Goal: Task Accomplishment & Management: Use online tool/utility

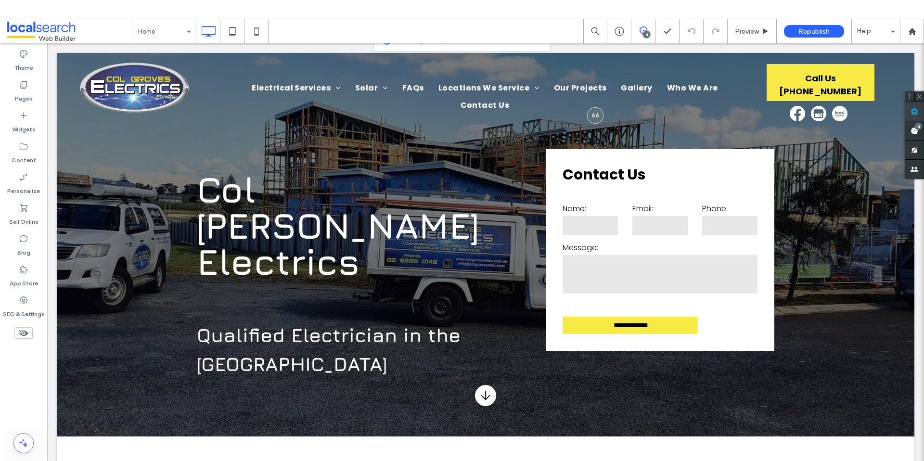
click at [917, 111] on use at bounding box center [915, 112] width 8 height 8
click at [621, 88] on span "Gallery" at bounding box center [636, 87] width 31 height 17
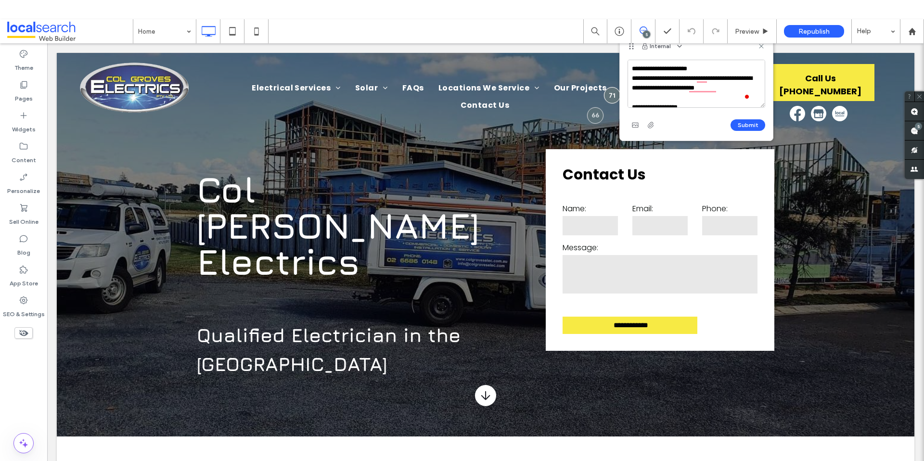
click at [633, 68] on textarea "**********" at bounding box center [697, 84] width 138 height 48
type textarea "**********"
click at [756, 121] on button "Submit" at bounding box center [748, 125] width 35 height 12
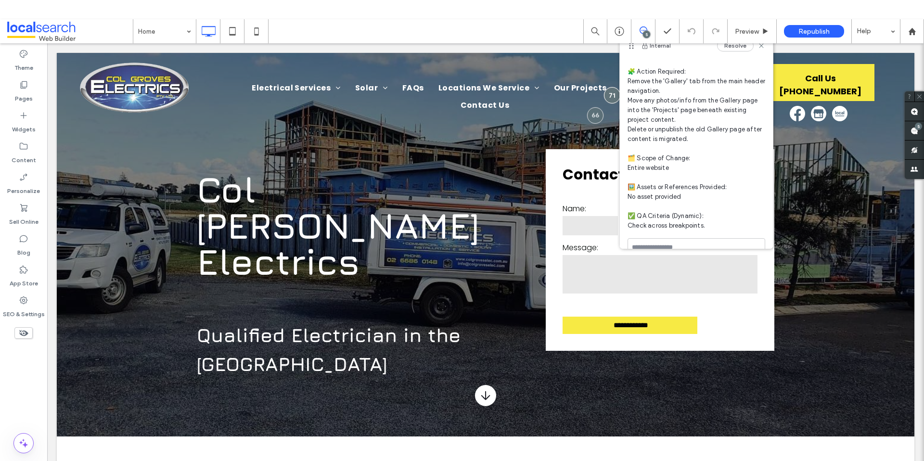
scroll to position [74, 0]
click at [913, 109] on use at bounding box center [915, 112] width 8 height 8
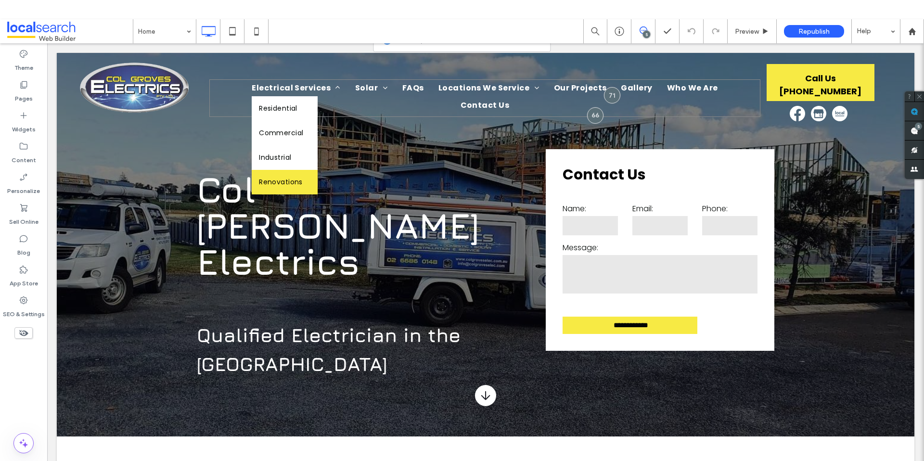
click at [259, 181] on span "Renovations" at bounding box center [281, 182] width 44 height 10
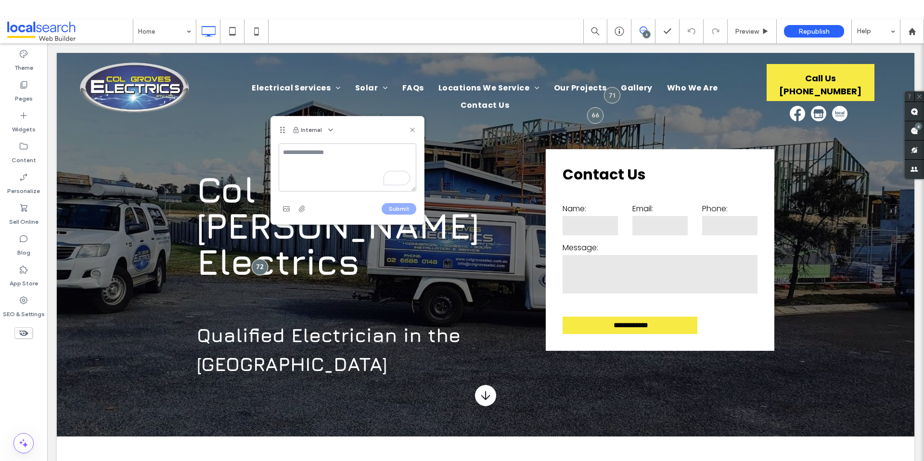
click at [416, 128] on div "Internal" at bounding box center [347, 129] width 153 height 27
drag, startPoint x: 409, startPoint y: 128, endPoint x: 261, endPoint y: 125, distance: 147.8
click at [409, 128] on icon at bounding box center [413, 130] width 8 height 8
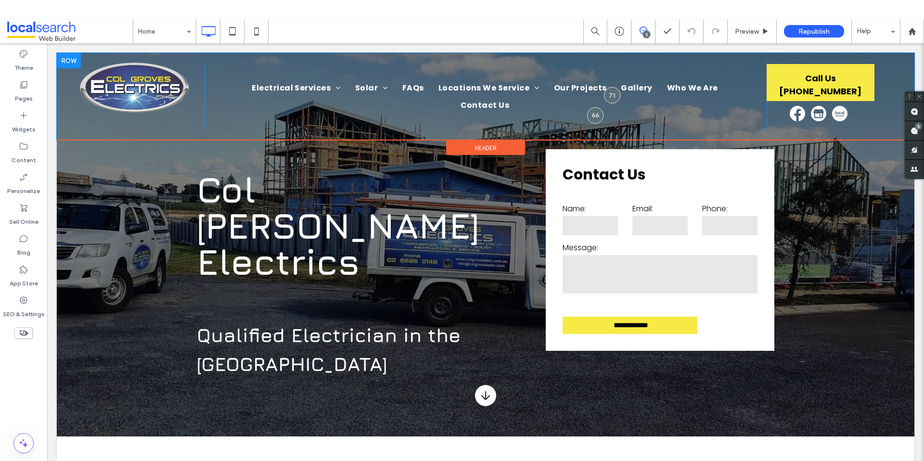
click at [285, 122] on div "Electrical Services Residential Commercial Industrial Renovations Solar Off-Gri…" at bounding box center [486, 97] width 562 height 68
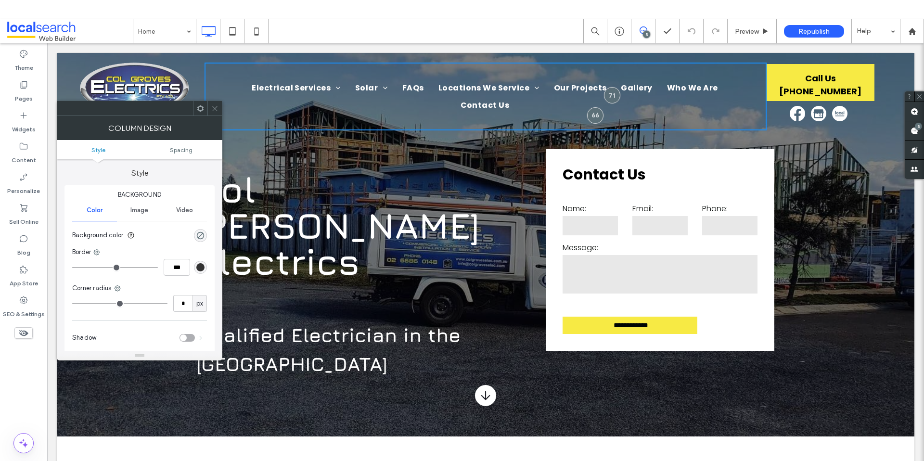
click at [210, 111] on div at bounding box center [214, 108] width 14 height 14
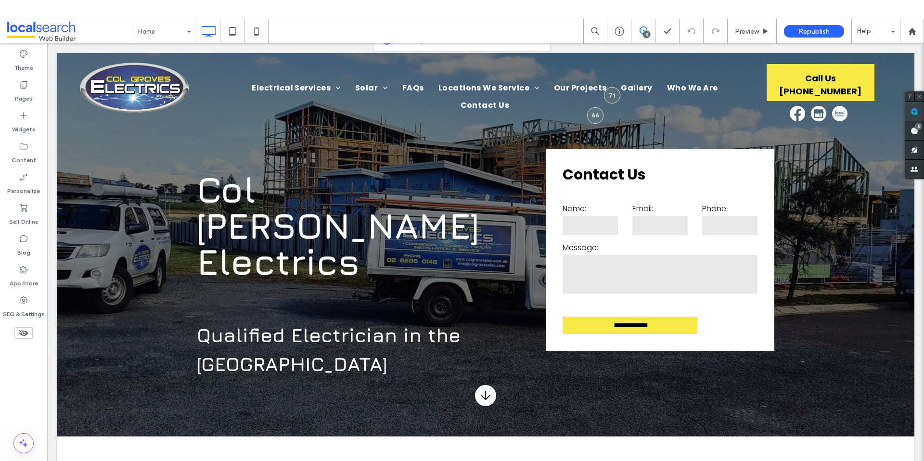
click at [915, 115] on use at bounding box center [915, 112] width 8 height 8
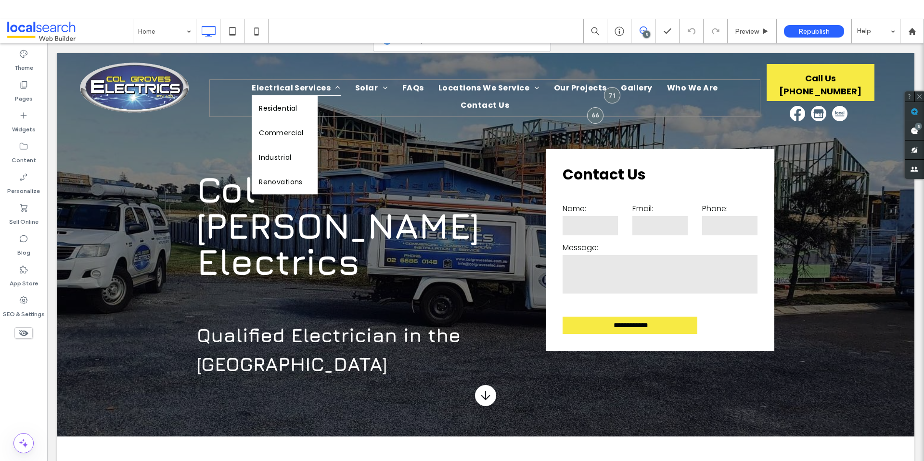
click at [266, 90] on span "Electrical Services" at bounding box center [296, 87] width 89 height 17
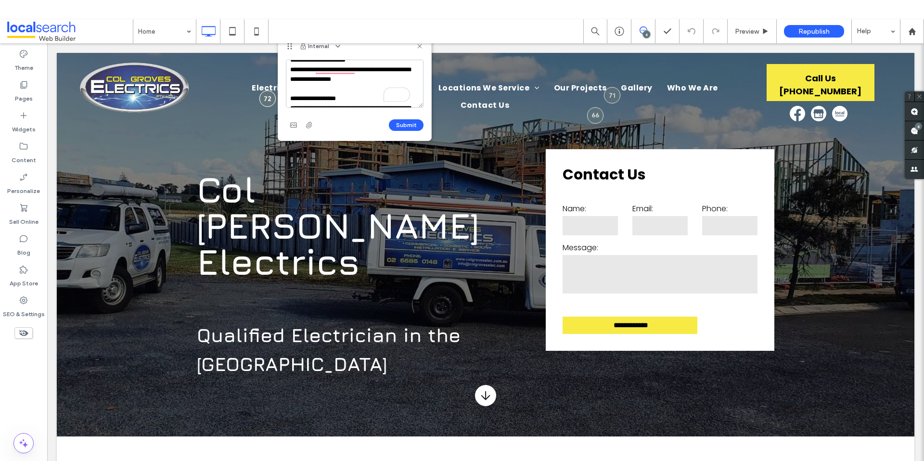
scroll to position [11, 0]
click at [292, 64] on textarea "**********" at bounding box center [355, 84] width 138 height 48
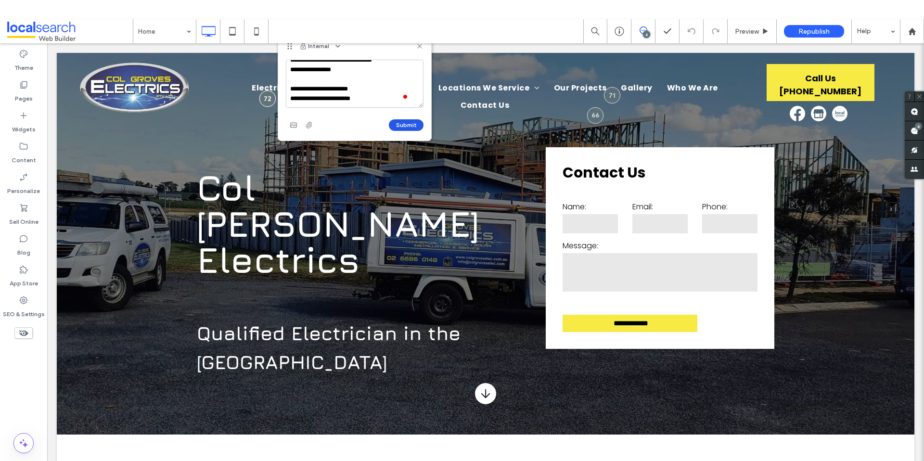
type textarea "**********"
click at [414, 129] on button "Submit" at bounding box center [406, 125] width 35 height 12
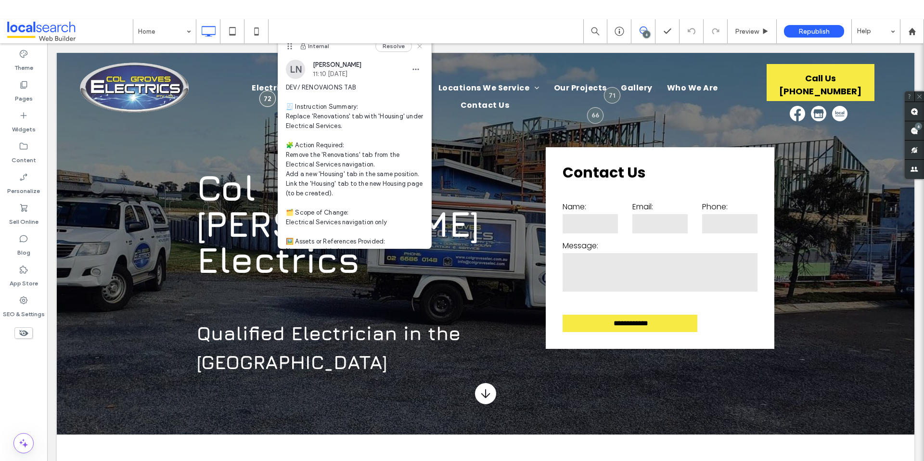
click at [417, 47] on use at bounding box center [419, 46] width 4 height 4
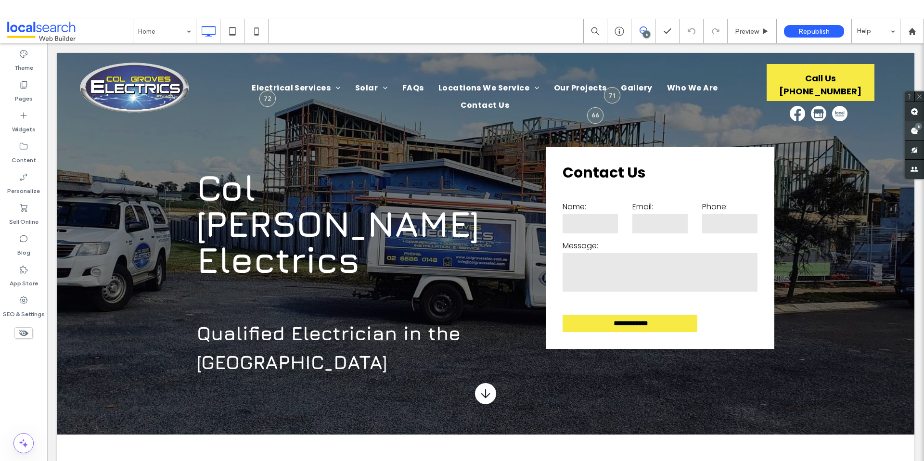
click at [917, 133] on use at bounding box center [915, 131] width 8 height 8
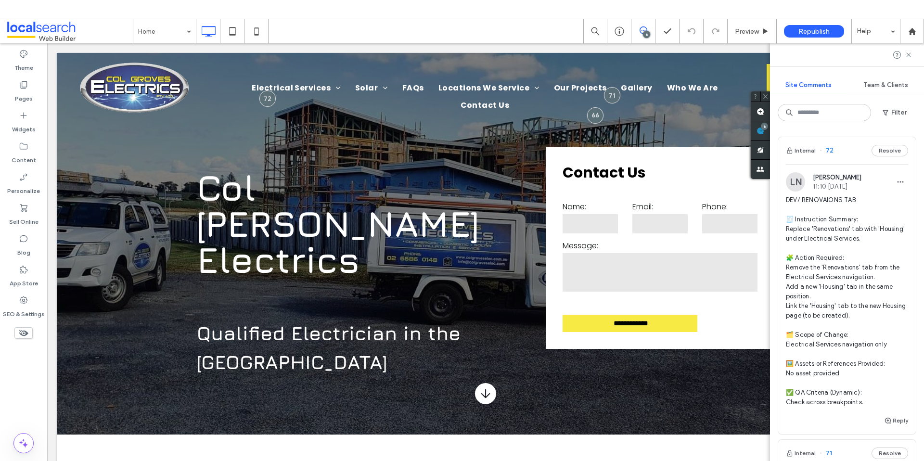
click at [851, 198] on span "DEV/ RENOVAIONS TAB 🧾 Instruction Summary: Replace 'Renovations' tab with 'Hous…" at bounding box center [847, 301] width 122 height 212
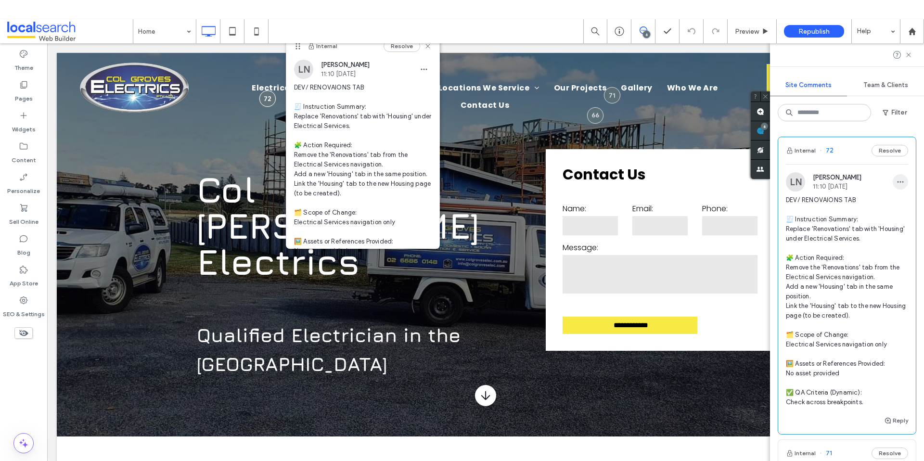
click at [897, 180] on icon "button" at bounding box center [901, 182] width 8 height 8
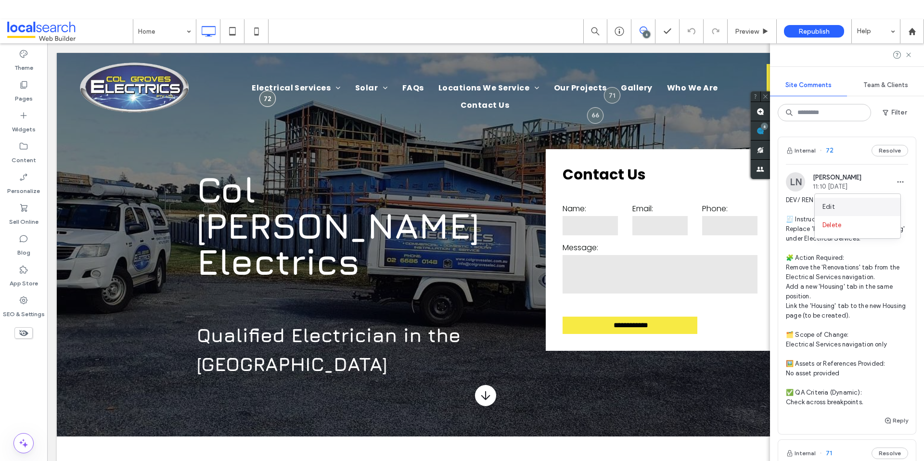
click at [861, 203] on div "Edit" at bounding box center [858, 207] width 86 height 18
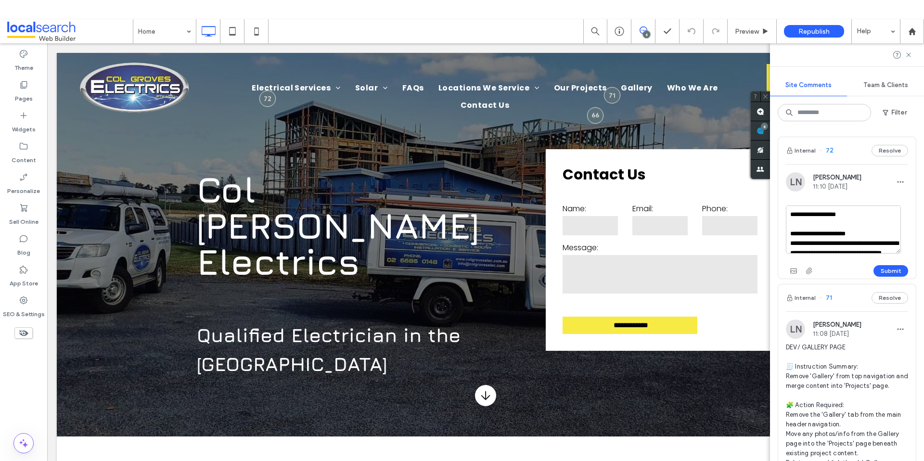
click at [799, 212] on textarea "**********" at bounding box center [843, 230] width 115 height 48
type textarea "**********"
click at [887, 268] on button "Submit" at bounding box center [891, 271] width 35 height 12
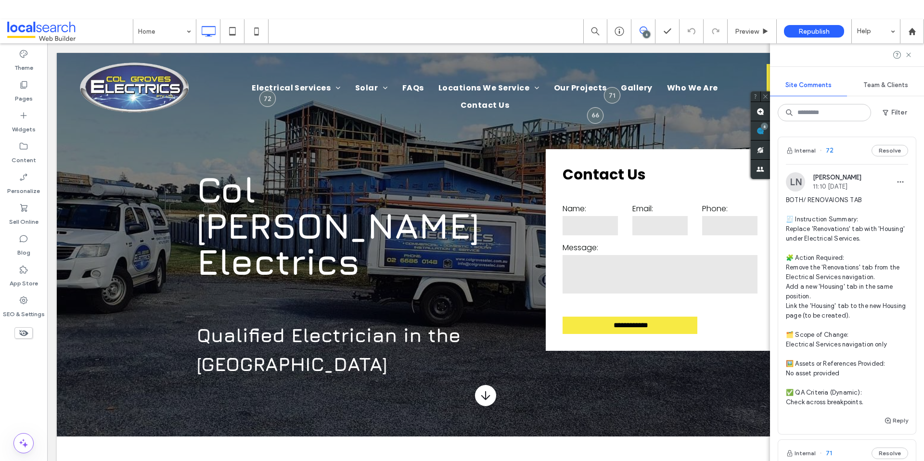
click at [639, 29] on span at bounding box center [644, 30] width 24 height 8
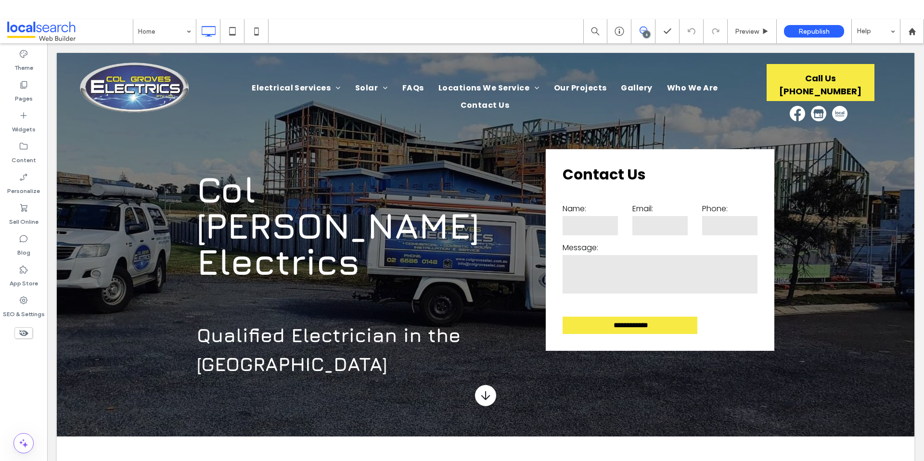
click at [641, 30] on icon at bounding box center [644, 30] width 8 height 8
click at [916, 111] on use at bounding box center [915, 112] width 8 height 8
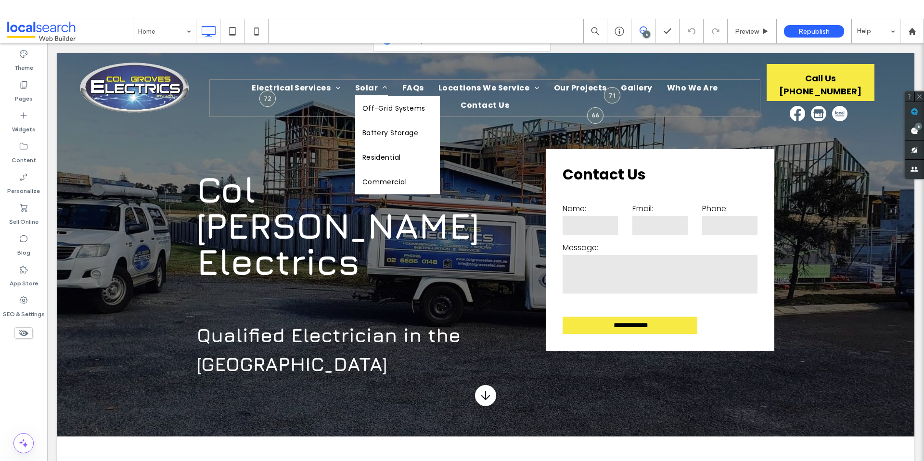
click at [355, 90] on span "Solar" at bounding box center [371, 87] width 33 height 17
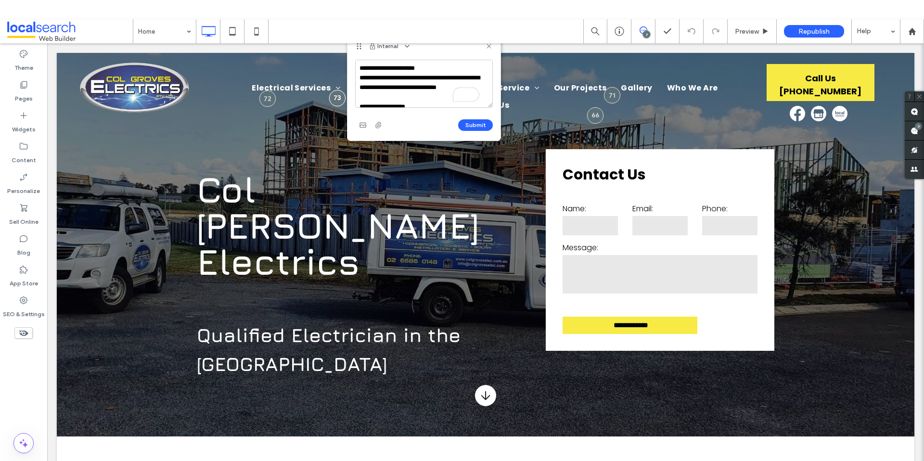
scroll to position [0, 0]
click at [359, 67] on textarea "**********" at bounding box center [424, 84] width 138 height 48
type textarea "**********"
click at [474, 122] on button "Submit" at bounding box center [475, 125] width 35 height 12
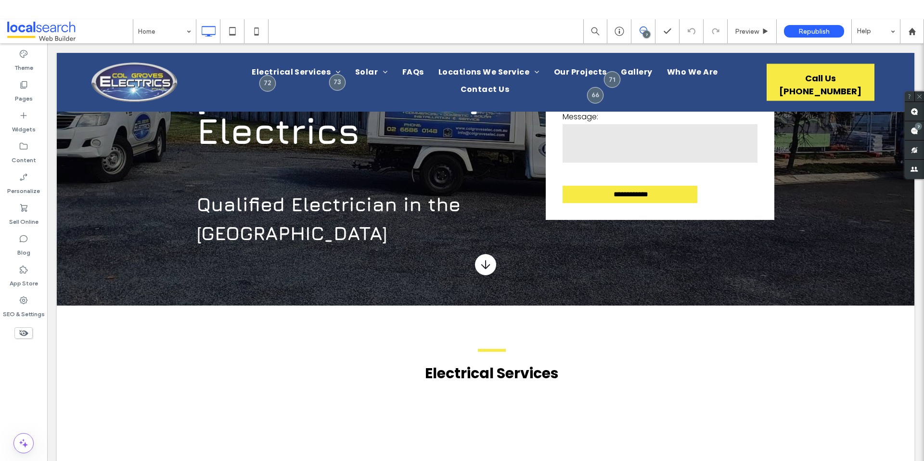
scroll to position [0, 0]
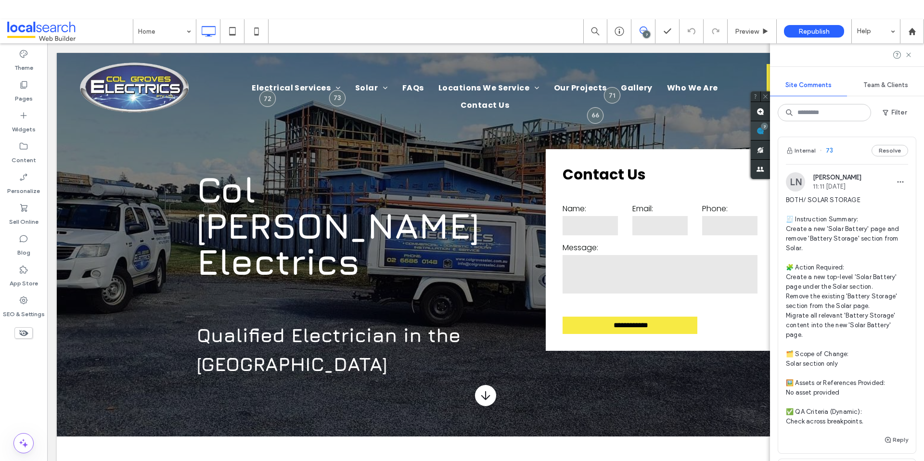
click at [764, 130] on use at bounding box center [761, 131] width 8 height 8
click at [761, 110] on use at bounding box center [761, 112] width 8 height 8
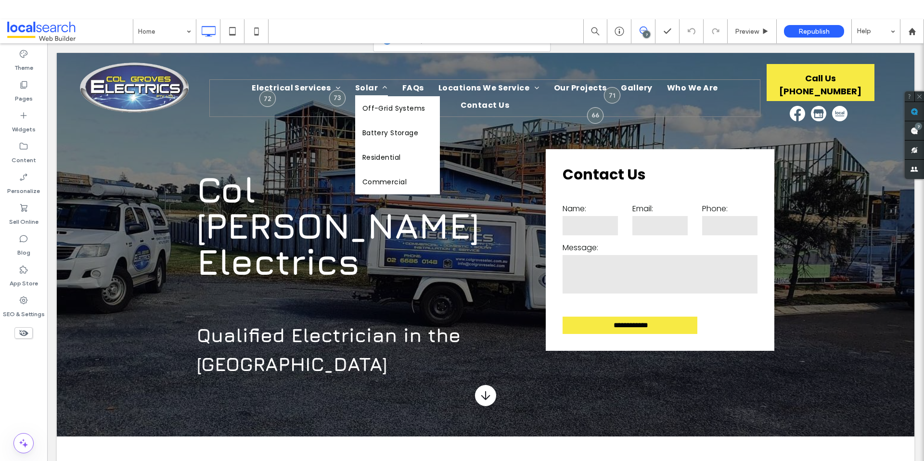
click at [355, 91] on span "Solar" at bounding box center [371, 87] width 33 height 17
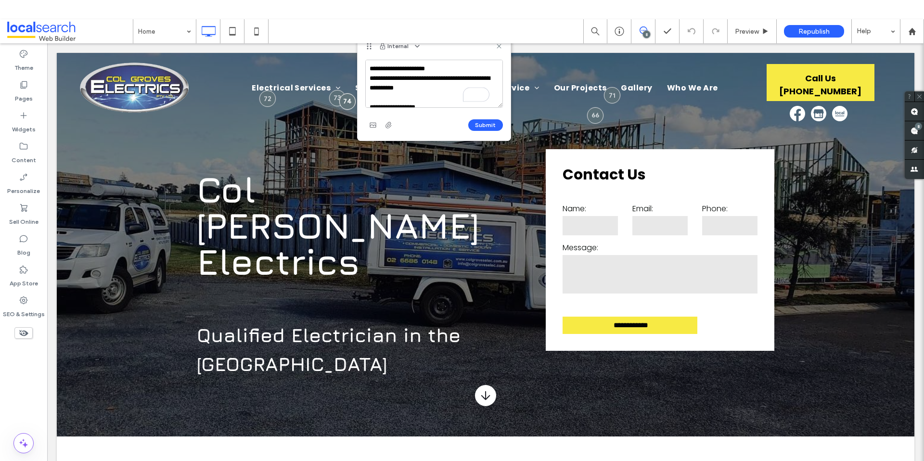
click at [367, 64] on textarea "**********" at bounding box center [434, 84] width 138 height 48
type textarea "**********"
click at [492, 129] on button "Submit" at bounding box center [485, 125] width 35 height 12
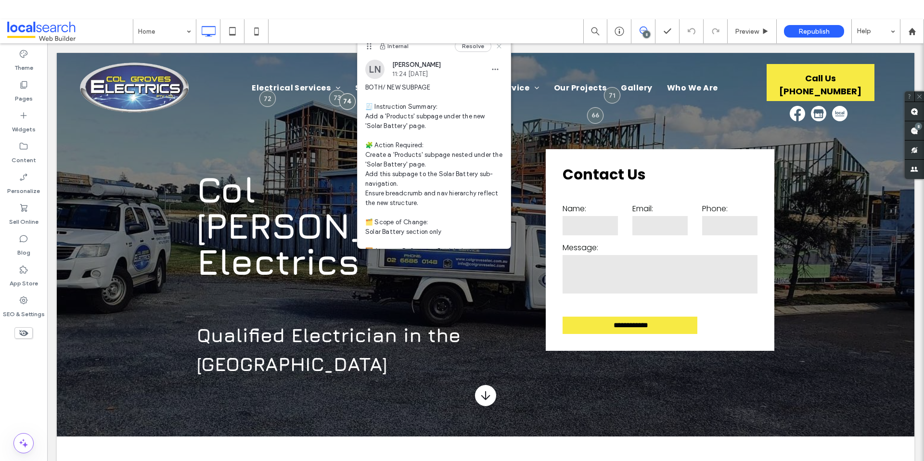
click at [495, 45] on icon at bounding box center [499, 46] width 8 height 8
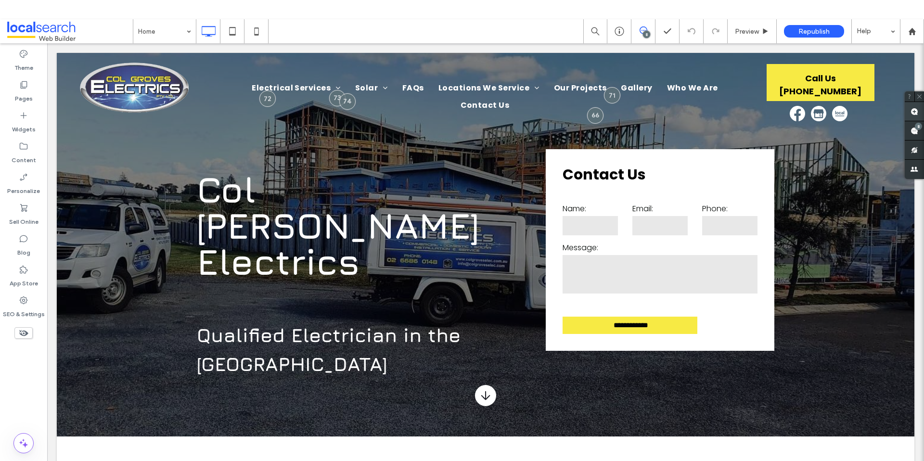
click at [914, 110] on use at bounding box center [915, 112] width 8 height 8
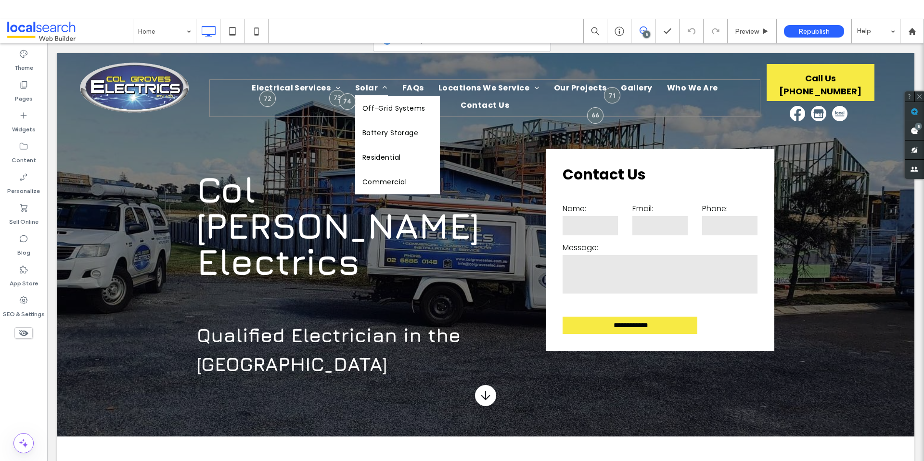
click at [358, 94] on link "Solar" at bounding box center [371, 87] width 47 height 17
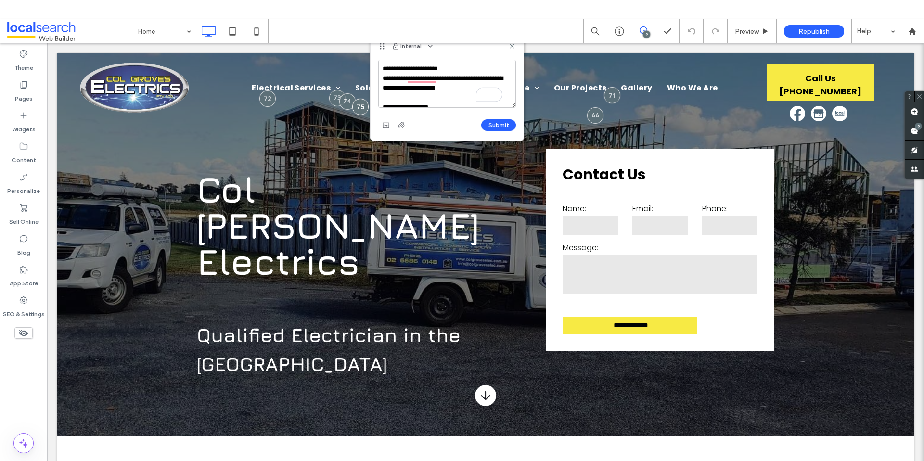
click at [383, 70] on textarea "**********" at bounding box center [447, 84] width 138 height 48
type textarea "**********"
click at [509, 125] on button "Submit" at bounding box center [498, 125] width 35 height 12
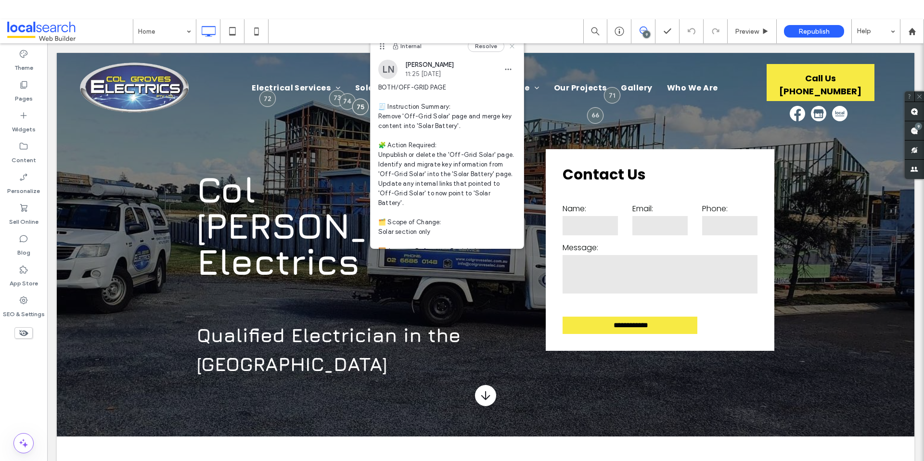
click at [508, 45] on icon at bounding box center [512, 46] width 8 height 8
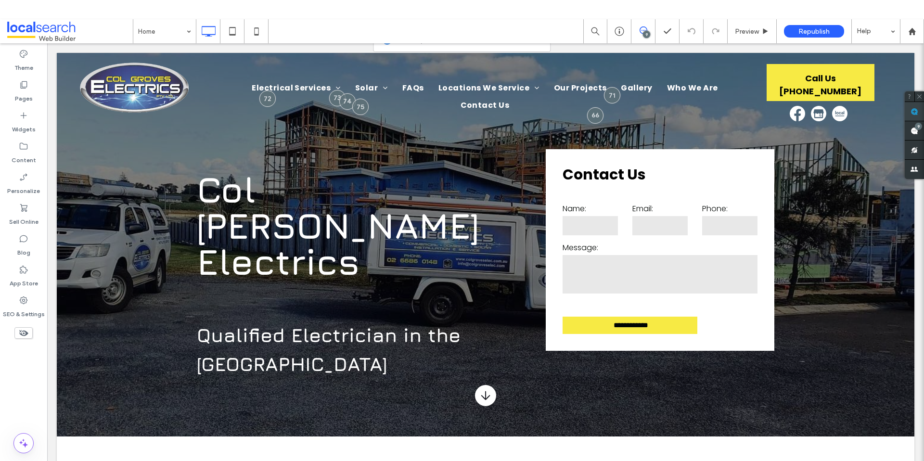
drag, startPoint x: 915, startPoint y: 111, endPoint x: 839, endPoint y: 68, distance: 86.6
click at [915, 111] on use at bounding box center [915, 112] width 8 height 8
click at [367, 97] on nav "Electrical Services Residential Commercial Industrial Renovations Solar Off-Gri…" at bounding box center [484, 98] width 551 height 38
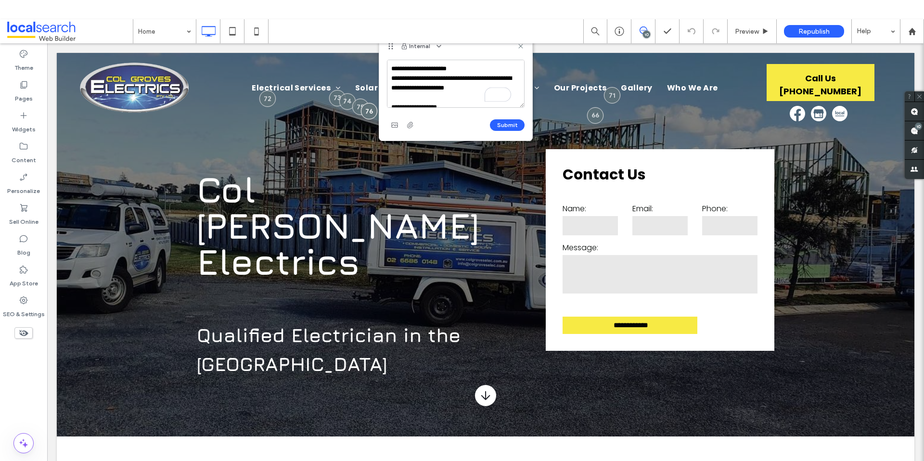
click at [390, 65] on textarea "**********" at bounding box center [456, 84] width 138 height 48
type textarea "**********"
click at [506, 122] on button "Submit" at bounding box center [507, 125] width 35 height 12
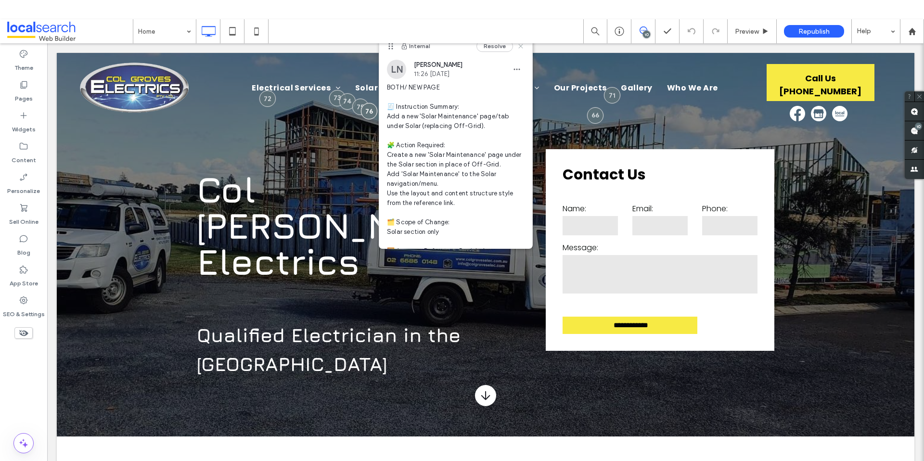
click at [518, 46] on use at bounding box center [520, 46] width 4 height 4
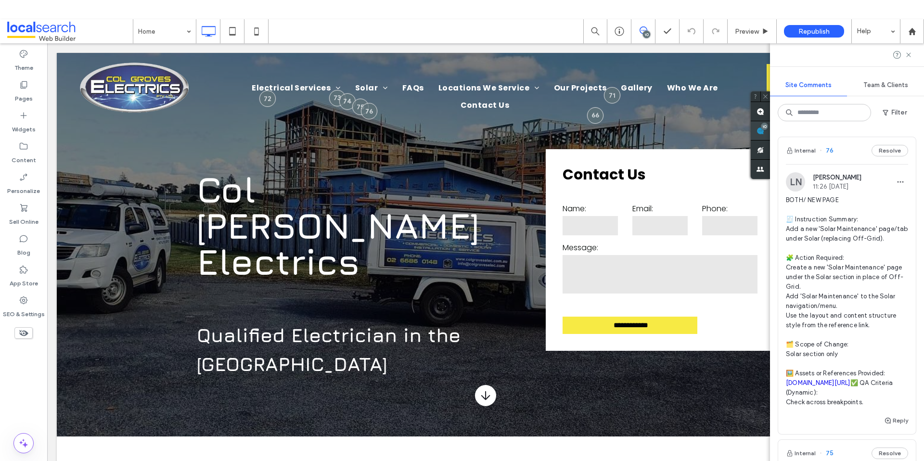
click at [764, 128] on use at bounding box center [761, 131] width 8 height 8
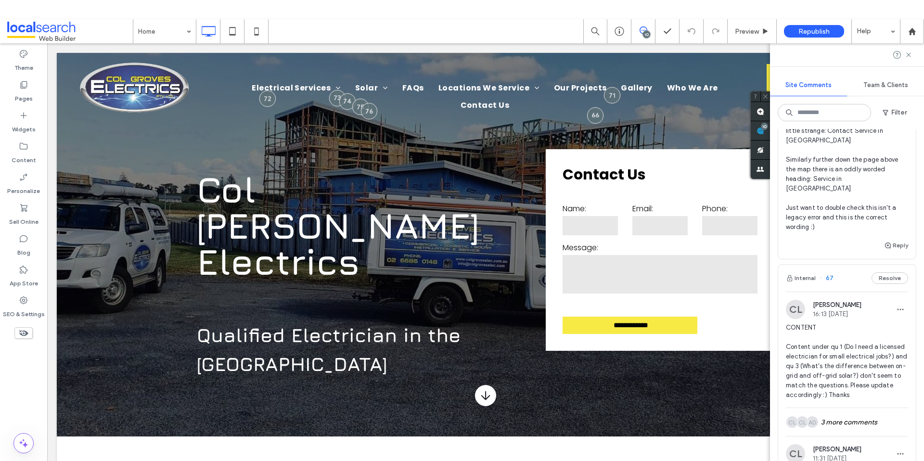
scroll to position [2015, 0]
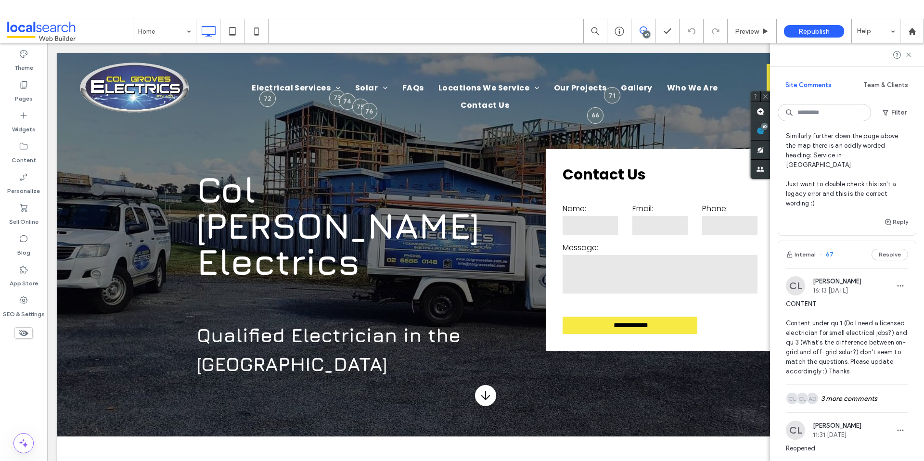
click at [907, 50] on div at bounding box center [847, 54] width 154 height 23
click at [906, 55] on icon at bounding box center [909, 55] width 8 height 8
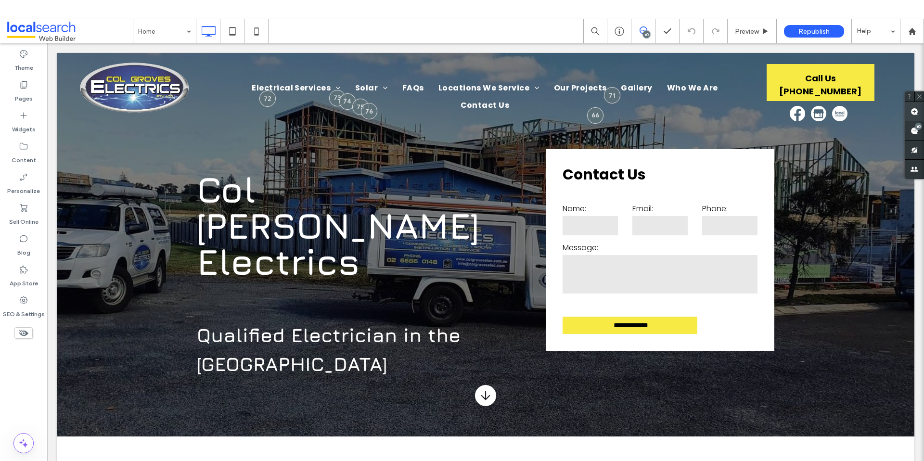
click at [914, 113] on use at bounding box center [915, 112] width 8 height 8
click at [919, 129] on div "10" at bounding box center [914, 130] width 19 height 19
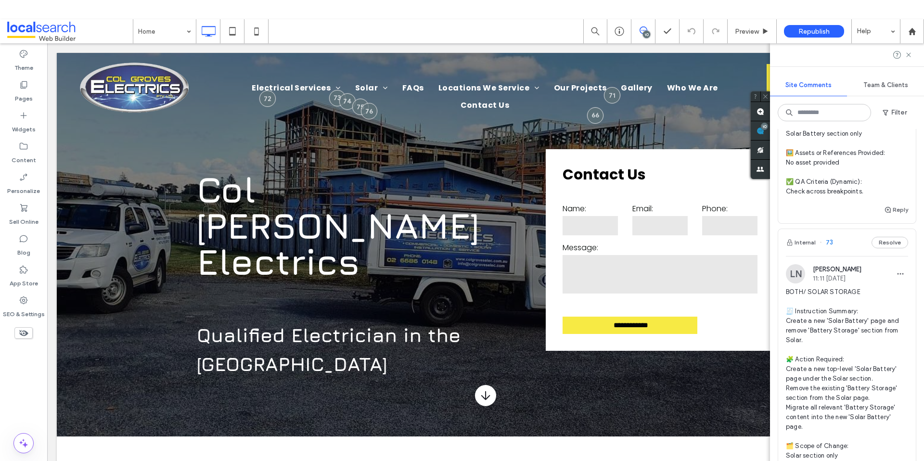
scroll to position [856, 0]
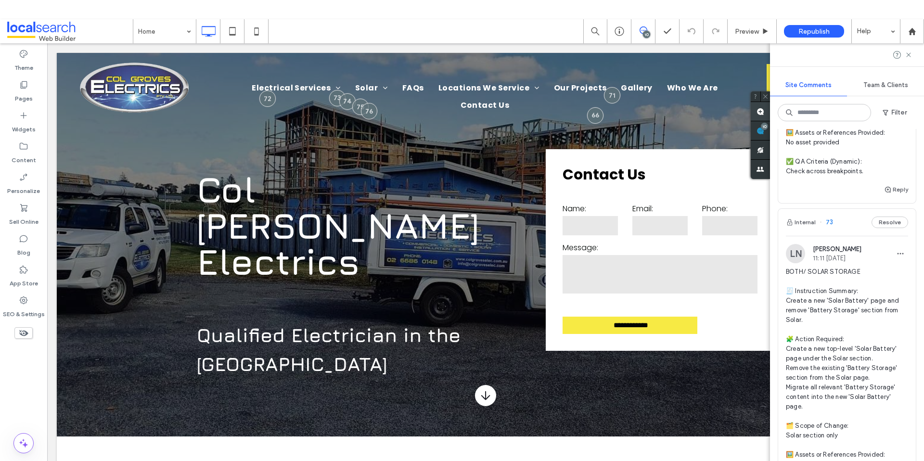
click at [762, 109] on use at bounding box center [761, 112] width 8 height 8
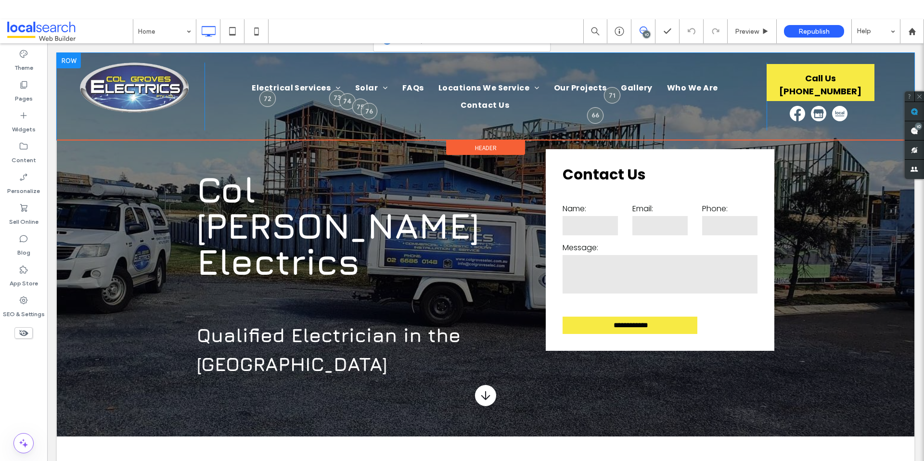
scroll to position [0, 0]
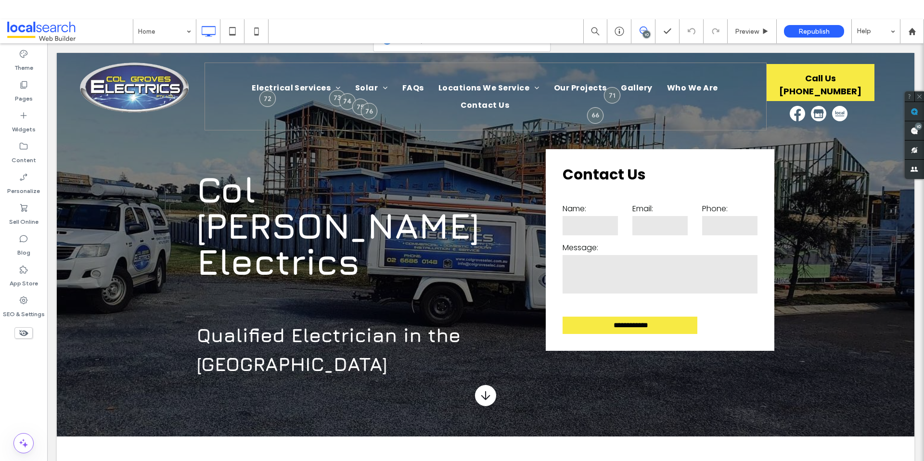
click at [377, 102] on div "Electrical Services Residential Commercial Industrial Renovations Solar Off-Gri…" at bounding box center [486, 97] width 562 height 68
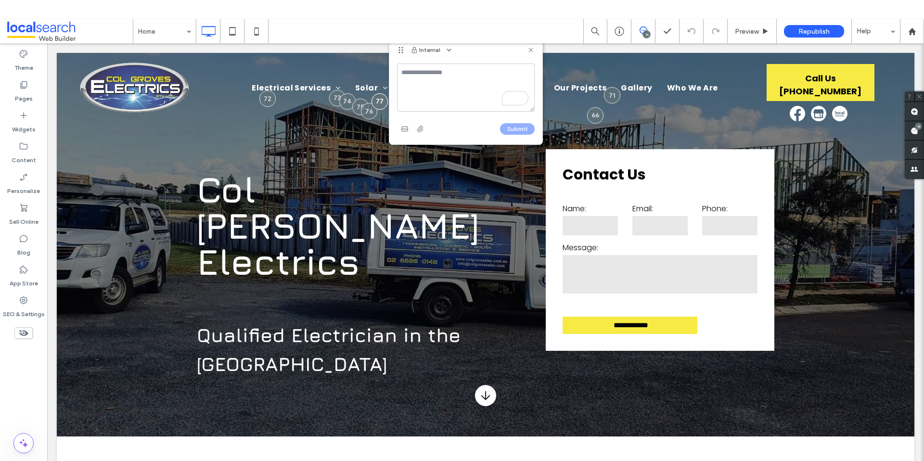
type textarea "**********"
click at [401, 69] on textarea "**********" at bounding box center [466, 88] width 138 height 48
click at [501, 73] on textarea "**********" at bounding box center [466, 88] width 138 height 48
type textarea "**********"
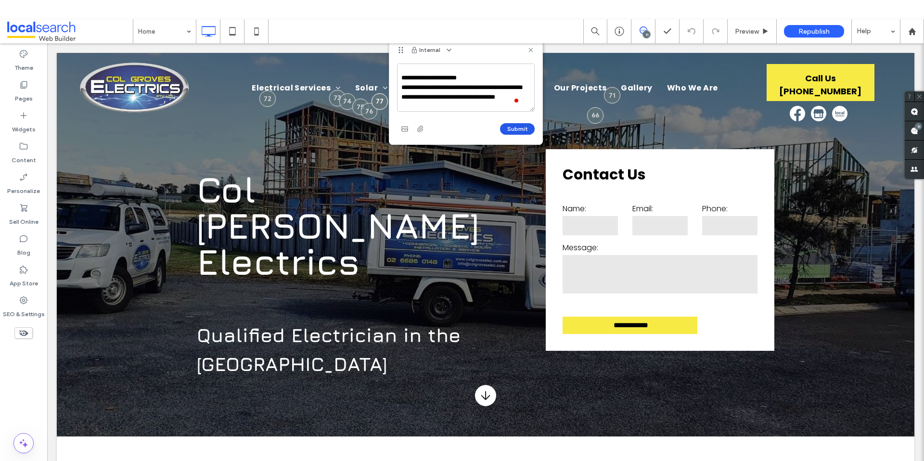
click at [526, 126] on button "Submit" at bounding box center [517, 129] width 35 height 12
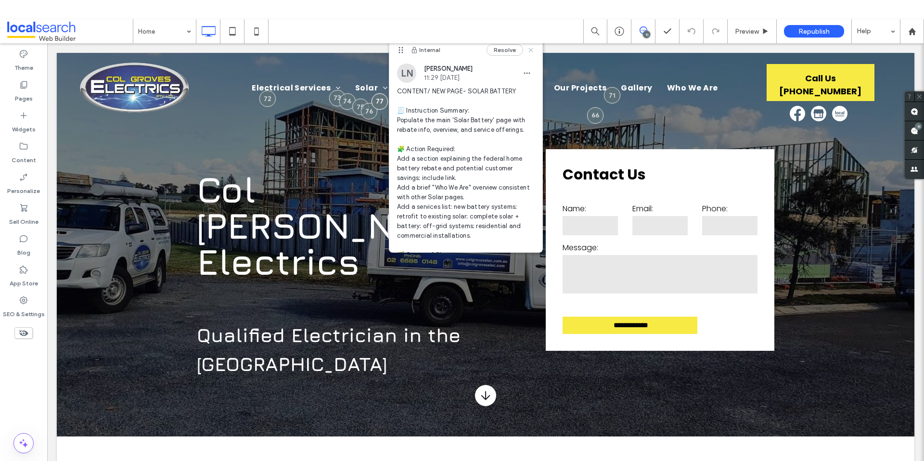
click at [527, 48] on icon at bounding box center [531, 50] width 8 height 8
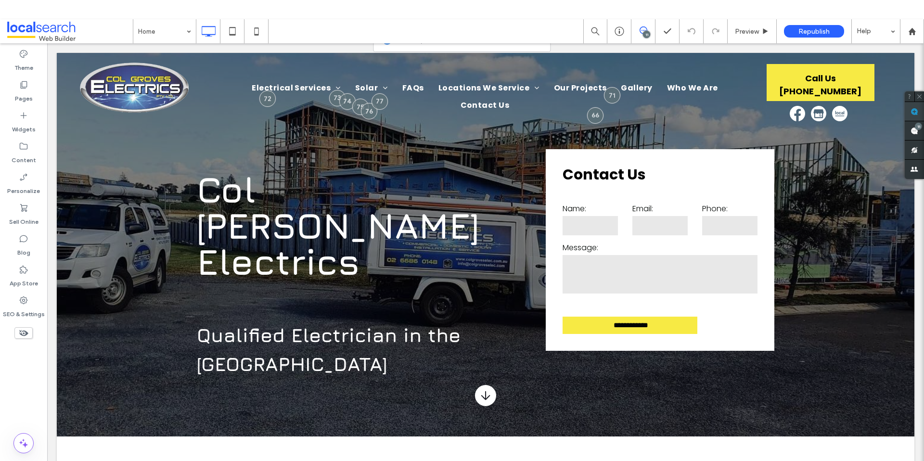
click at [915, 111] on use at bounding box center [915, 112] width 8 height 8
click at [360, 110] on div "Electrical Services Residential Commercial Industrial Renovations Solar Off-Gri…" at bounding box center [486, 97] width 562 height 68
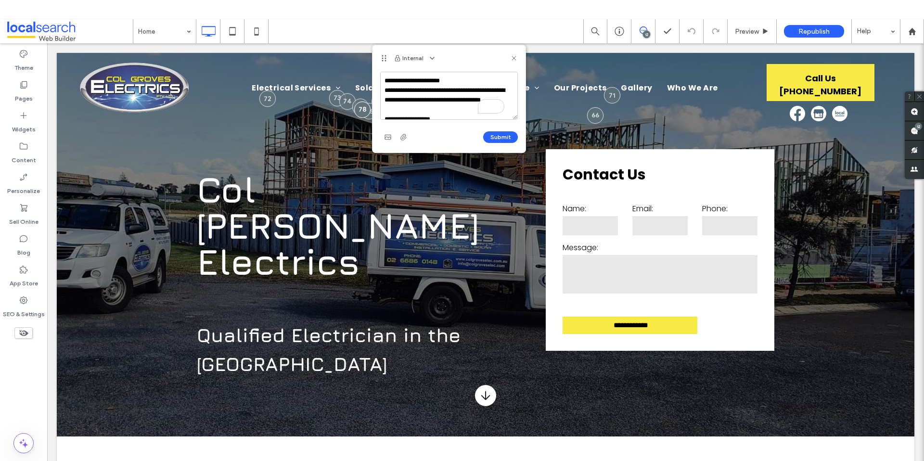
click at [383, 78] on textarea "**********" at bounding box center [449, 96] width 138 height 48
click at [432, 80] on textarea "**********" at bounding box center [449, 96] width 138 height 48
click at [444, 78] on textarea "**********" at bounding box center [449, 96] width 138 height 48
click at [438, 77] on textarea "**********" at bounding box center [449, 96] width 138 height 48
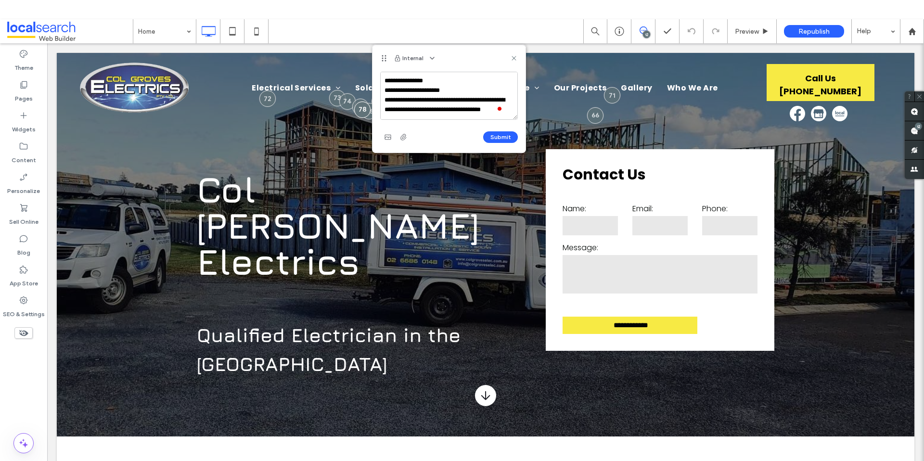
click at [438, 77] on textarea "**********" at bounding box center [449, 96] width 138 height 48
click at [445, 80] on textarea "**********" at bounding box center [449, 96] width 138 height 48
drag, startPoint x: 459, startPoint y: 80, endPoint x: 426, endPoint y: 77, distance: 33.9
click at [426, 77] on textarea "**********" at bounding box center [449, 96] width 138 height 48
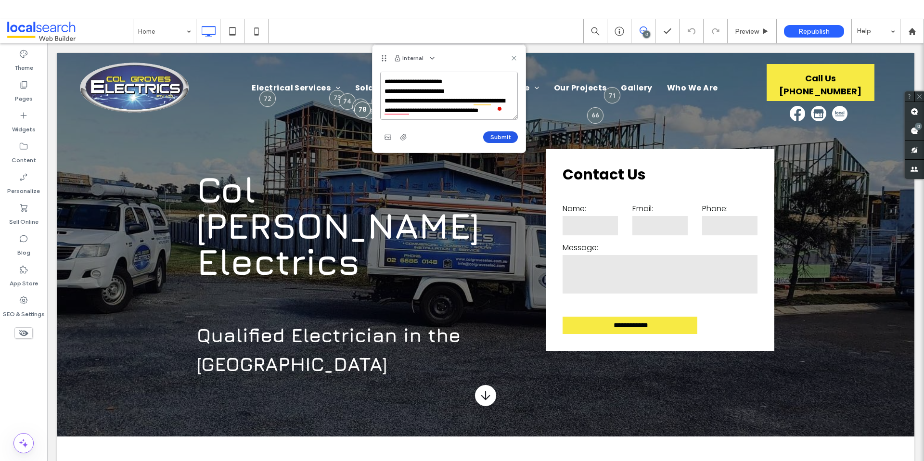
type textarea "**********"
click at [499, 137] on button "Submit" at bounding box center [500, 137] width 35 height 12
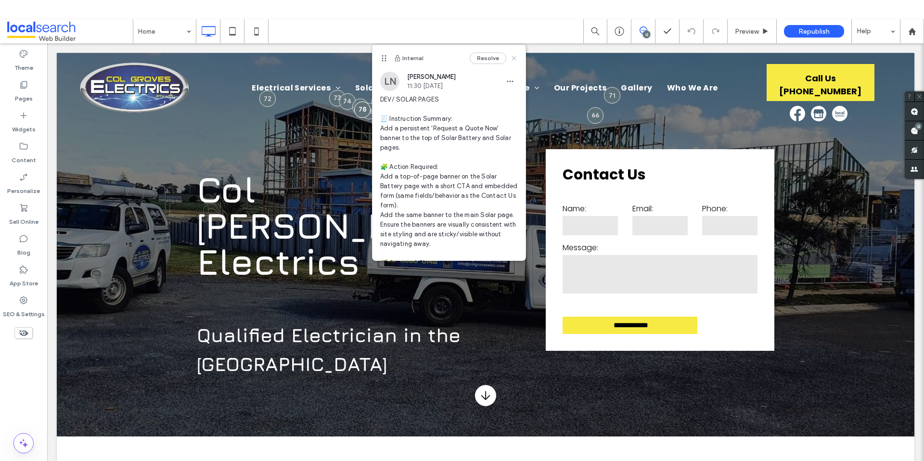
click at [512, 56] on use at bounding box center [514, 58] width 4 height 4
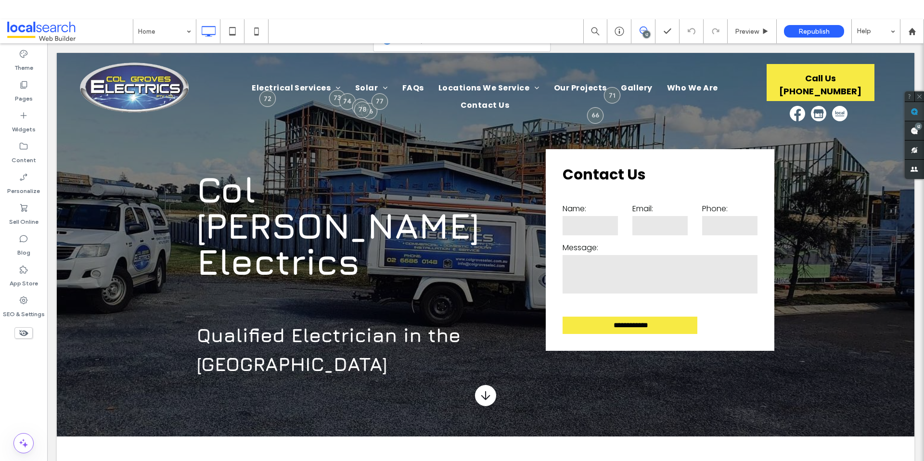
drag, startPoint x: 914, startPoint y: 113, endPoint x: 744, endPoint y: 80, distance: 173.0
click at [914, 113] on use at bounding box center [915, 112] width 8 height 8
click at [348, 112] on div "Electrical Services Residential Commercial Industrial Renovations Solar Off-Gri…" at bounding box center [486, 97] width 562 height 68
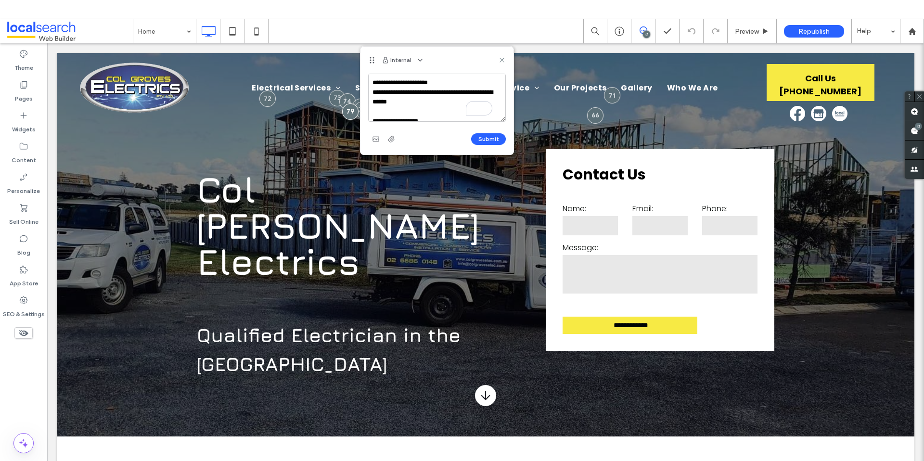
click at [372, 81] on textarea "**********" at bounding box center [437, 98] width 138 height 48
click at [449, 77] on textarea "**********" at bounding box center [437, 98] width 138 height 48
type textarea "**********"
click at [493, 137] on button "Submit" at bounding box center [488, 139] width 35 height 12
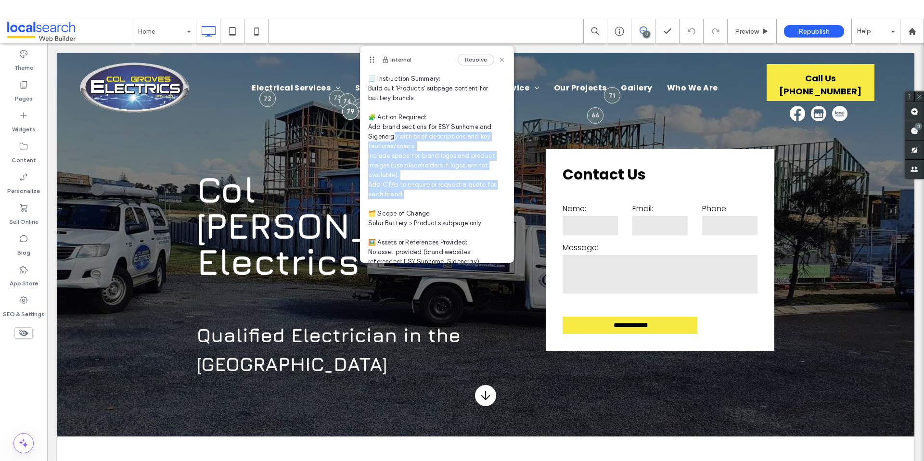
drag, startPoint x: 395, startPoint y: 132, endPoint x: 491, endPoint y: 193, distance: 114.0
click at [491, 193] on span "CONTENT- NEW PRODUCT SUB PAGE 🧾 Instruction Summary: Build out 'Products' subpa…" at bounding box center [437, 185] width 138 height 260
click at [464, 194] on span "CONTENT- NEW PRODUCT SUB PAGE 🧾 Instruction Summary: Build out 'Products' subpa…" at bounding box center [437, 185] width 138 height 260
drag, startPoint x: 406, startPoint y: 194, endPoint x: 367, endPoint y: 115, distance: 88.7
click at [367, 115] on div "LN Lily Newman 11:31 Aug 12 2025 CONTENT- NEW PRODUCT SUB PAGE 🧾 Instruction Su…" at bounding box center [437, 177] width 153 height 291
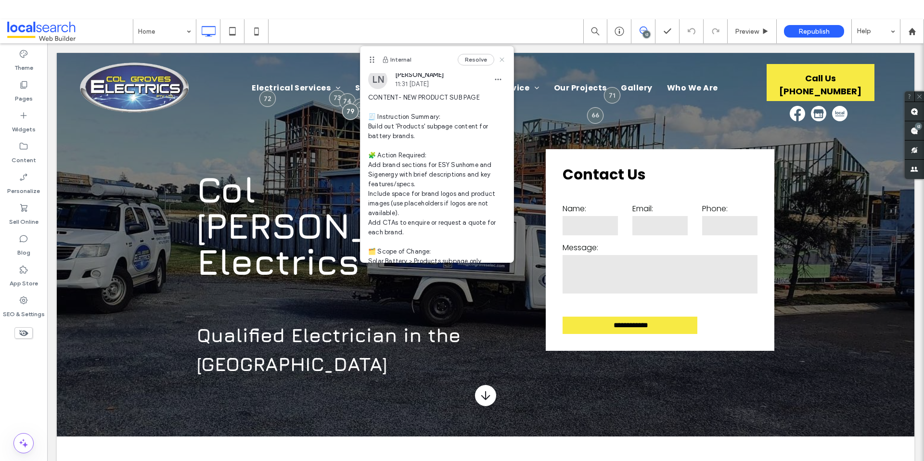
click at [500, 61] on use at bounding box center [502, 59] width 4 height 4
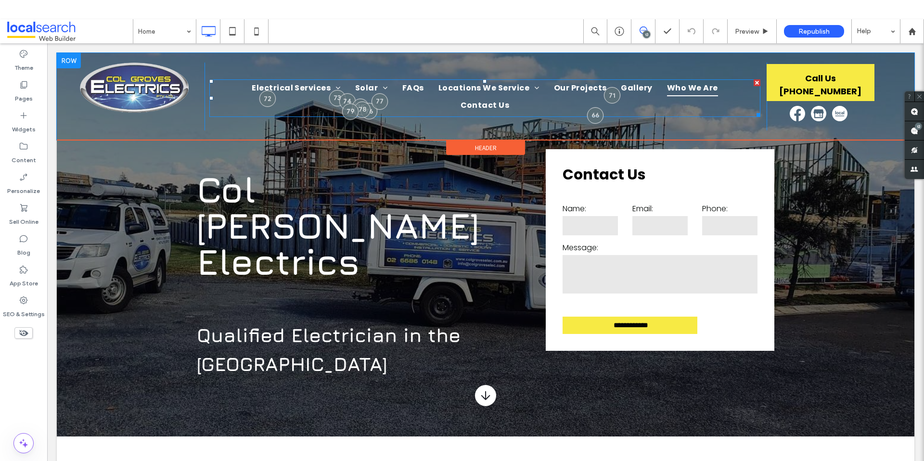
click at [669, 89] on span "Who We Are" at bounding box center [692, 87] width 51 height 17
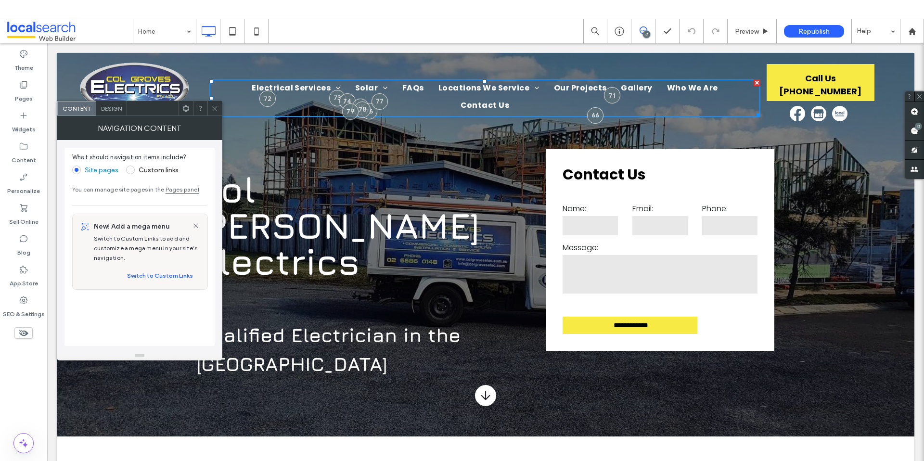
click at [217, 109] on icon at bounding box center [214, 108] width 7 height 7
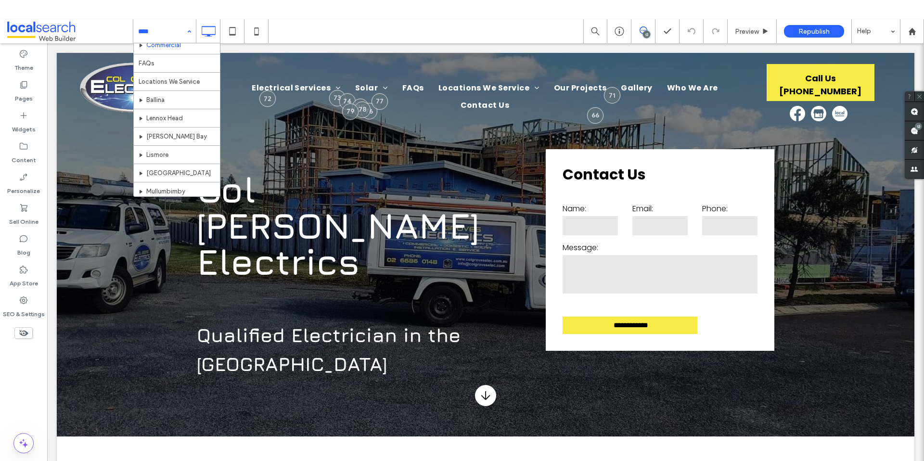
scroll to position [266, 0]
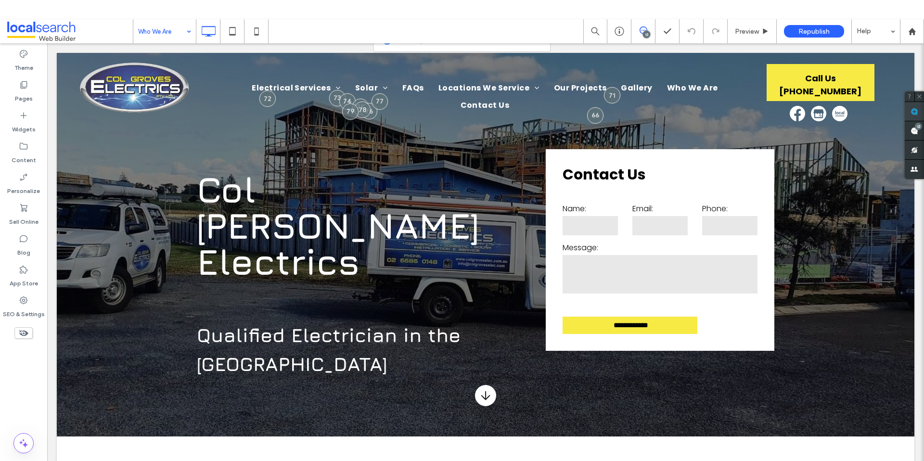
click at [912, 114] on use at bounding box center [915, 112] width 8 height 8
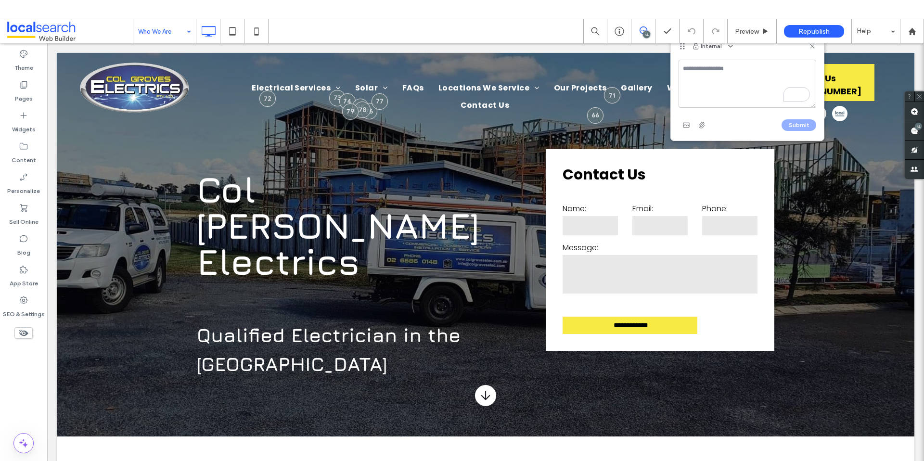
type textarea "**********"
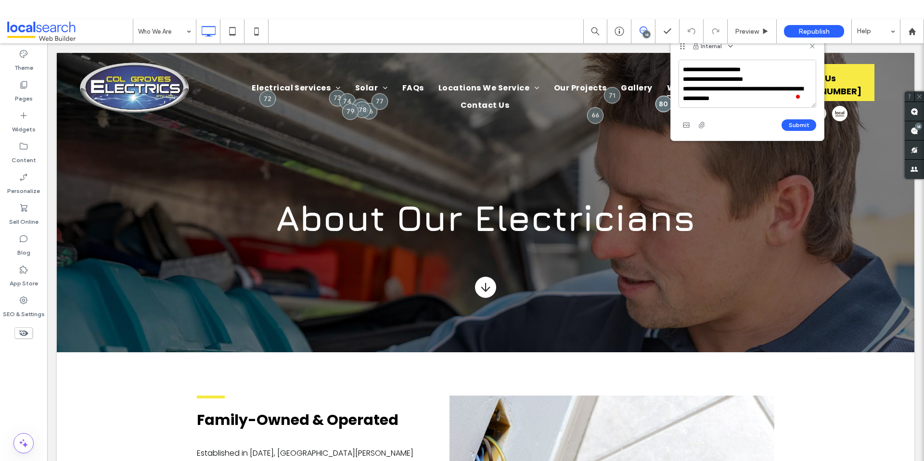
scroll to position [204, 0]
click at [739, 103] on textarea "**********" at bounding box center [748, 84] width 138 height 48
click at [767, 95] on textarea "**********" at bounding box center [748, 84] width 138 height 48
type textarea "**********"
click at [683, 129] on span "button" at bounding box center [686, 124] width 15 height 15
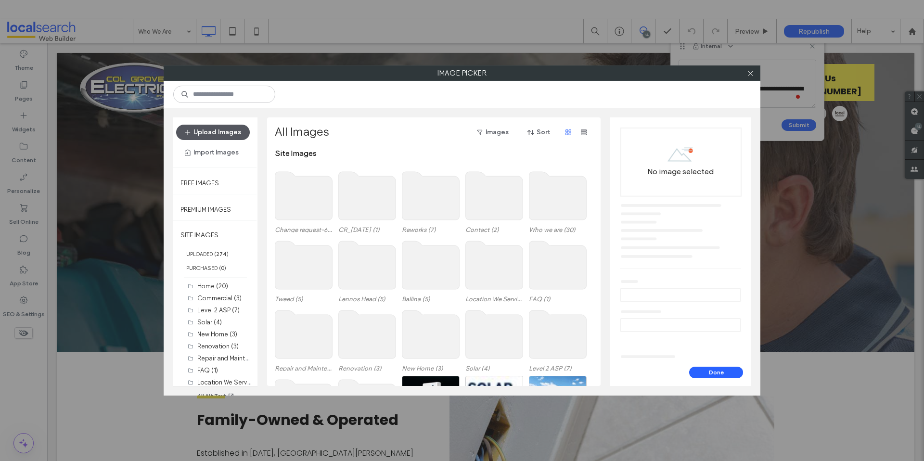
click at [226, 131] on button "Upload Images" at bounding box center [213, 132] width 74 height 15
click at [232, 136] on button "Upload Images" at bounding box center [213, 132] width 74 height 15
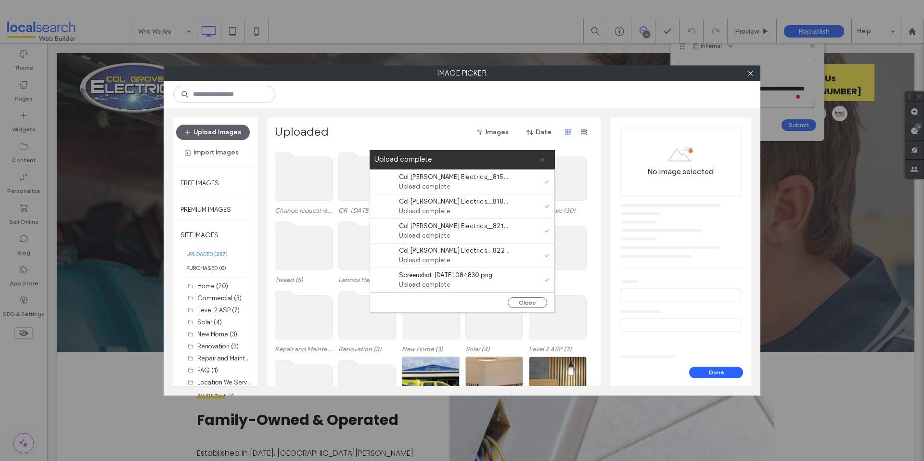
click at [540, 159] on icon at bounding box center [542, 159] width 6 height 6
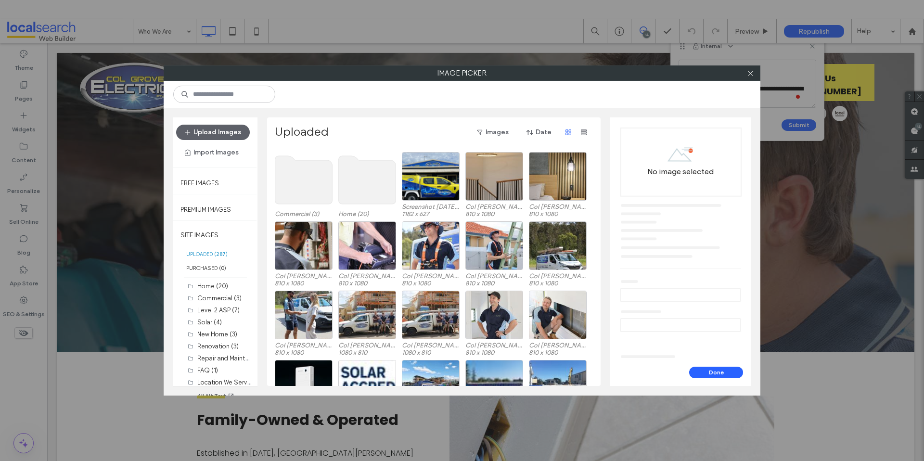
scroll to position [201, 0]
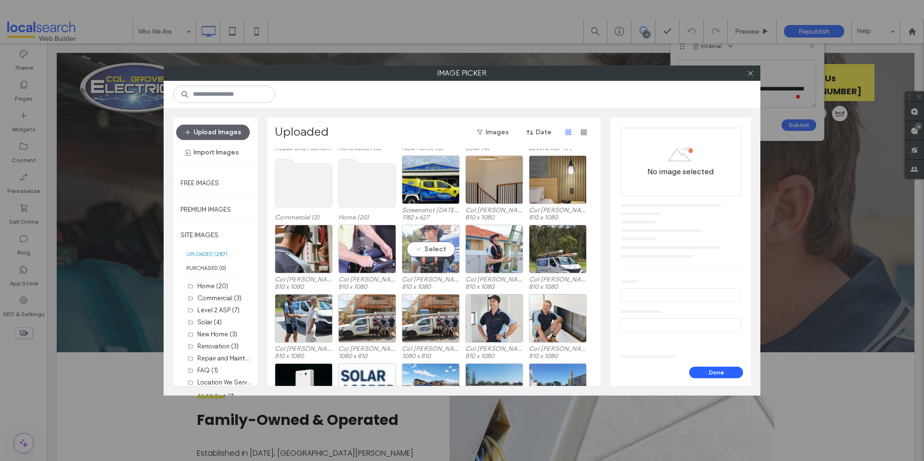
click at [443, 242] on div "Select" at bounding box center [431, 249] width 58 height 49
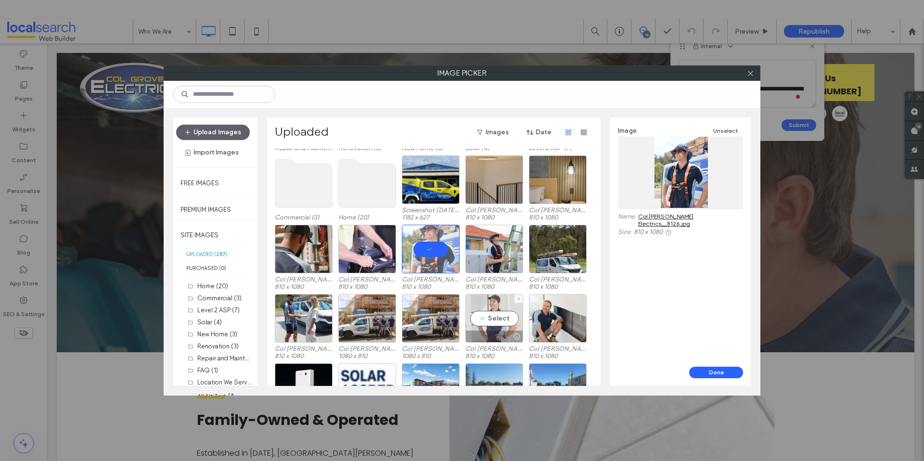
click at [487, 317] on div "Select" at bounding box center [494, 318] width 58 height 49
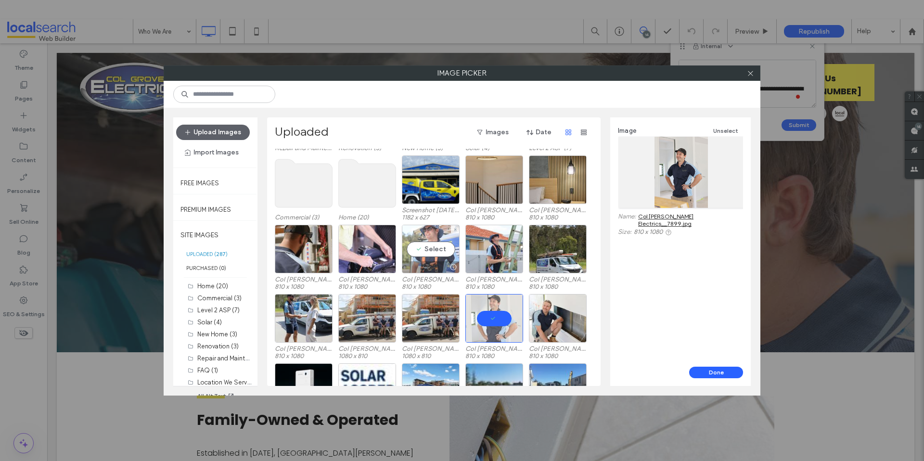
click at [436, 252] on div "Select" at bounding box center [431, 249] width 58 height 49
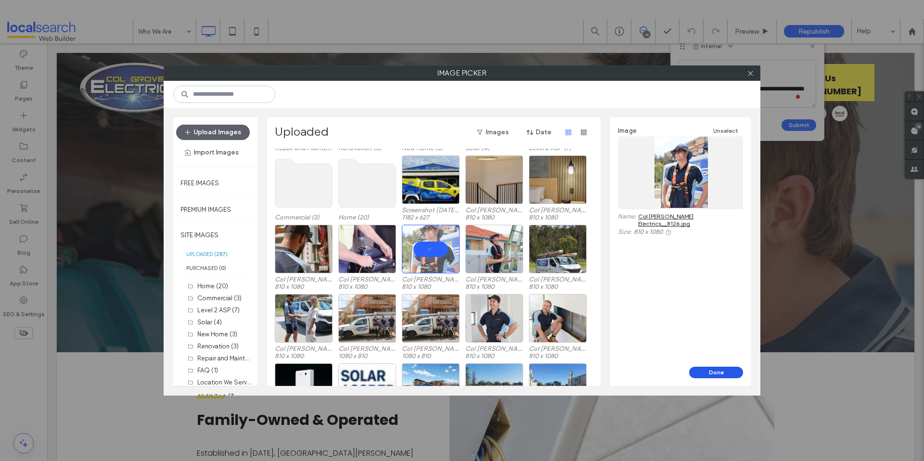
click at [722, 375] on button "Done" at bounding box center [716, 373] width 54 height 12
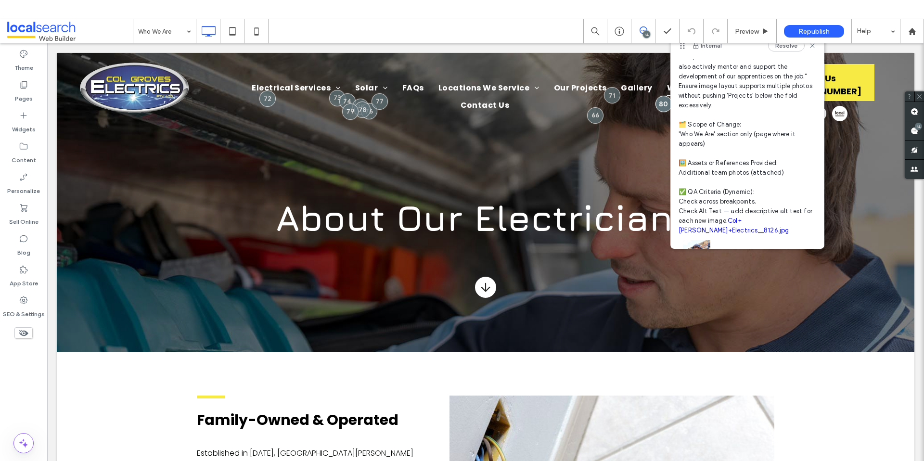
scroll to position [210, 0]
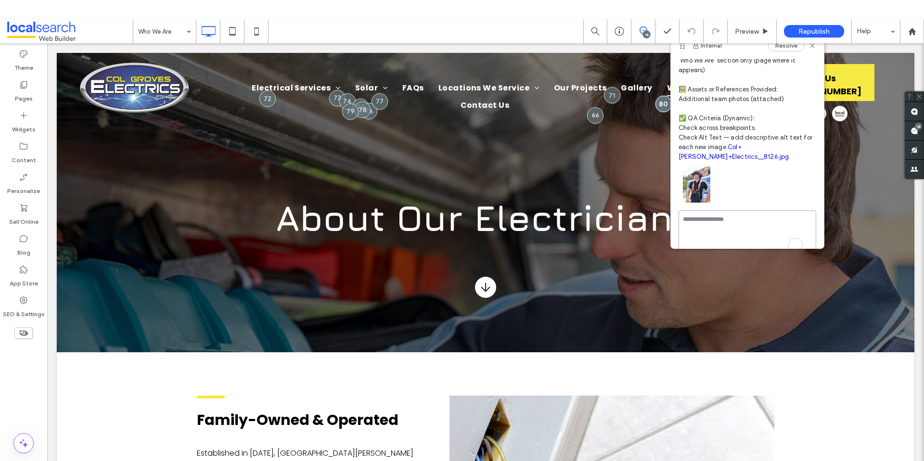
click at [734, 234] on textarea "To enrich screen reader interactions, please activate Accessibility in Grammarl…" at bounding box center [748, 234] width 138 height 48
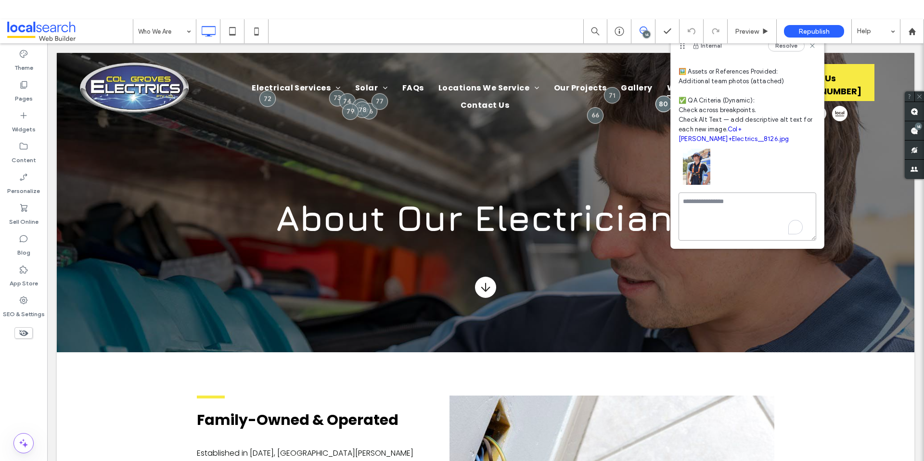
scroll to position [262, 0]
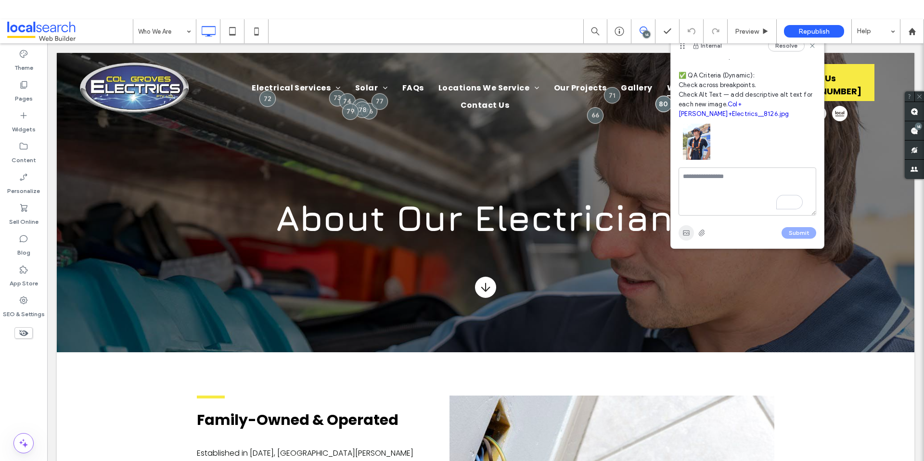
click at [688, 234] on use "button" at bounding box center [686, 233] width 6 height 5
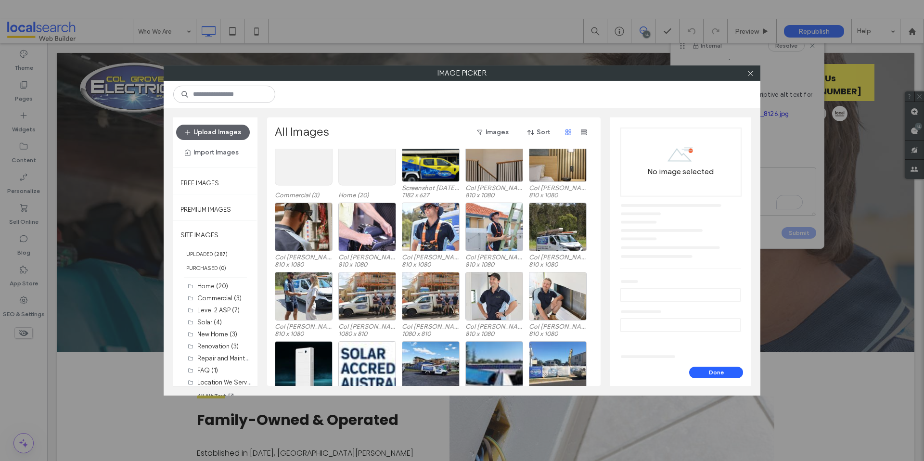
scroll to position [245, 0]
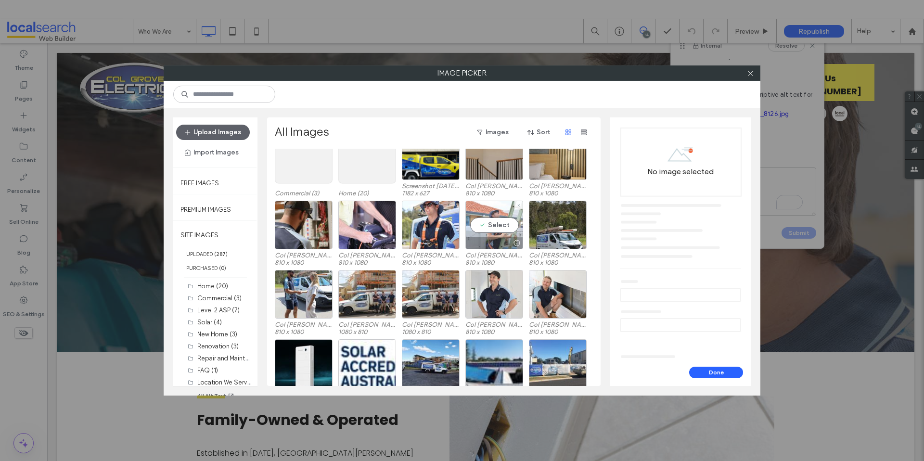
click at [500, 226] on div "Select" at bounding box center [494, 225] width 58 height 49
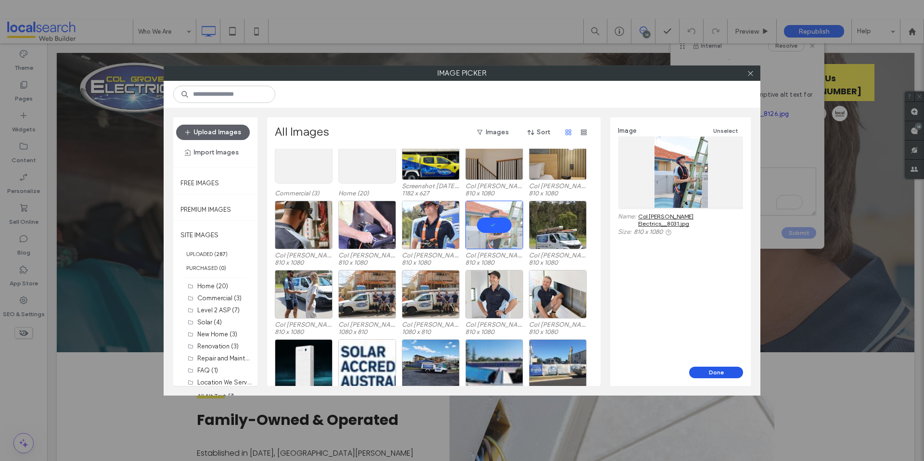
click at [730, 368] on button "Done" at bounding box center [716, 373] width 54 height 12
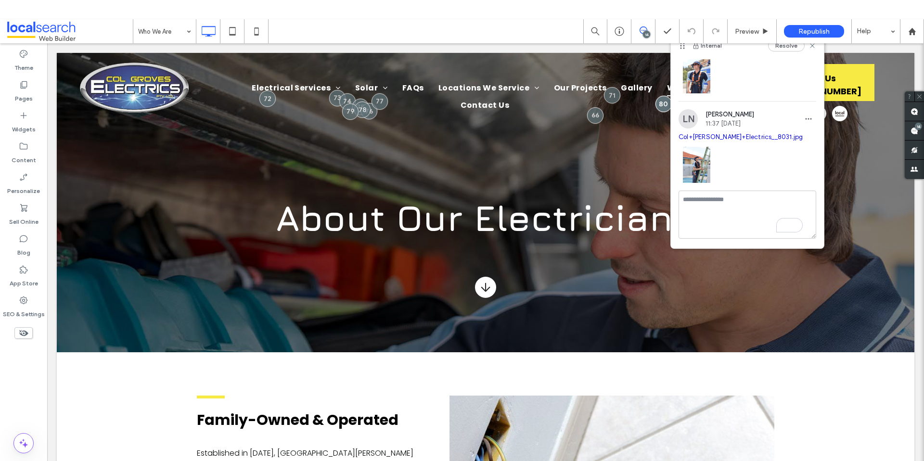
scroll to position [329, 0]
click at [768, 210] on textarea "To enrich screen reader interactions, please activate Accessibility in Grammarl…" at bounding box center [748, 215] width 138 height 48
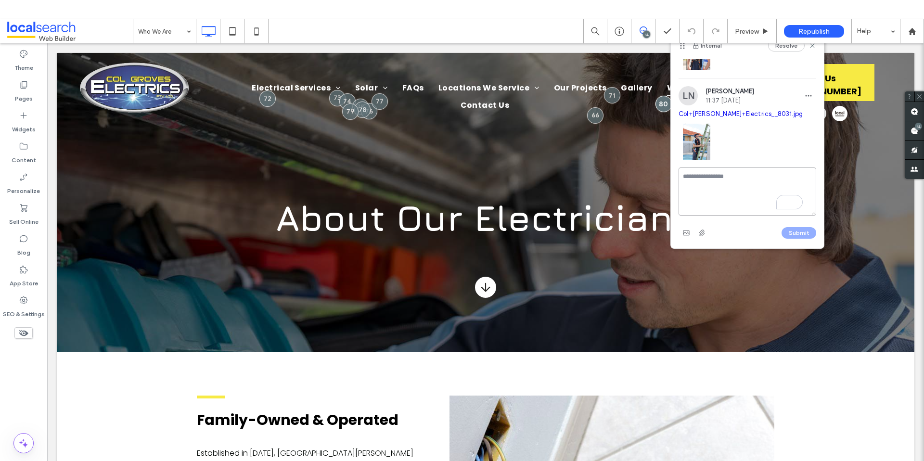
scroll to position [352, 0]
click at [681, 232] on span "button" at bounding box center [686, 232] width 15 height 15
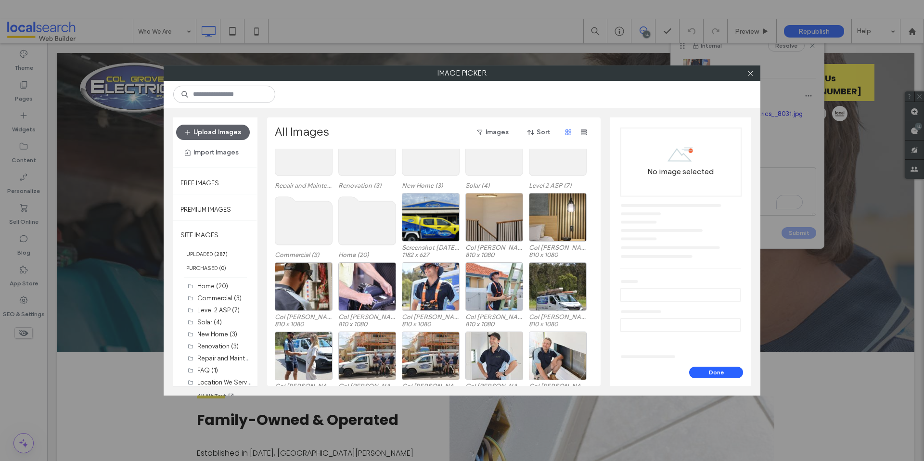
scroll to position [258, 0]
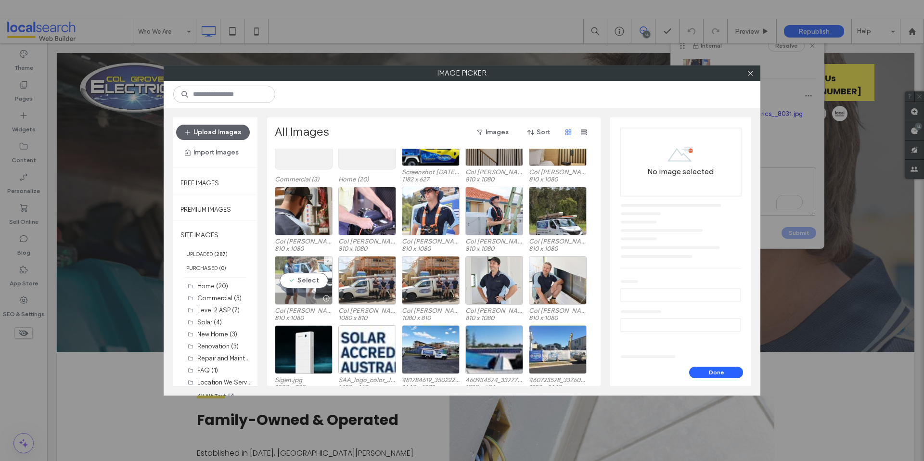
click at [300, 273] on div "Select" at bounding box center [304, 280] width 58 height 49
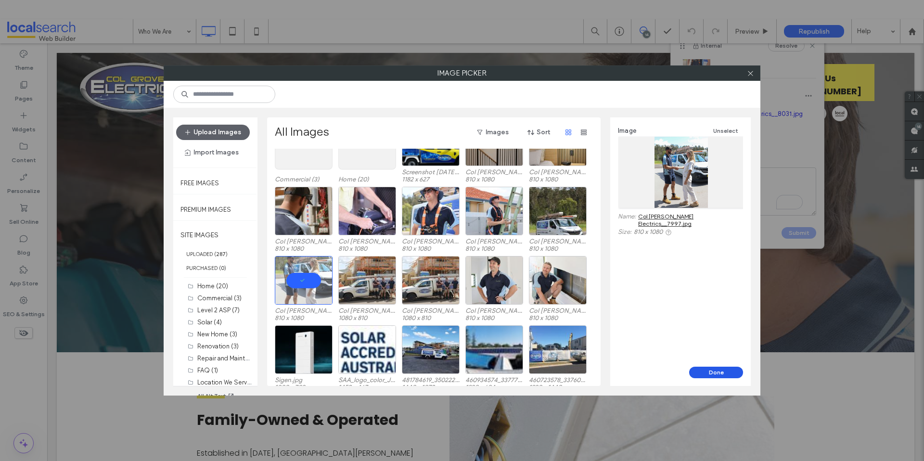
click at [716, 369] on button "Done" at bounding box center [716, 373] width 54 height 12
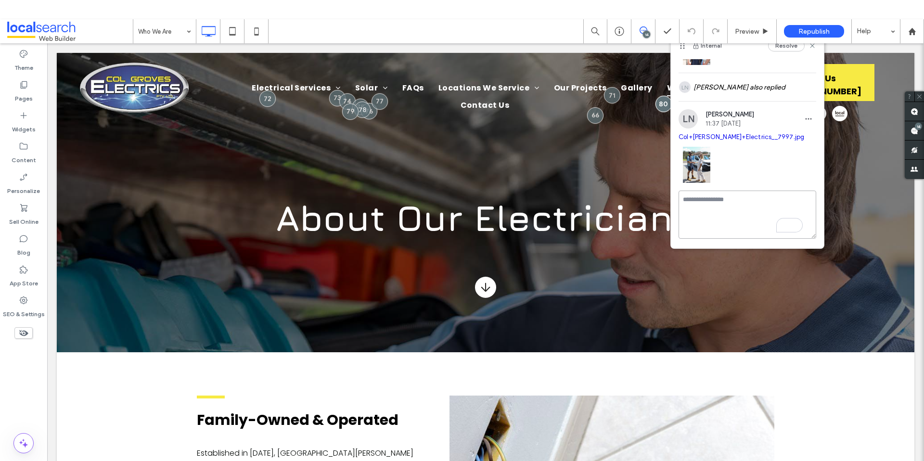
click at [712, 198] on textarea "To enrich screen reader interactions, please activate Accessibility in Grammarl…" at bounding box center [748, 215] width 138 height 48
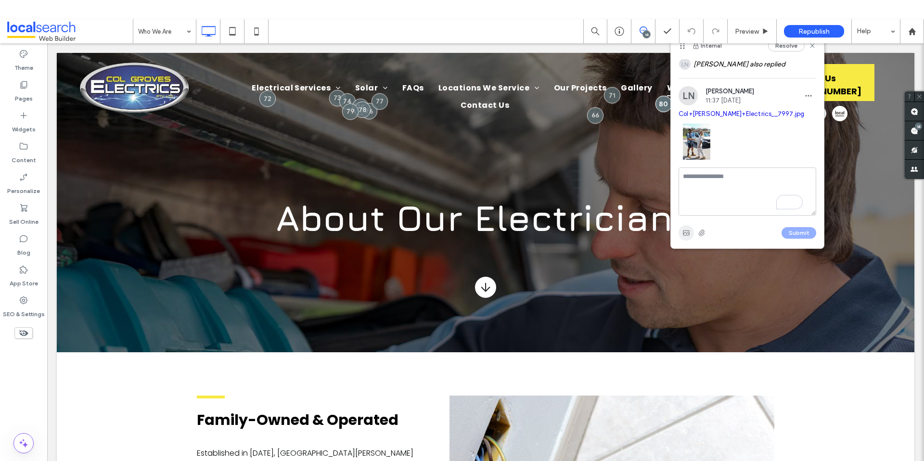
click at [685, 231] on use "button" at bounding box center [686, 233] width 6 height 5
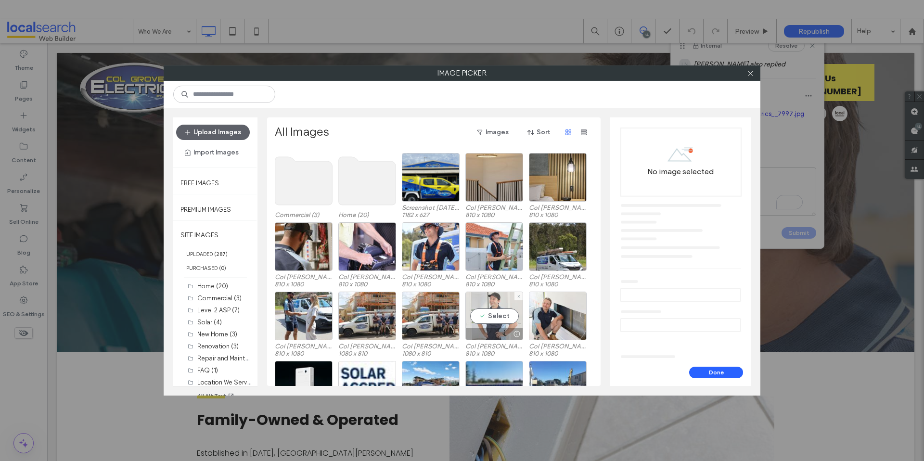
click at [494, 314] on div "Select" at bounding box center [494, 316] width 58 height 49
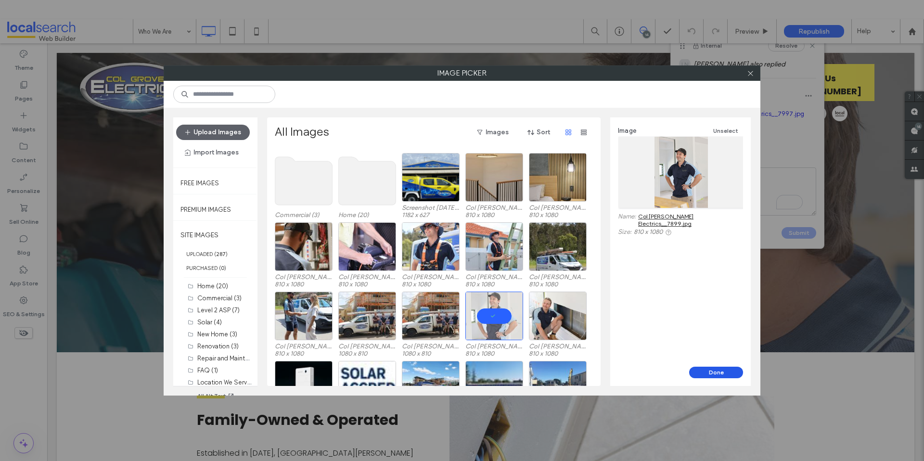
click at [730, 370] on button "Done" at bounding box center [716, 373] width 54 height 12
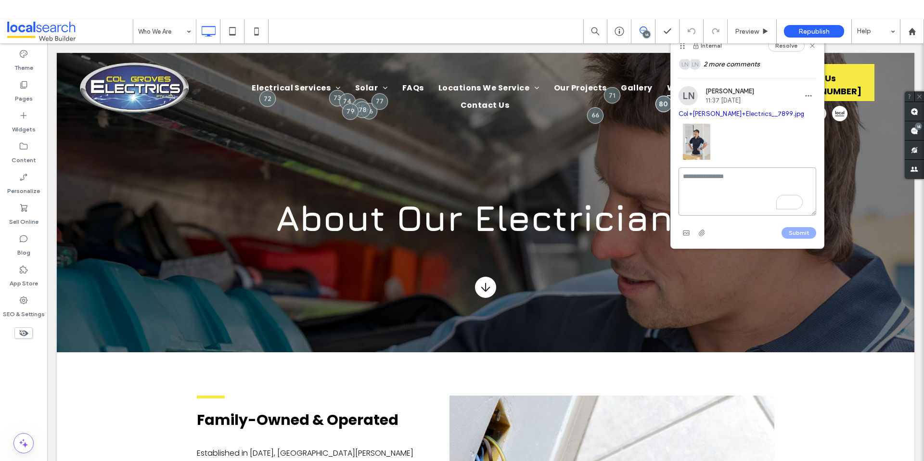
click at [709, 211] on textarea "To enrich screen reader interactions, please activate Accessibility in Grammarl…" at bounding box center [748, 192] width 138 height 48
click at [687, 235] on icon "button" at bounding box center [687, 233] width 8 height 8
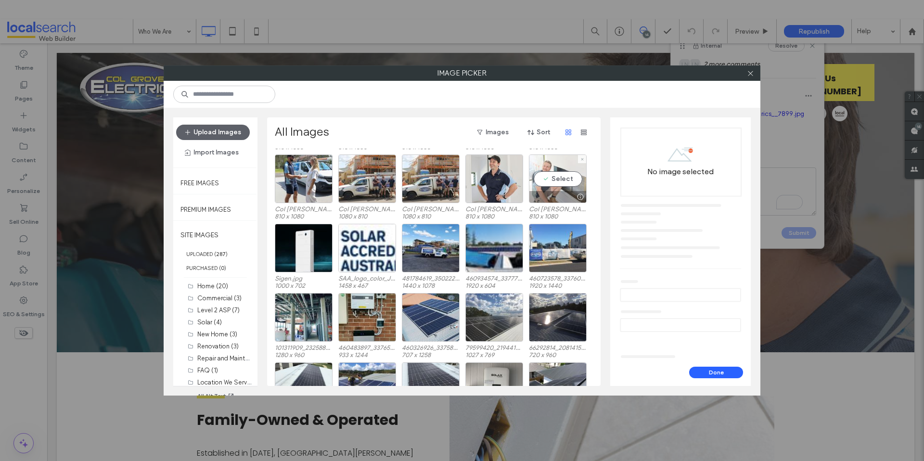
click at [556, 180] on div "Select" at bounding box center [558, 179] width 58 height 49
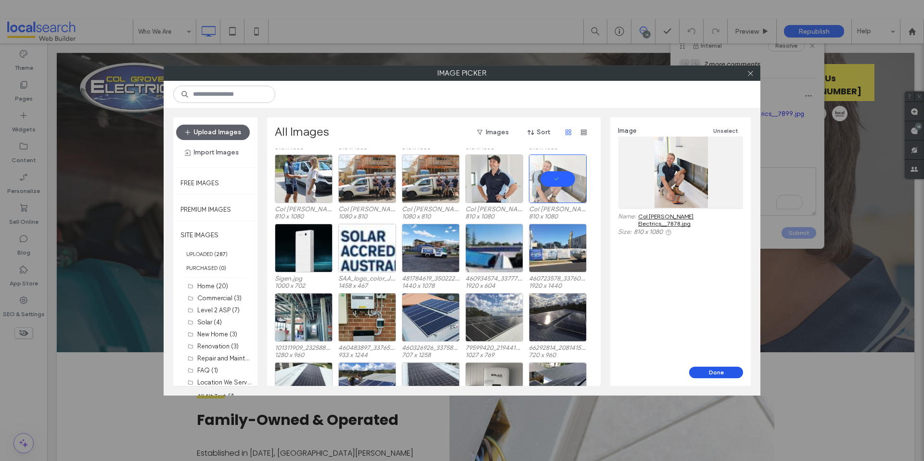
click at [715, 372] on button "Done" at bounding box center [716, 373] width 54 height 12
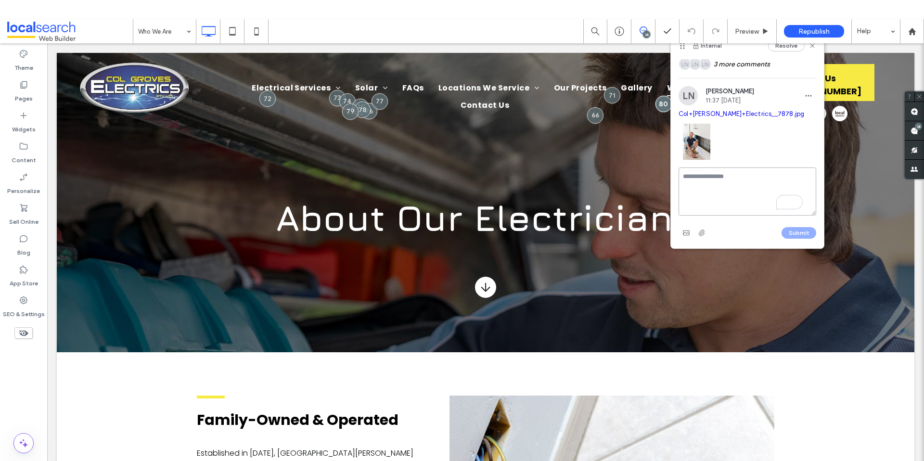
click at [700, 227] on div "Submit" at bounding box center [748, 204] width 138 height 73
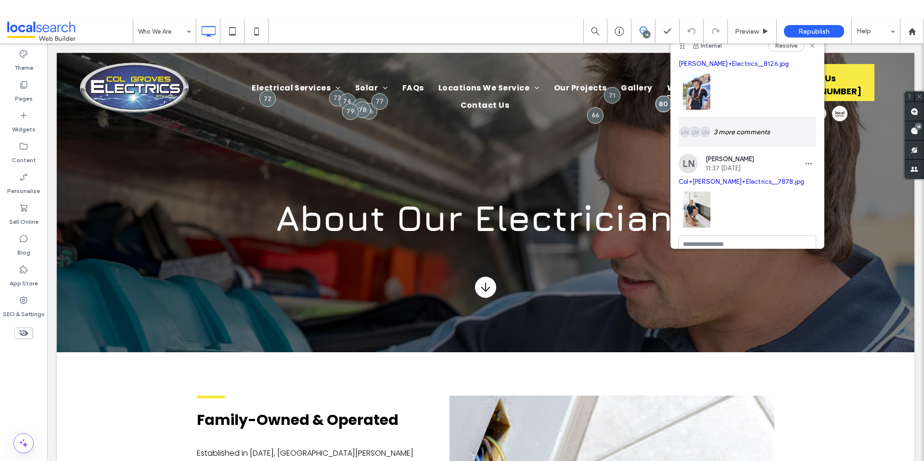
click at [752, 135] on div "LN LN LN 3 more comments" at bounding box center [748, 132] width 138 height 28
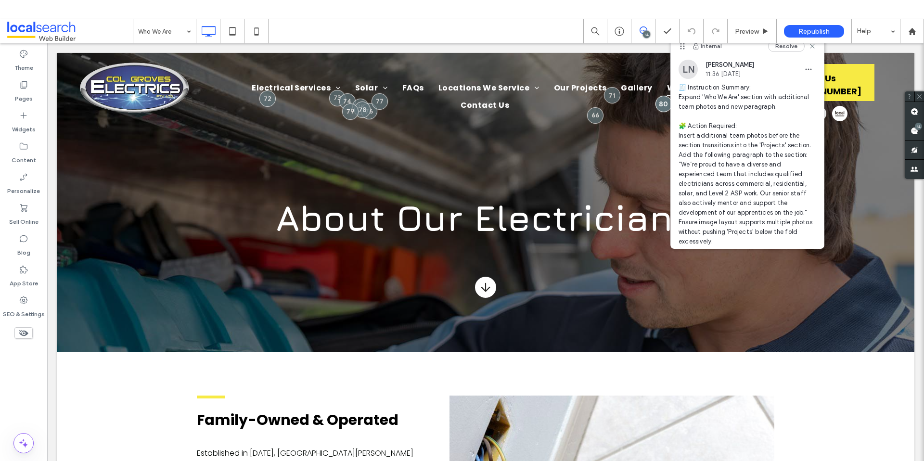
click at [764, 114] on span "🧾 Instruction Summary: Expand 'Who We Are' section with additional team photos …" at bounding box center [748, 227] width 138 height 289
click at [806, 69] on use "button" at bounding box center [809, 69] width 6 height 1
click at [806, 90] on span "Edit" at bounding box center [808, 95] width 13 height 10
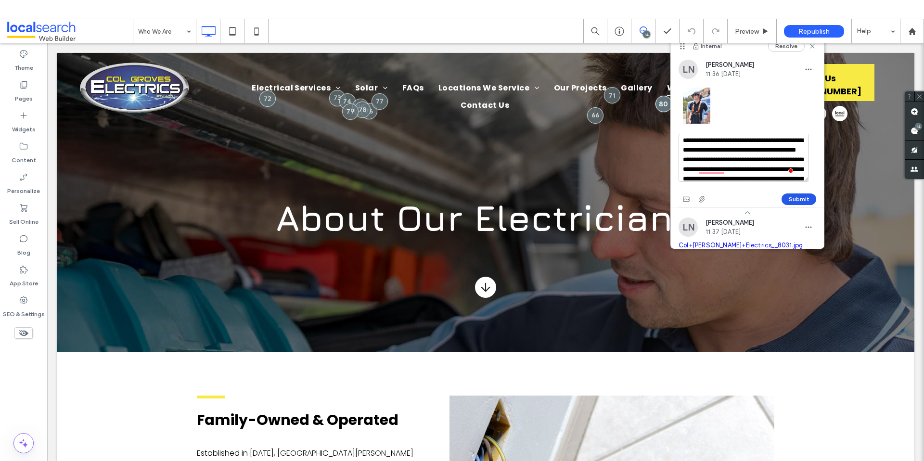
click at [788, 195] on button "Submit" at bounding box center [799, 199] width 35 height 12
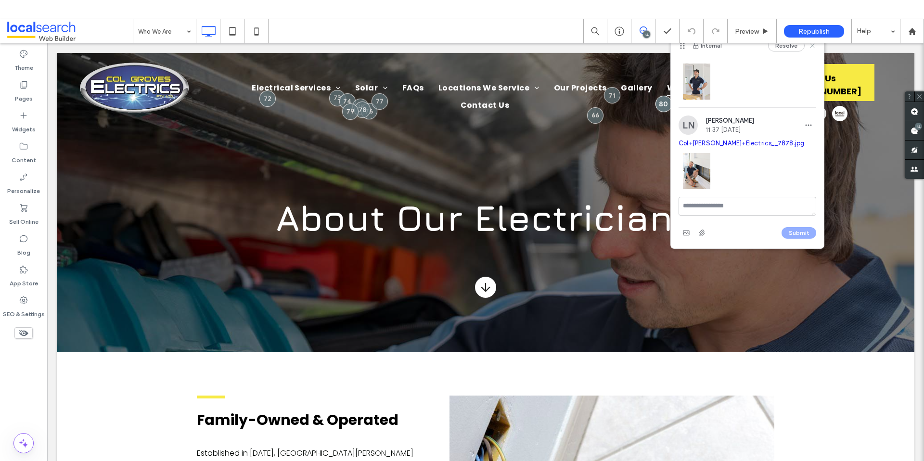
click at [809, 45] on icon at bounding box center [813, 46] width 8 height 8
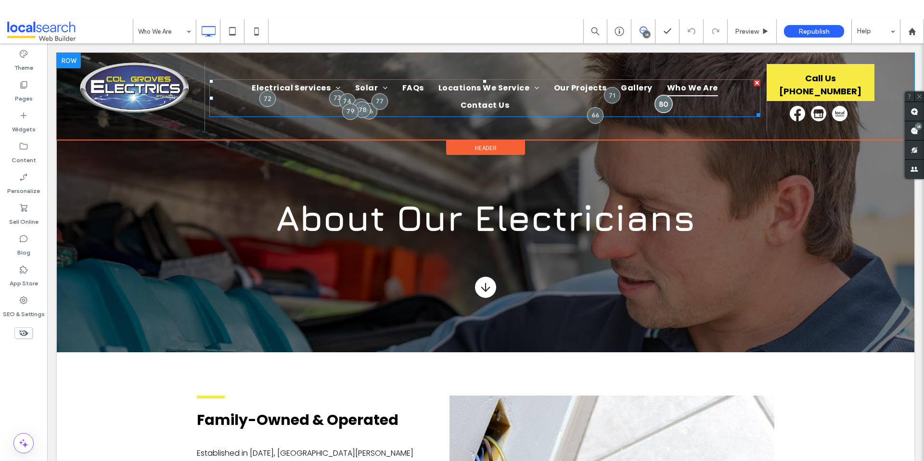
click at [659, 95] on div at bounding box center [664, 104] width 18 height 18
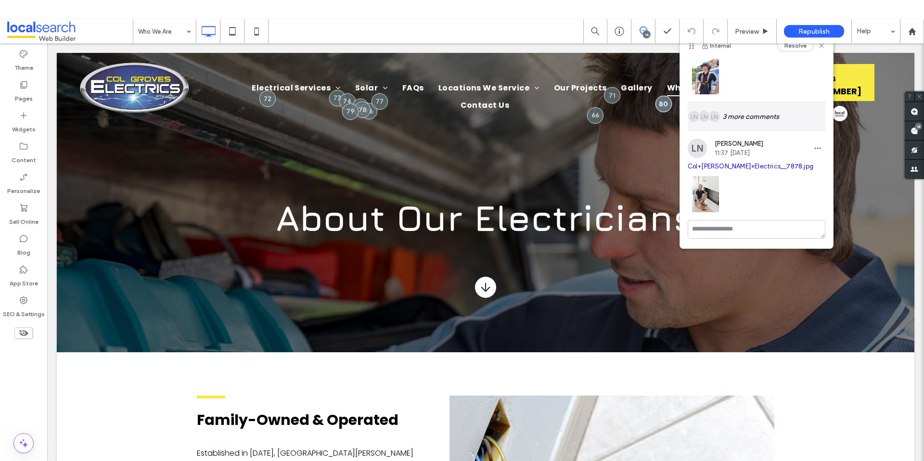
click at [743, 117] on div "LN LN LN 3 more comments" at bounding box center [757, 117] width 138 height 28
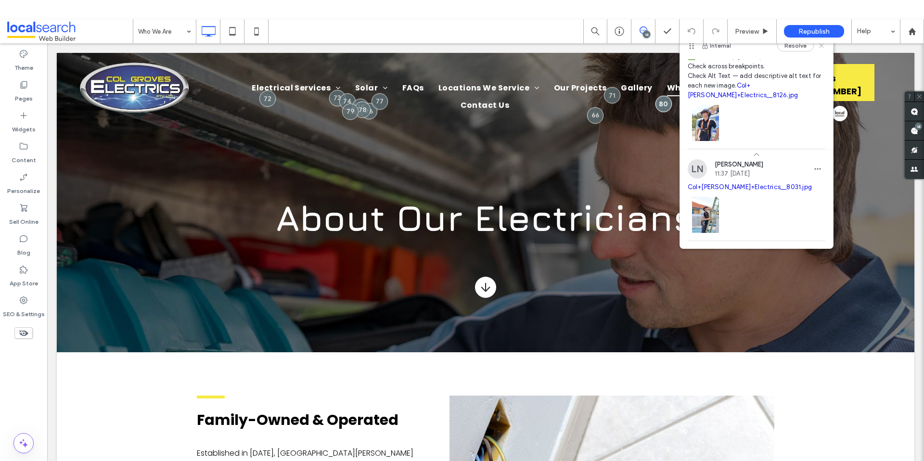
drag, startPoint x: 818, startPoint y: 44, endPoint x: 855, endPoint y: 56, distance: 39.1
click at [818, 44] on icon at bounding box center [822, 46] width 8 height 8
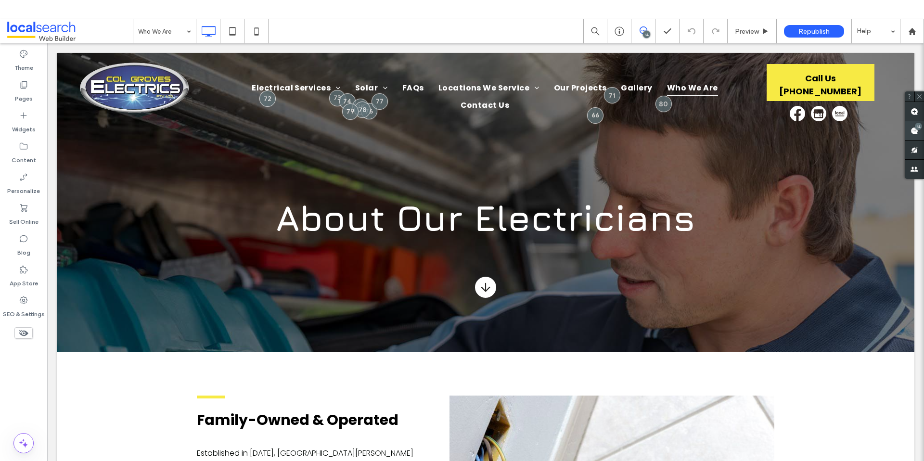
click at [921, 130] on span at bounding box center [914, 130] width 19 height 19
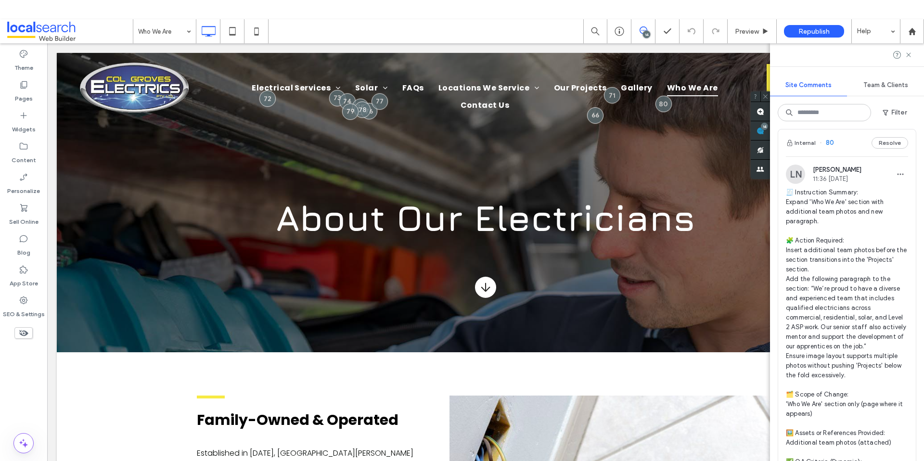
scroll to position [0, 0]
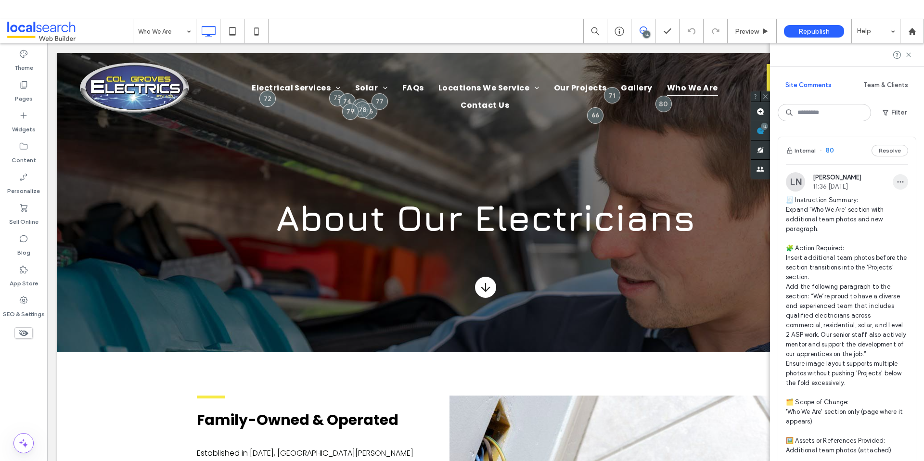
click at [897, 181] on icon "button" at bounding box center [901, 182] width 8 height 8
click at [830, 204] on span "Edit" at bounding box center [829, 207] width 13 height 10
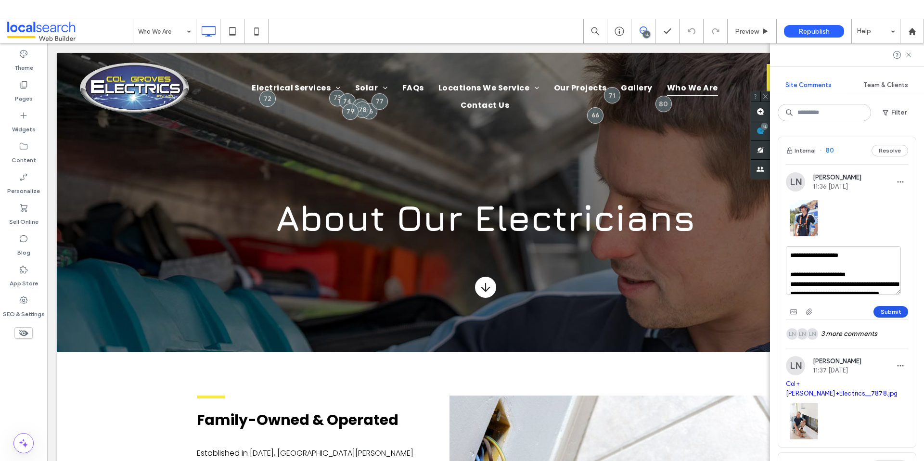
type textarea "**********"
click at [876, 311] on button "Submit" at bounding box center [891, 312] width 35 height 12
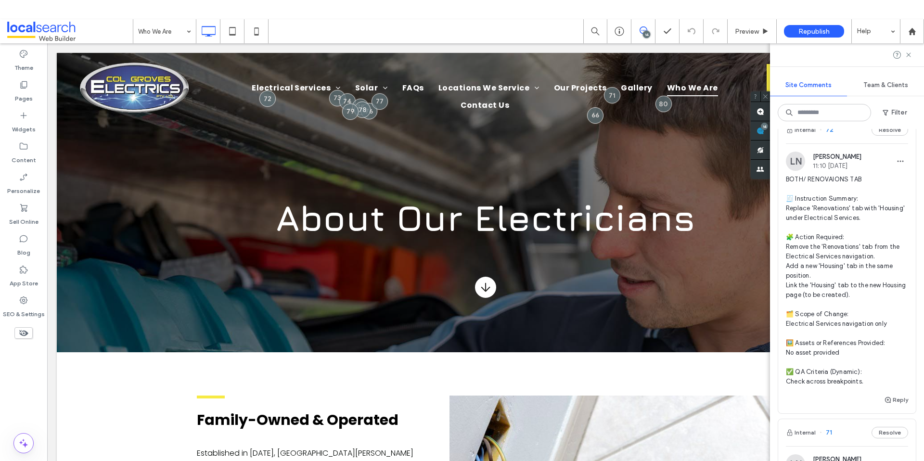
scroll to position [2954, 0]
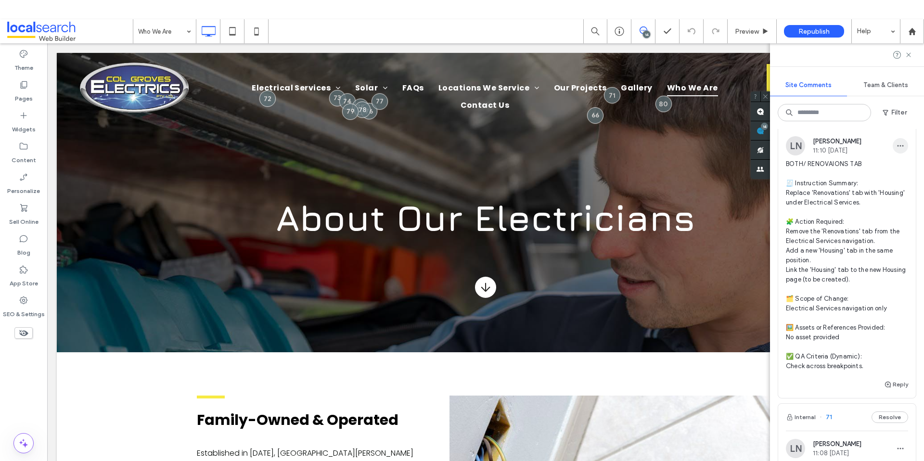
click at [897, 150] on icon "button" at bounding box center [901, 146] width 8 height 8
click at [845, 235] on div "Edit" at bounding box center [858, 238] width 86 height 18
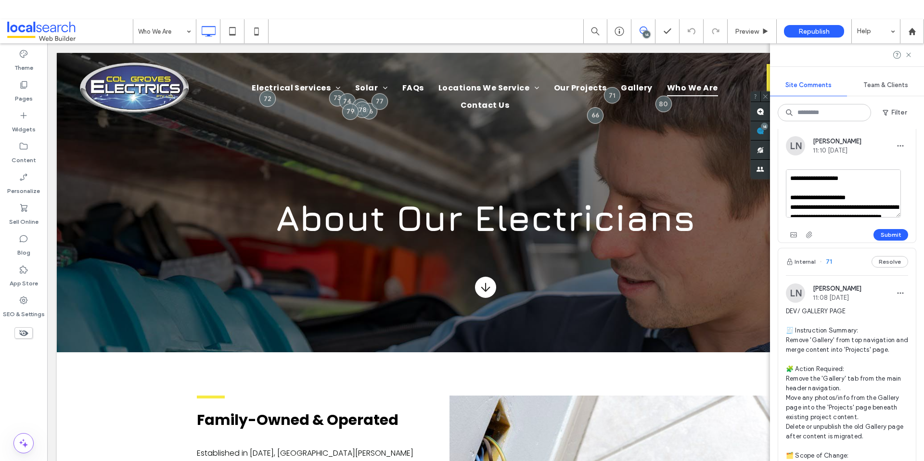
click at [825, 218] on textarea "**********" at bounding box center [843, 193] width 115 height 48
click at [827, 218] on textarea "**********" at bounding box center [843, 193] width 115 height 48
click at [839, 218] on textarea "**********" at bounding box center [843, 193] width 115 height 48
type textarea "**********"
click at [886, 241] on button "Submit" at bounding box center [891, 235] width 35 height 12
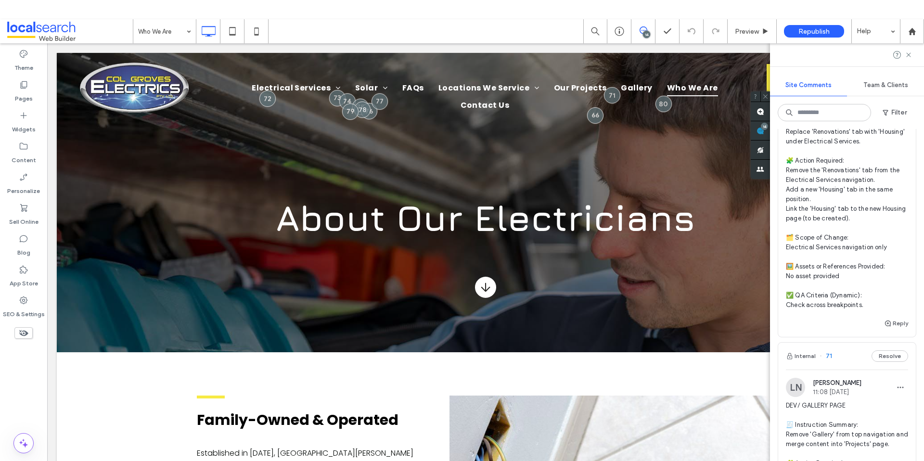
scroll to position [3018, 0]
click at [908, 52] on icon at bounding box center [909, 55] width 8 height 8
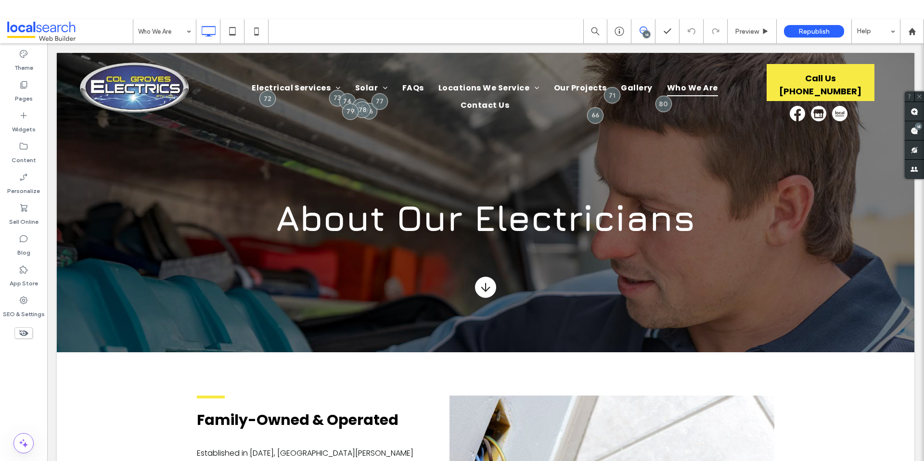
scroll to position [0, 0]
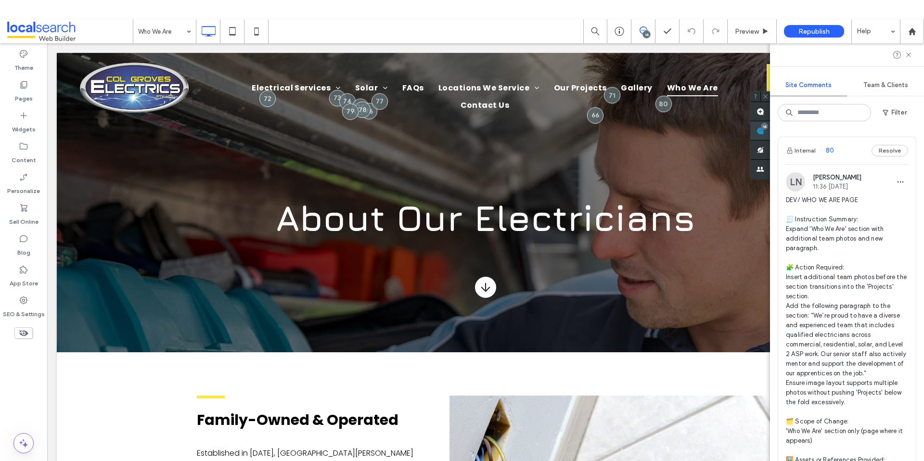
click at [768, 129] on div "14" at bounding box center [764, 126] width 7 height 7
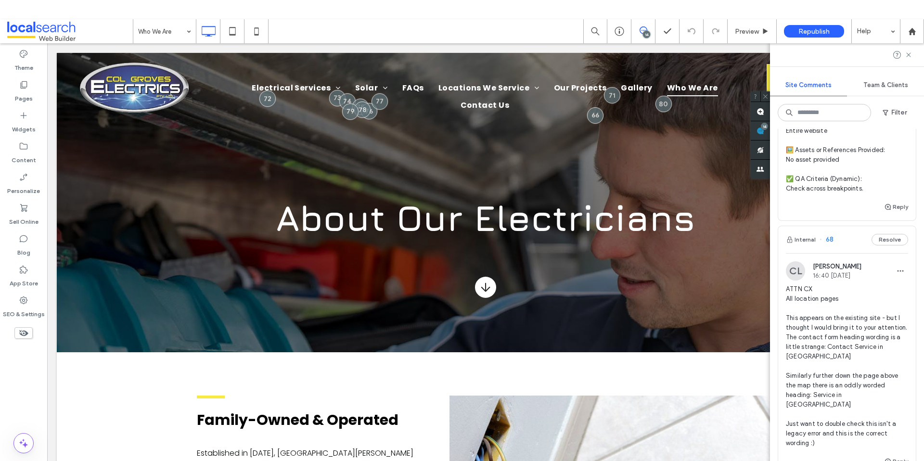
scroll to position [3382, 0]
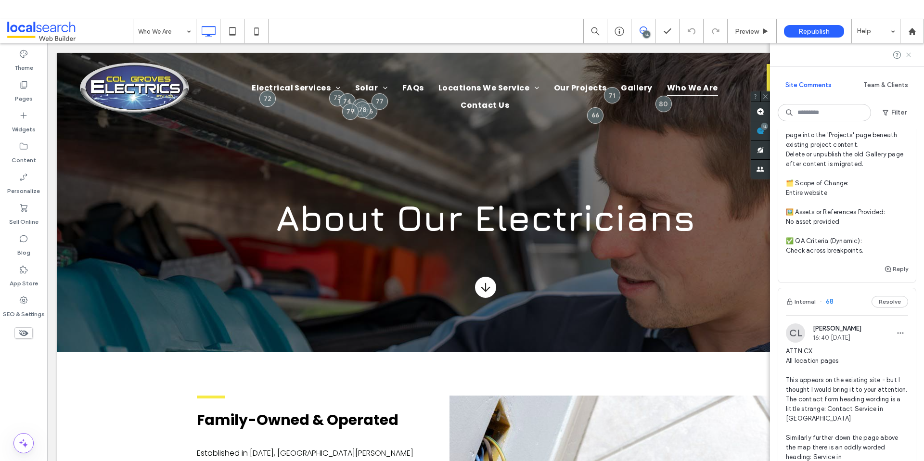
click at [909, 53] on icon at bounding box center [909, 55] width 8 height 8
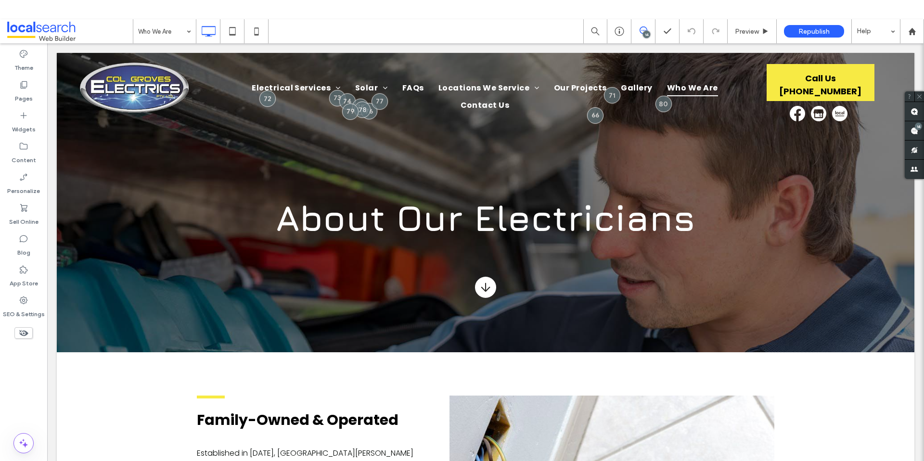
scroll to position [0, 0]
click at [915, 109] on use at bounding box center [915, 112] width 8 height 8
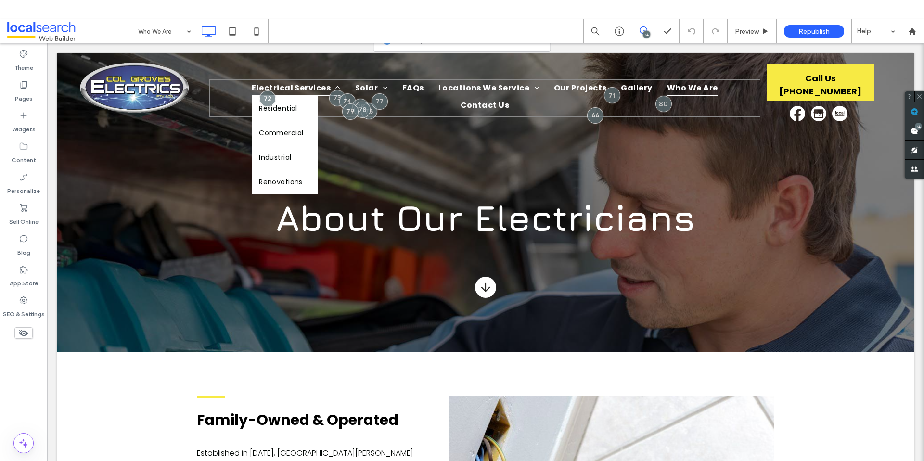
click at [252, 95] on span "Electrical Services" at bounding box center [296, 87] width 89 height 17
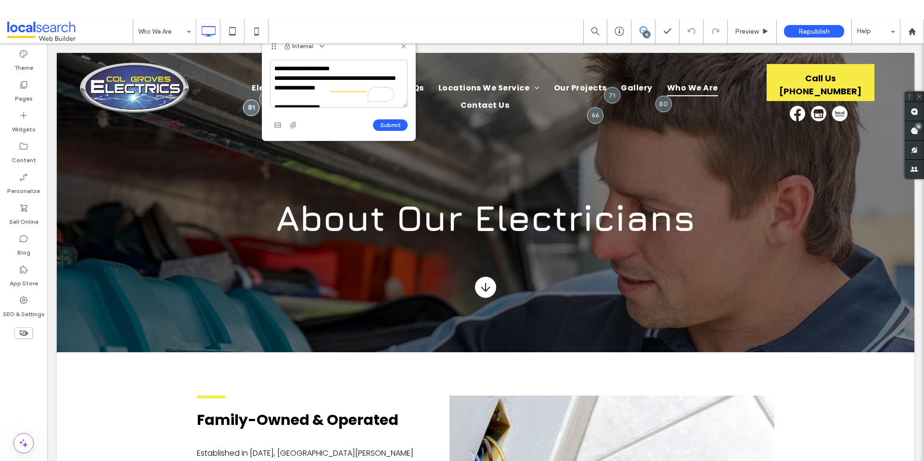
click at [274, 65] on textarea "To enrich screen reader interactions, please activate Accessibility in Grammarl…" at bounding box center [339, 84] width 138 height 48
type textarea "**********"
click at [364, 76] on textarea "To enrich screen reader interactions, please activate Accessibility in Grammarl…" at bounding box center [339, 84] width 138 height 48
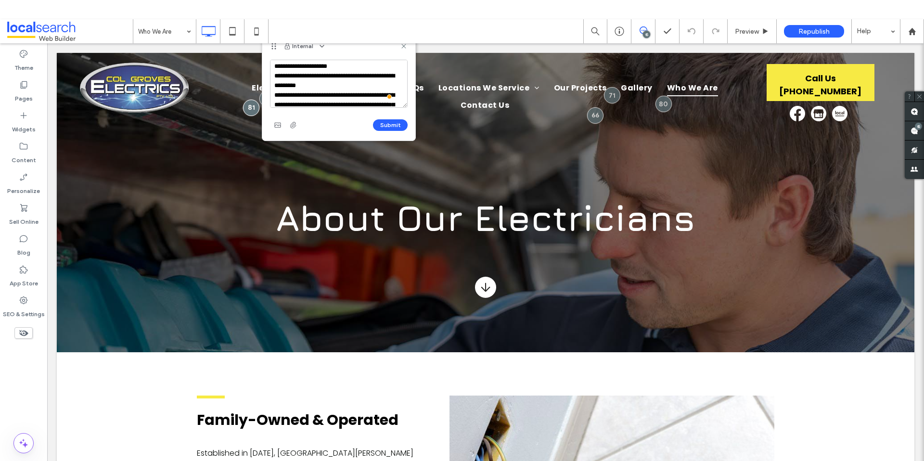
click at [364, 76] on textarea "To enrich screen reader interactions, please activate Accessibility in Grammarl…" at bounding box center [339, 84] width 138 height 48
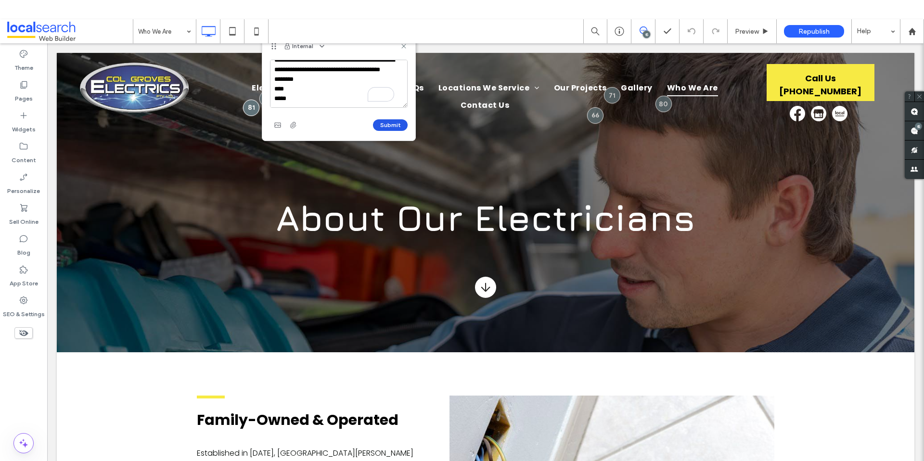
type textarea "**********"
click at [379, 129] on button "Submit" at bounding box center [390, 125] width 35 height 12
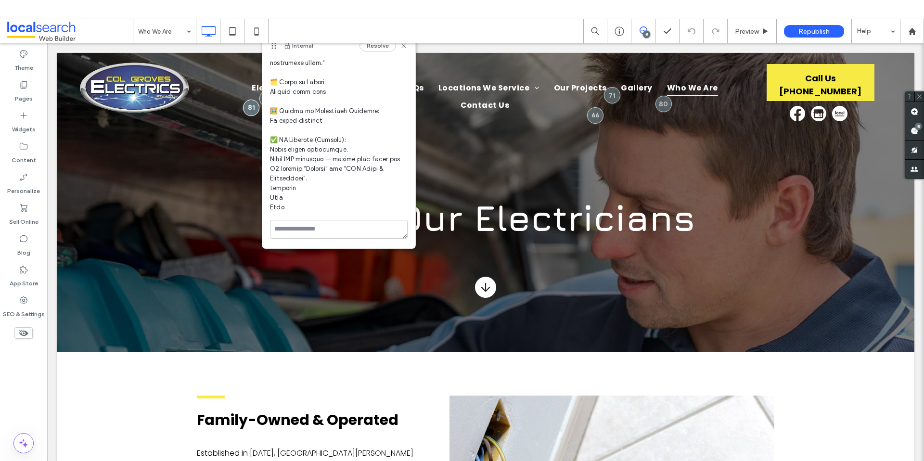
click at [292, 199] on span at bounding box center [339, 19] width 138 height 385
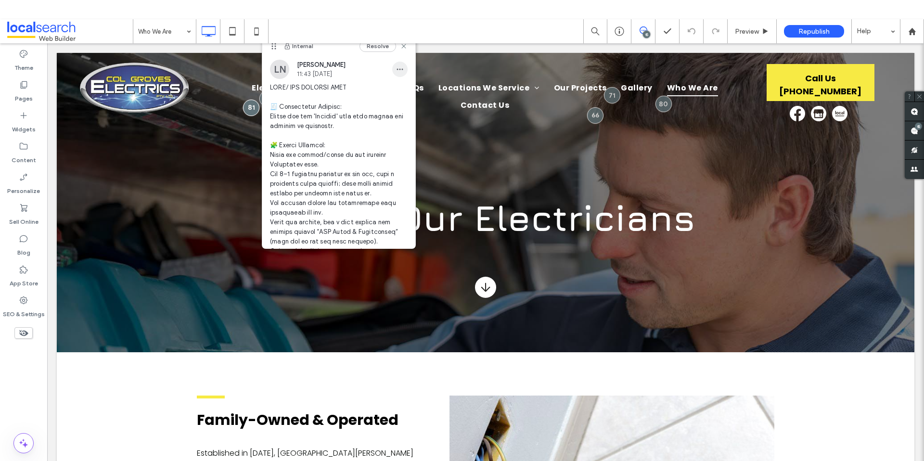
click at [397, 70] on use "button" at bounding box center [400, 69] width 6 height 1
click at [413, 88] on div "Edit" at bounding box center [429, 94] width 86 height 18
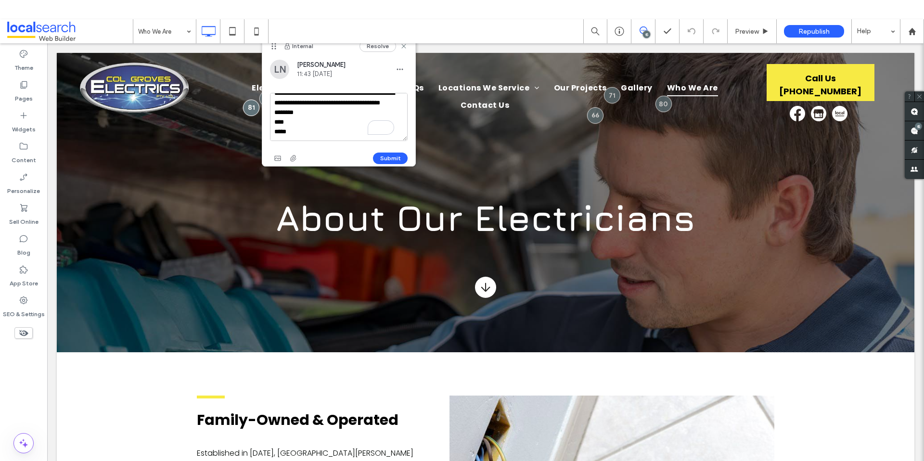
drag, startPoint x: 296, startPoint y: 137, endPoint x: 271, endPoint y: 118, distance: 31.2
click at [271, 118] on textarea "To enrich screen reader interactions, please activate Accessibility in Grammarl…" at bounding box center [339, 117] width 138 height 48
type textarea "**********"
click at [389, 153] on button "Submit" at bounding box center [390, 159] width 35 height 12
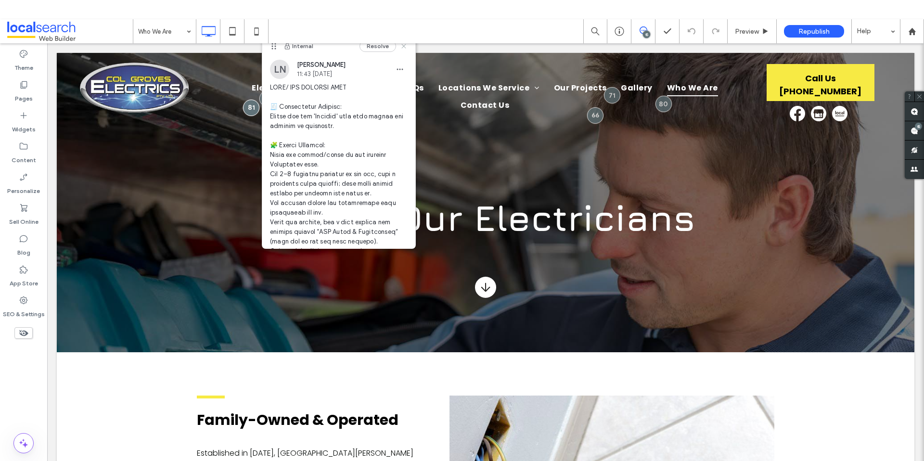
click at [400, 45] on icon at bounding box center [404, 46] width 8 height 8
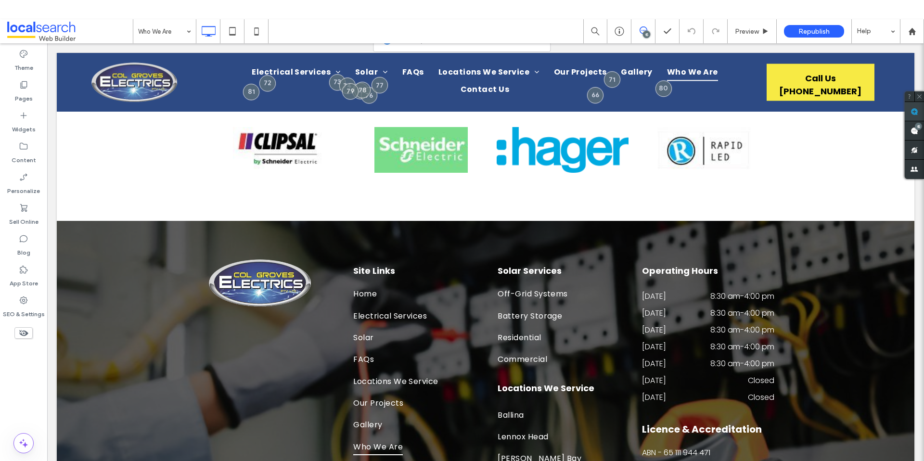
click at [910, 115] on span at bounding box center [914, 111] width 19 height 19
click at [728, 264] on h4 "Operating Hours" at bounding box center [708, 270] width 132 height 13
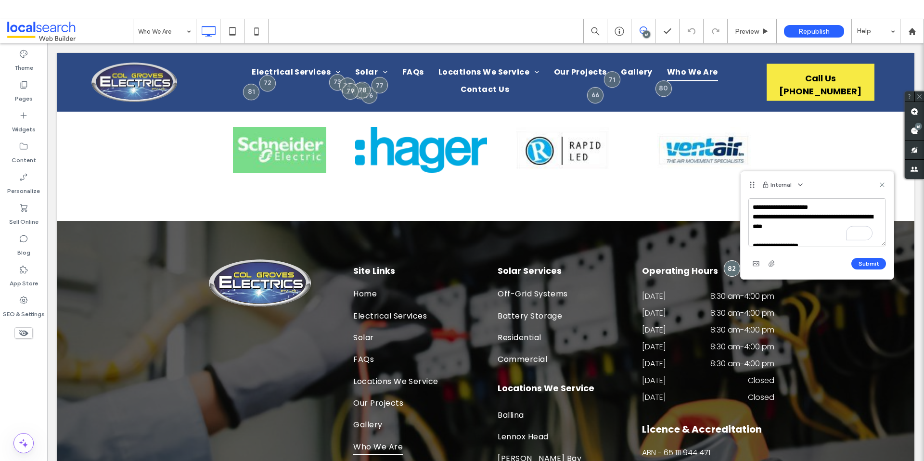
click at [753, 206] on textarea "**********" at bounding box center [817, 222] width 138 height 48
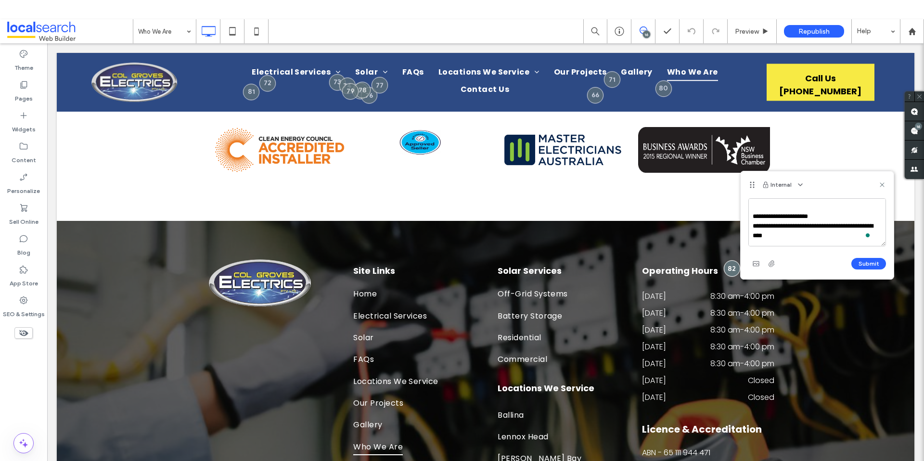
scroll to position [24, 0]
type textarea "**********"
click at [883, 261] on button "Submit" at bounding box center [868, 264] width 35 height 12
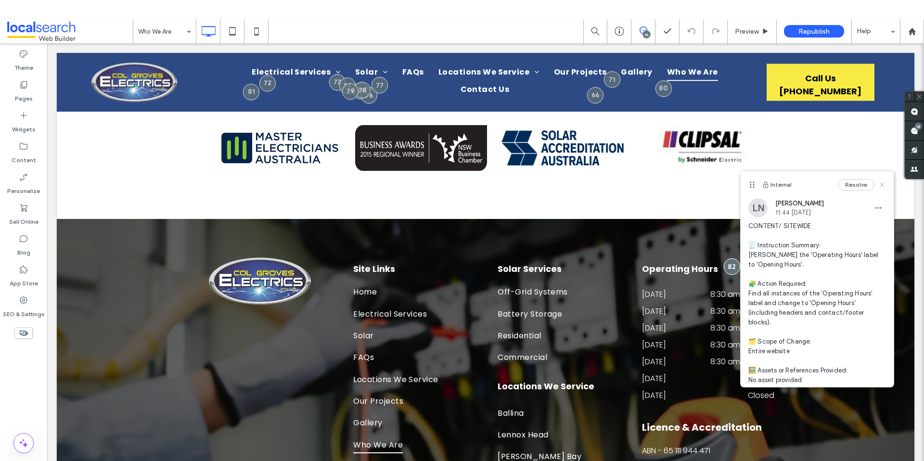
click at [878, 182] on icon at bounding box center [882, 185] width 8 height 8
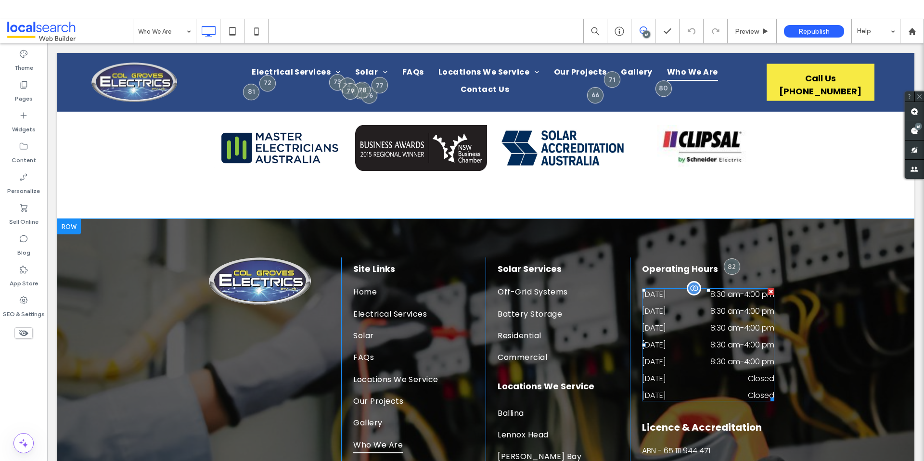
click at [756, 306] on time "4:00 pm" at bounding box center [759, 311] width 30 height 11
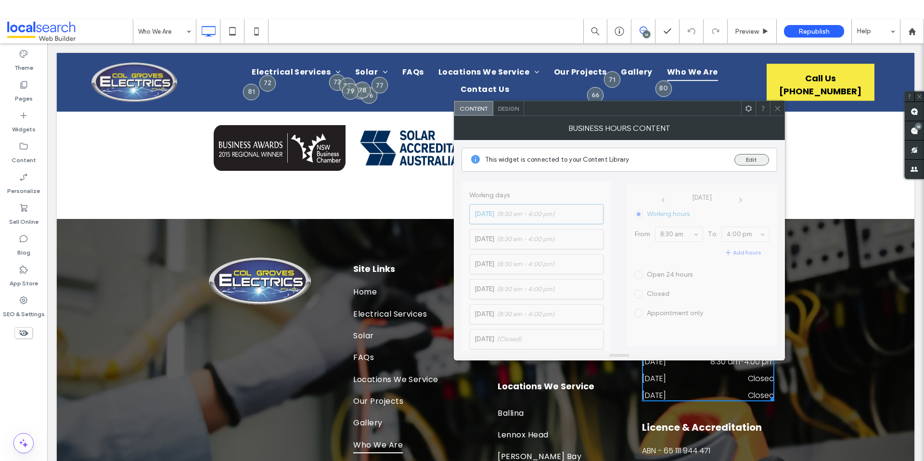
click at [745, 161] on button "Edit" at bounding box center [752, 160] width 35 height 12
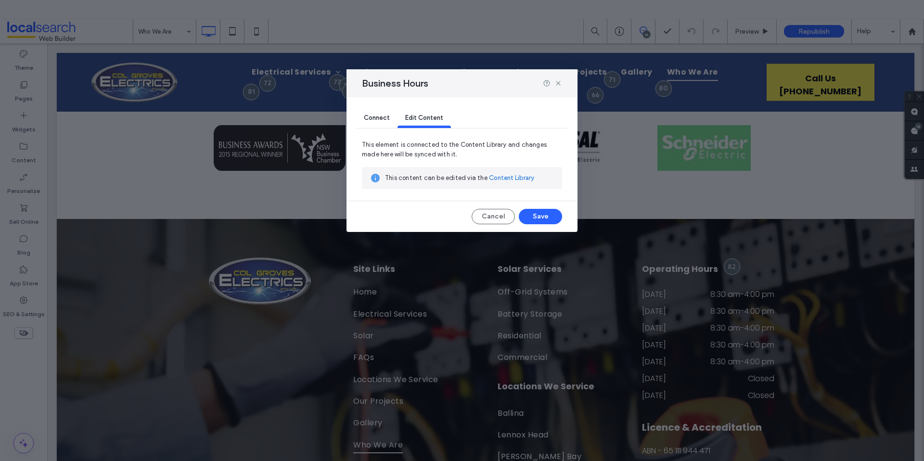
click at [376, 119] on span "Connect" at bounding box center [377, 117] width 26 height 7
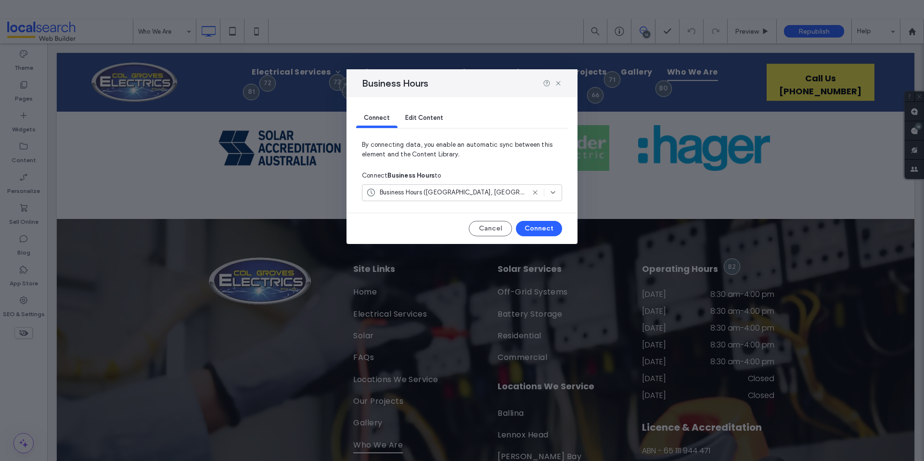
click at [470, 195] on span "Business Hours (2478, Ballina, NSW, Australia)" at bounding box center [452, 193] width 145 height 10
click at [562, 87] on div "Business Hours" at bounding box center [462, 83] width 231 height 28
click at [561, 82] on icon at bounding box center [559, 83] width 8 height 8
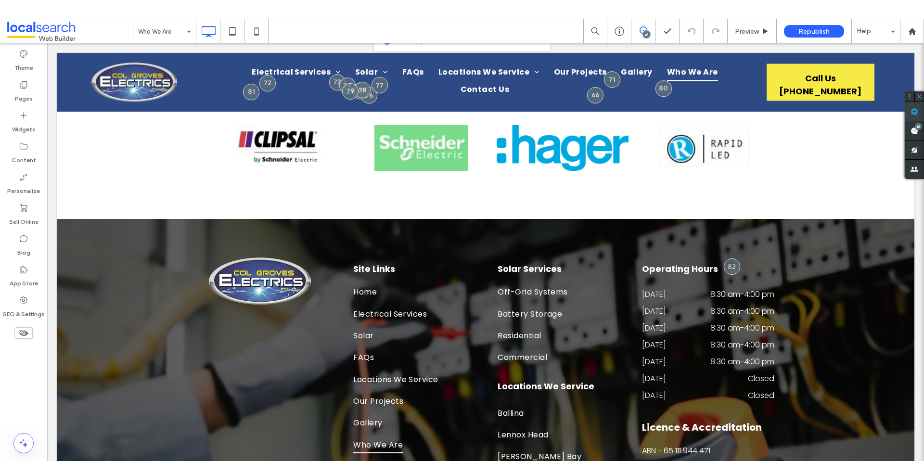
click at [913, 110] on use at bounding box center [915, 112] width 8 height 8
click at [779, 286] on div "Click To Paste Site Links Home Electrical Services Solar FAQs Locations We Serv…" at bounding box center [486, 436] width 858 height 435
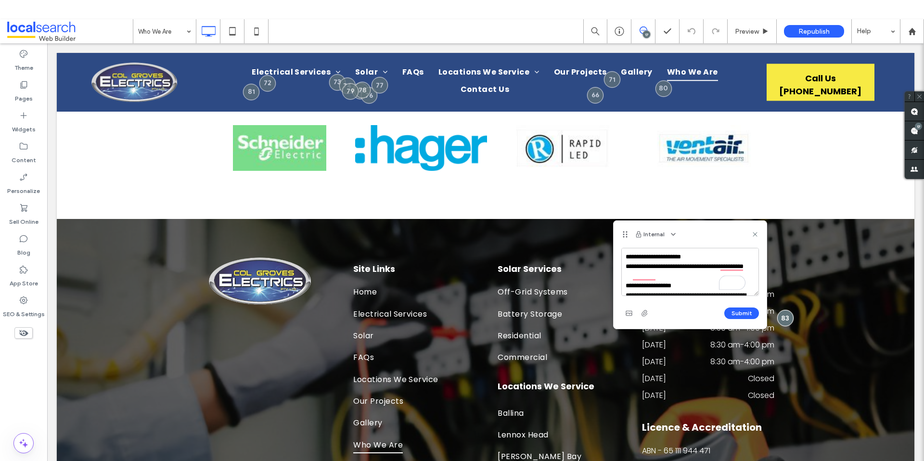
click at [626, 257] on textarea "**********" at bounding box center [690, 272] width 138 height 48
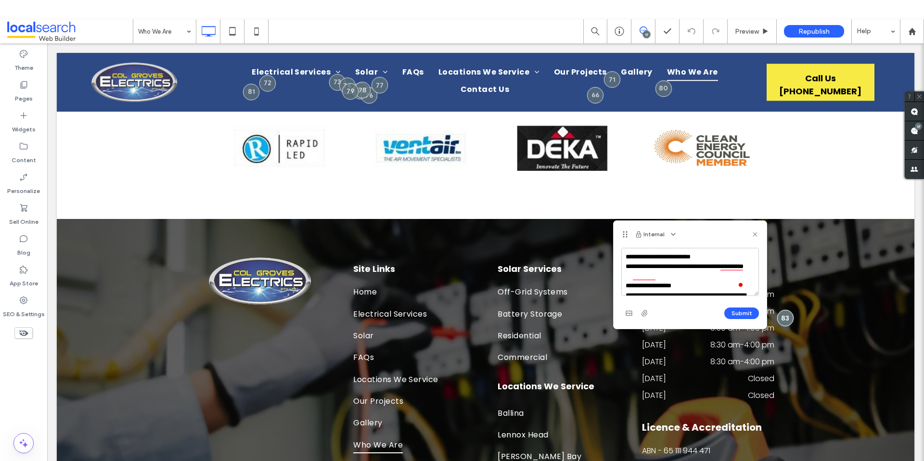
type textarea "**********"
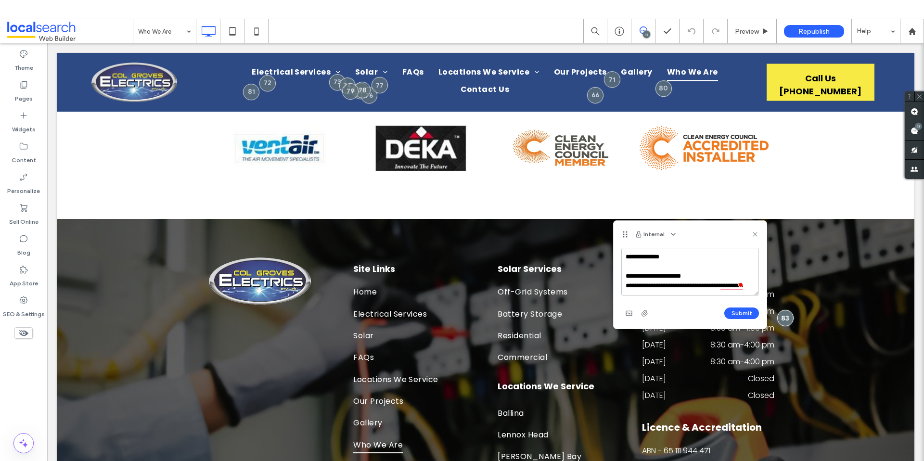
click at [639, 256] on textarea "**********" at bounding box center [690, 272] width 138 height 48
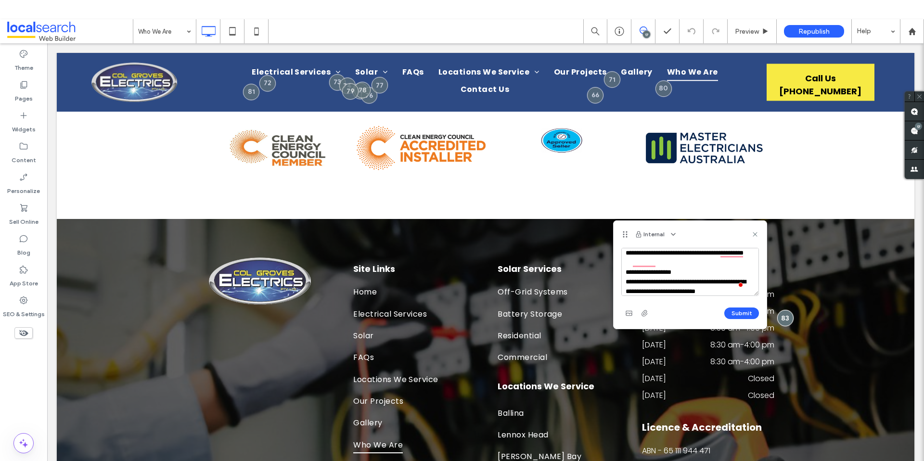
scroll to position [40, 0]
type textarea "**********"
click at [752, 312] on button "Submit" at bounding box center [741, 314] width 35 height 12
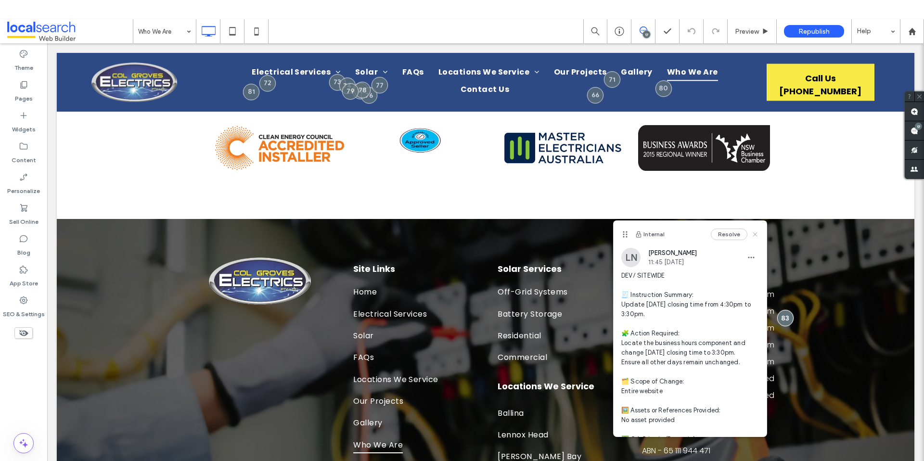
click at [751, 233] on icon at bounding box center [755, 235] width 8 height 8
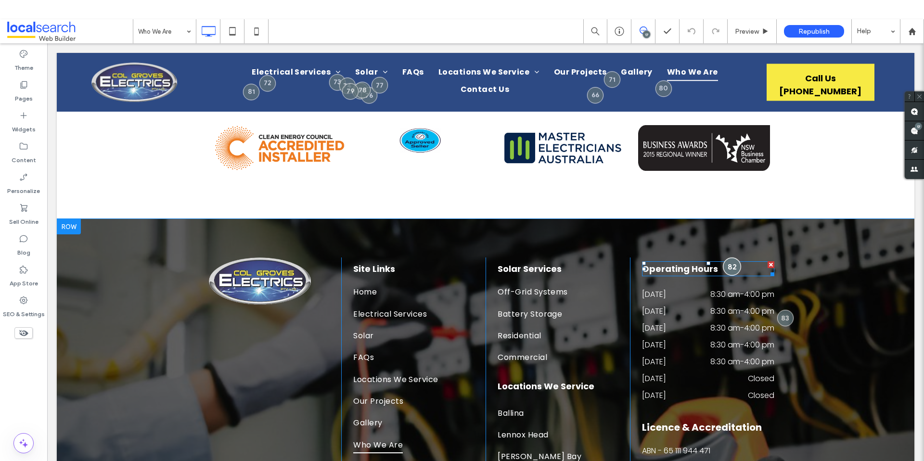
click at [729, 258] on div at bounding box center [732, 267] width 18 height 18
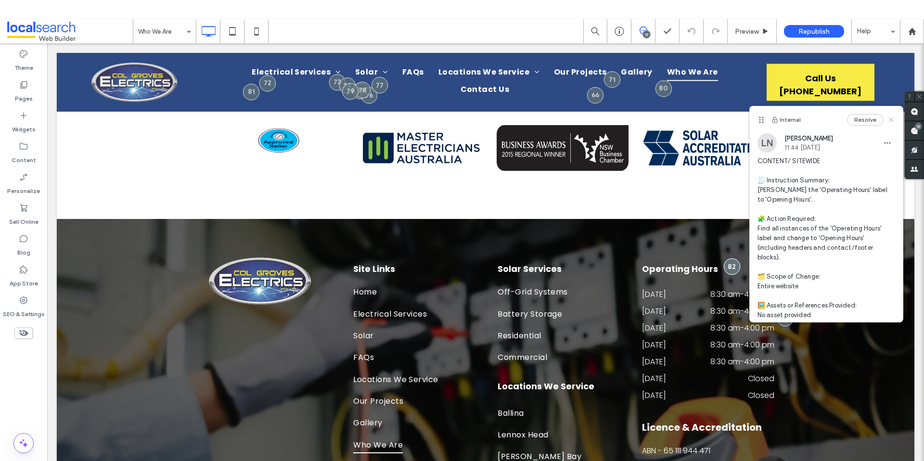
click at [888, 118] on icon at bounding box center [892, 120] width 8 height 8
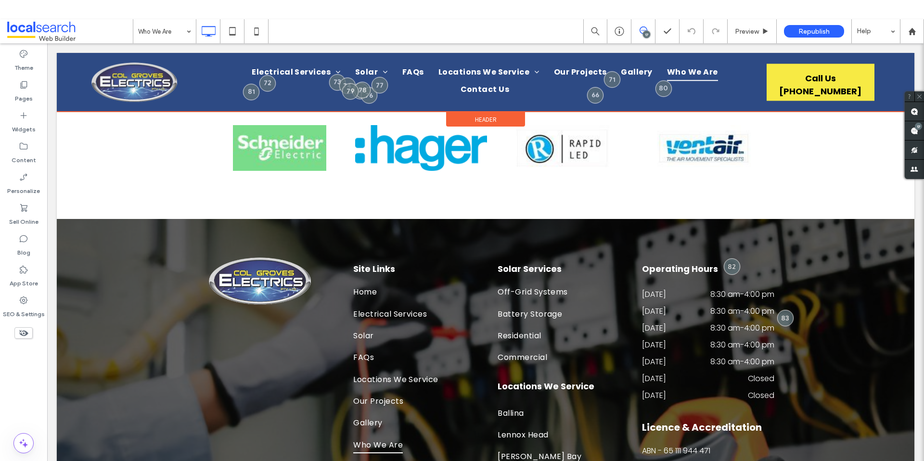
scroll to position [3418, 0]
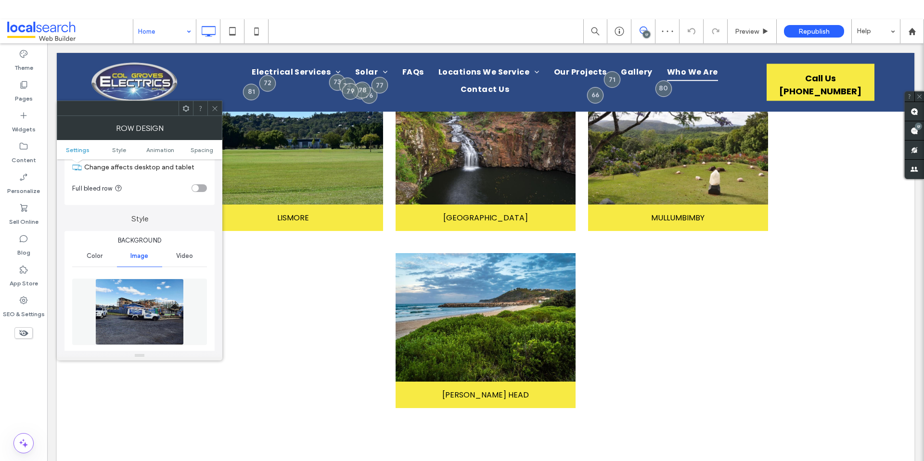
scroll to position [98, 0]
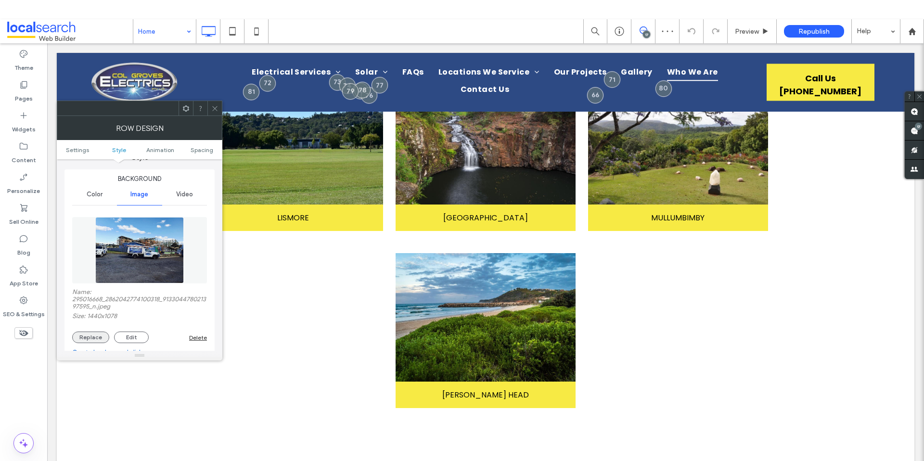
click at [79, 337] on button "Replace" at bounding box center [90, 338] width 37 height 12
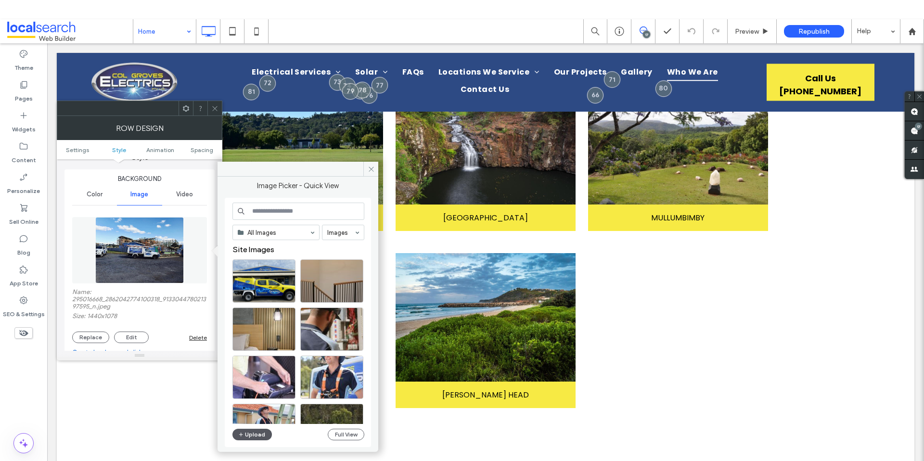
click at [258, 433] on button "Upload" at bounding box center [251, 435] width 39 height 12
click at [264, 286] on div "Select" at bounding box center [263, 280] width 63 height 43
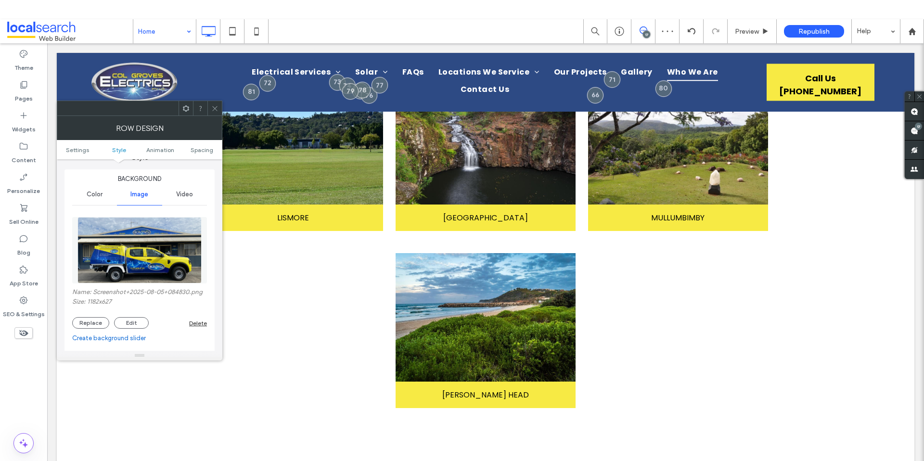
click at [217, 108] on icon at bounding box center [214, 108] width 7 height 7
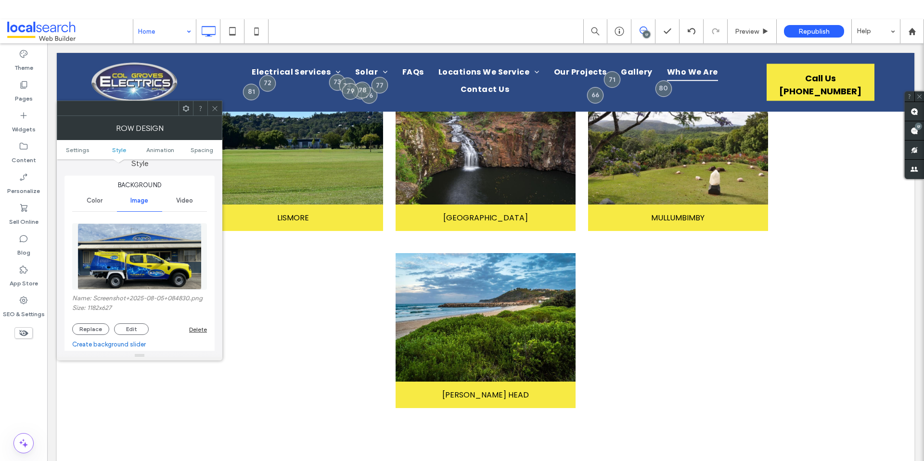
scroll to position [92, 0]
click at [89, 330] on button "Replace" at bounding box center [90, 329] width 37 height 12
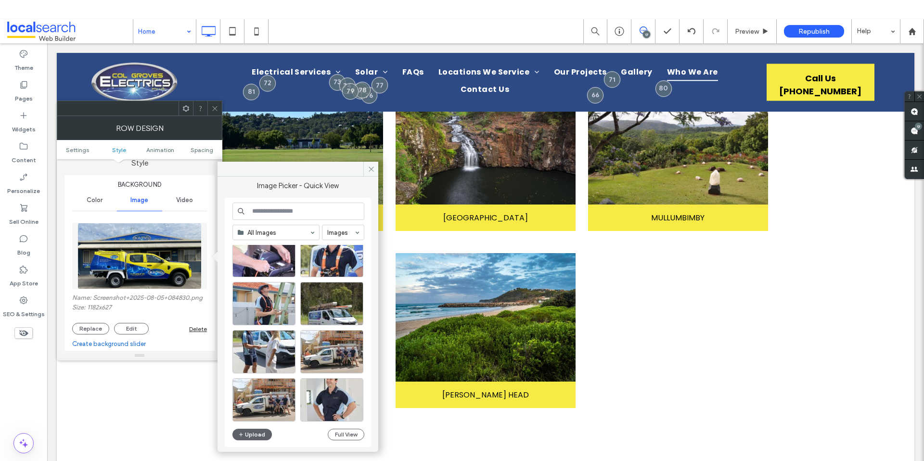
scroll to position [168, 0]
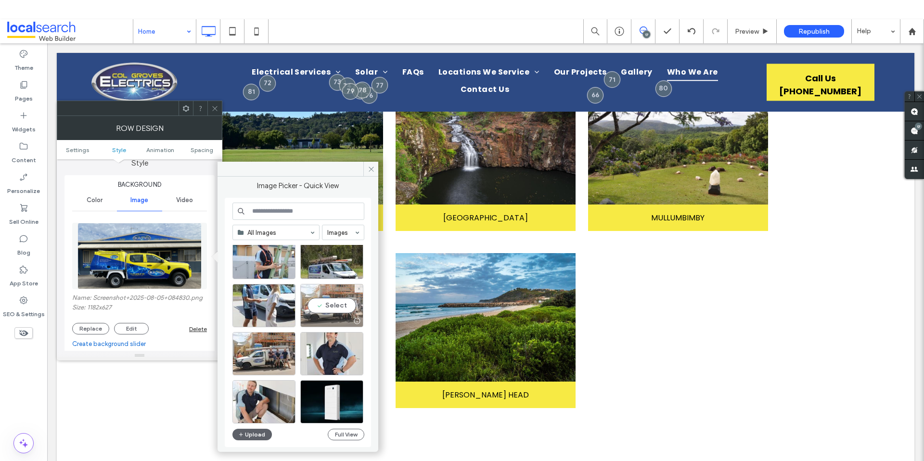
click at [339, 311] on div "Select" at bounding box center [331, 305] width 63 height 43
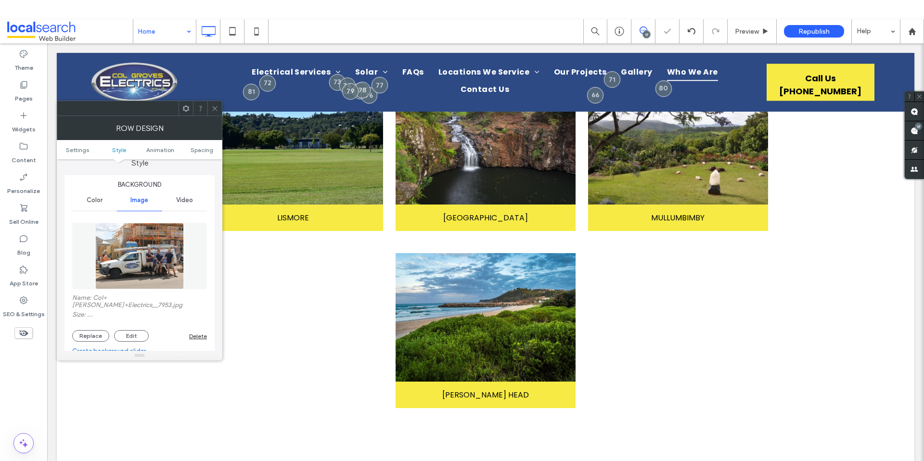
click at [216, 113] on span at bounding box center [214, 108] width 7 height 14
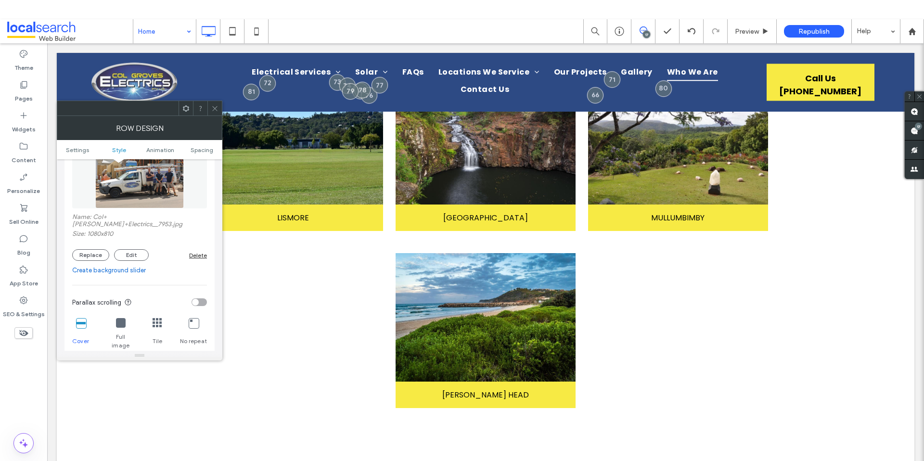
scroll to position [218, 0]
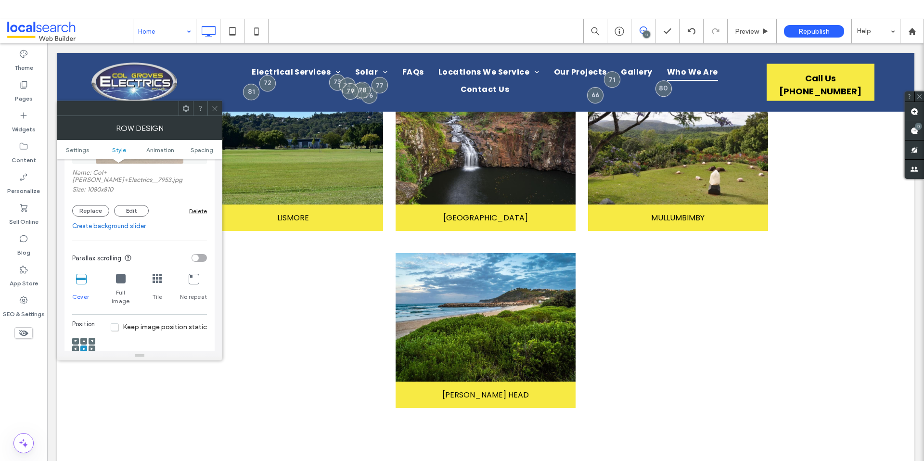
click at [92, 340] on use at bounding box center [92, 341] width 2 height 2
click at [75, 338] on span at bounding box center [75, 341] width 3 height 7
click at [74, 338] on span at bounding box center [75, 341] width 3 height 7
click at [75, 348] on icon at bounding box center [75, 349] width 3 height 3
click at [73, 353] on div at bounding box center [75, 356] width 7 height 7
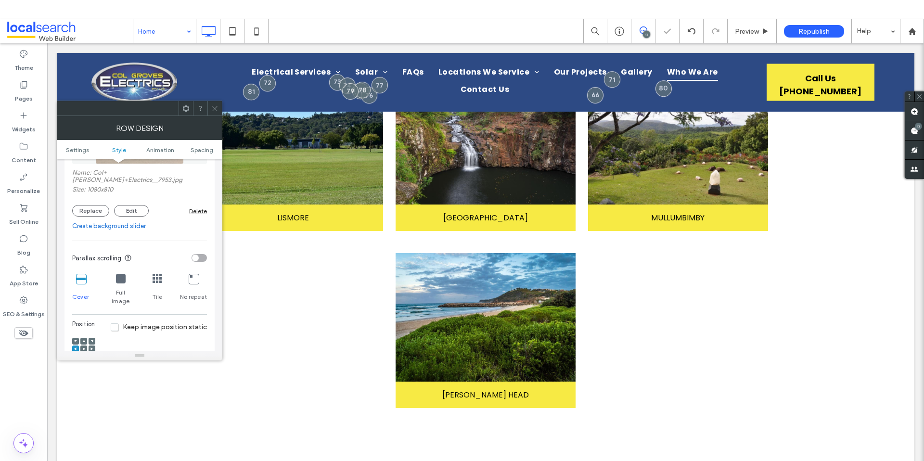
click at [78, 353] on div at bounding box center [75, 356] width 7 height 7
click at [77, 355] on icon at bounding box center [75, 356] width 3 height 3
click at [82, 346] on span at bounding box center [83, 349] width 3 height 7
click at [77, 340] on icon at bounding box center [75, 341] width 3 height 3
click at [91, 348] on use at bounding box center [91, 349] width 2 height 3
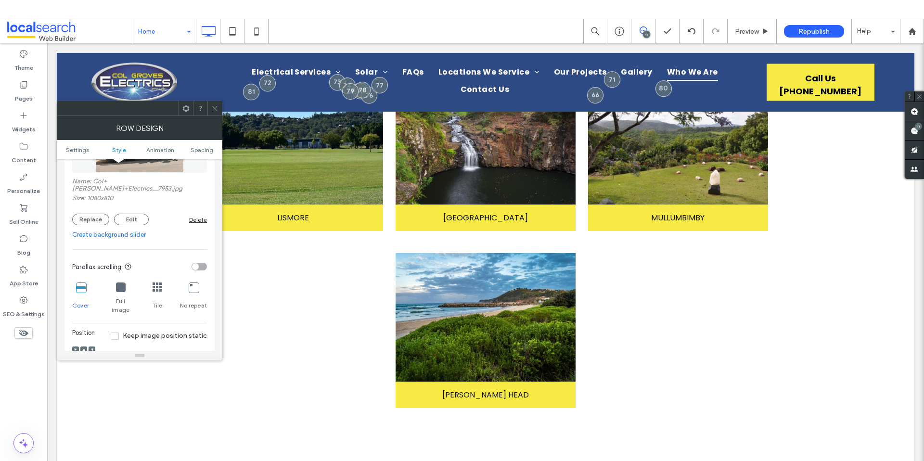
scroll to position [192, 0]
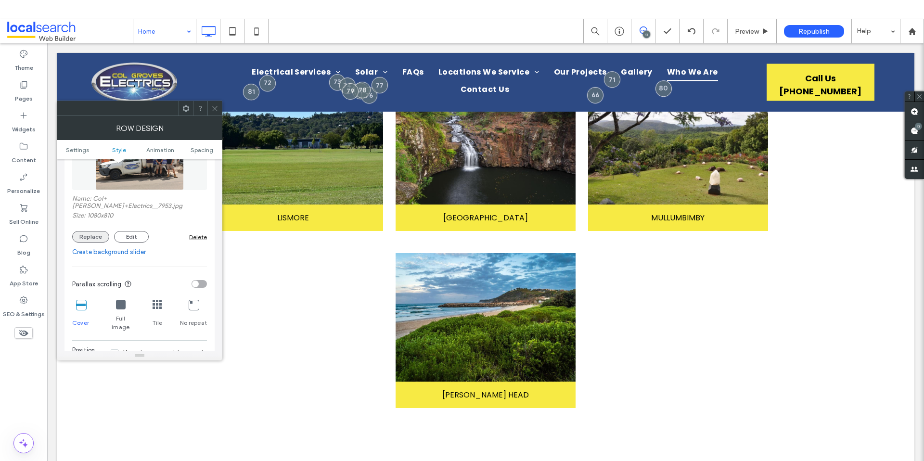
click at [100, 232] on button "Replace" at bounding box center [90, 237] width 37 height 12
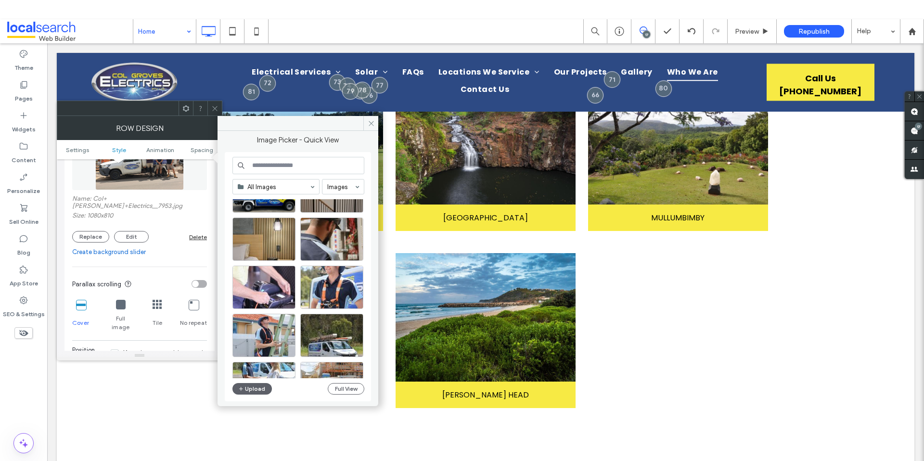
scroll to position [0, 0]
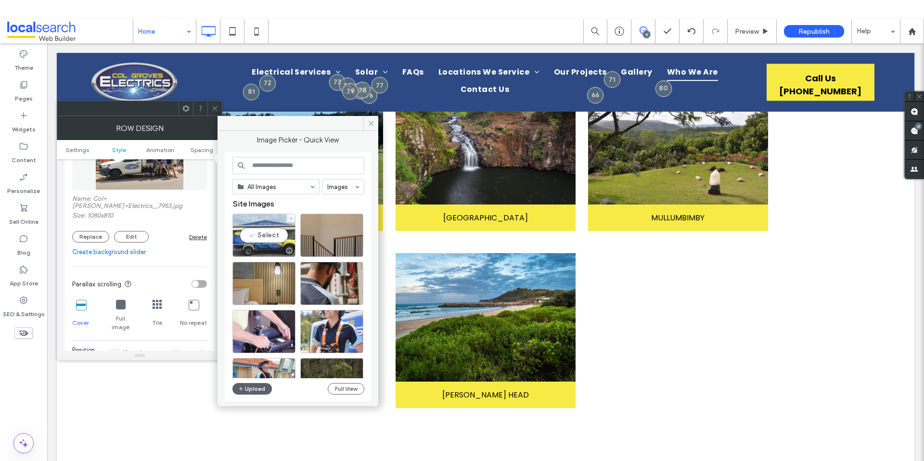
click at [271, 236] on div "Select" at bounding box center [263, 235] width 63 height 43
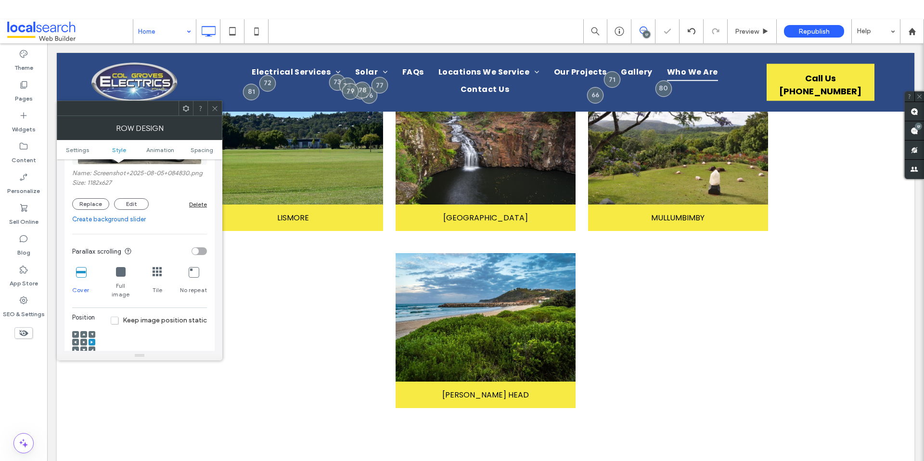
scroll to position [280, 0]
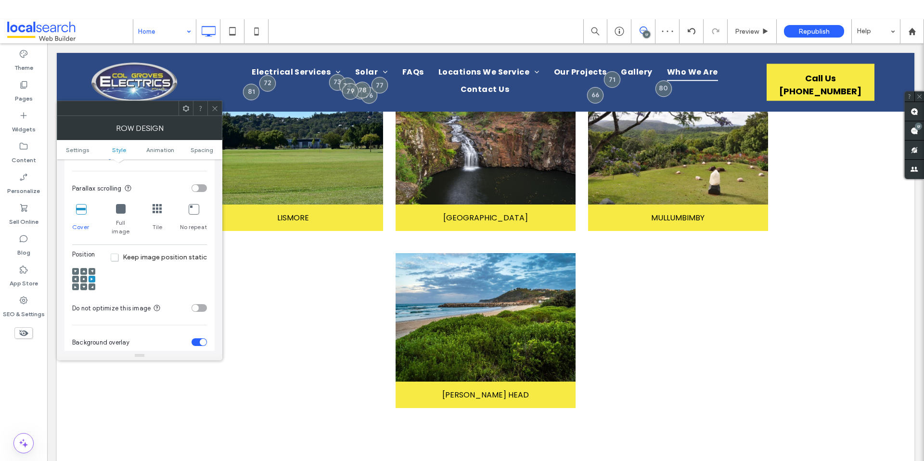
click at [82, 270] on icon at bounding box center [83, 271] width 3 height 3
click at [85, 284] on span at bounding box center [83, 287] width 3 height 7
click at [218, 112] on icon at bounding box center [214, 108] width 7 height 7
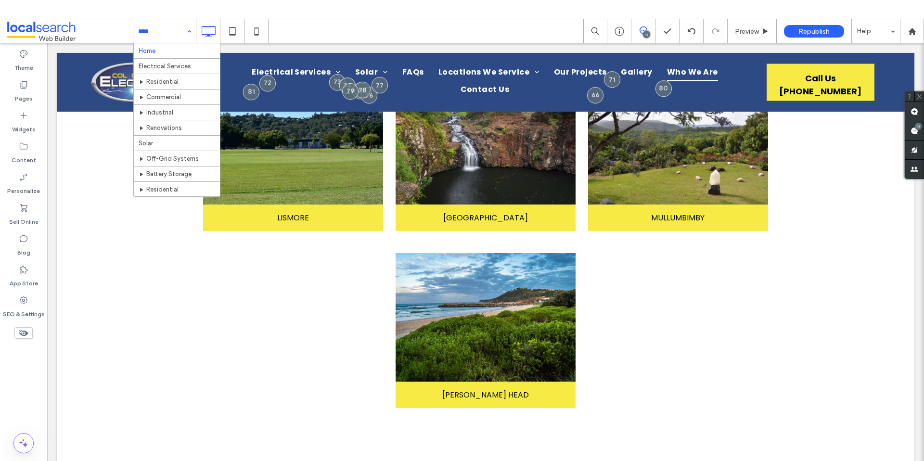
click at [156, 30] on input at bounding box center [162, 31] width 48 height 24
click at [189, 29] on div "Home Electrical Services Residential Commercial Industrial Renovations Solar Of…" at bounding box center [164, 31] width 63 height 24
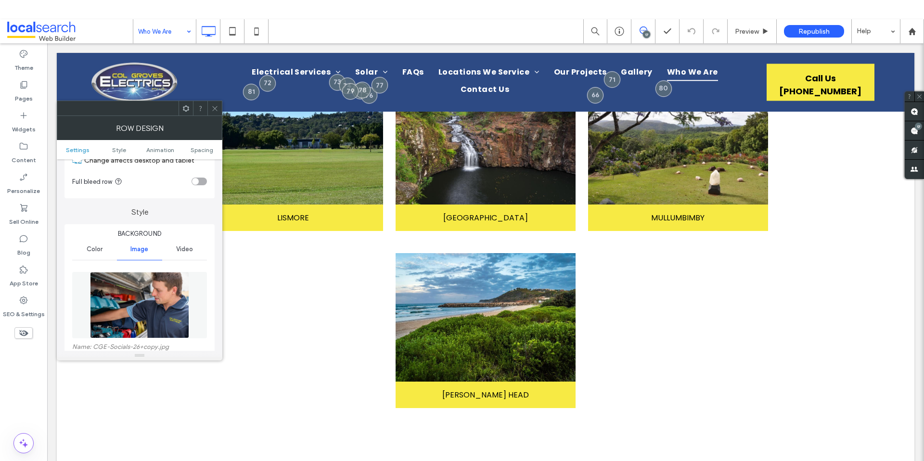
scroll to position [89, 0]
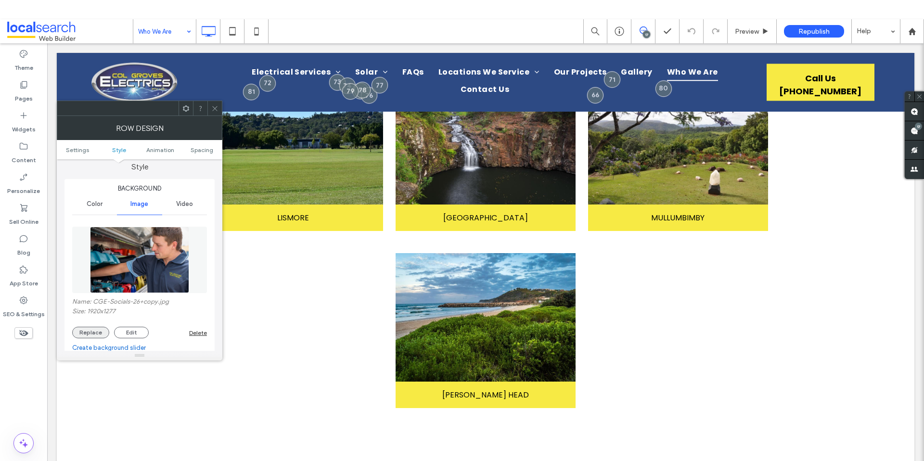
click at [97, 334] on button "Replace" at bounding box center [90, 333] width 37 height 12
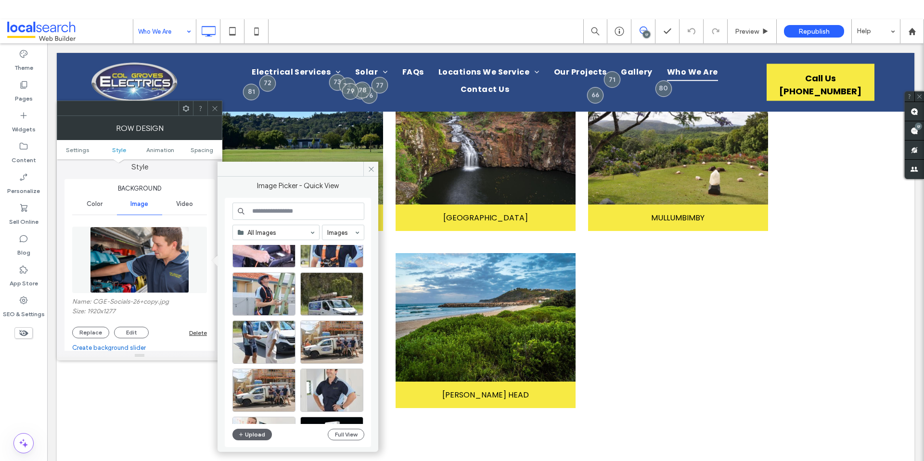
scroll to position [172, 0]
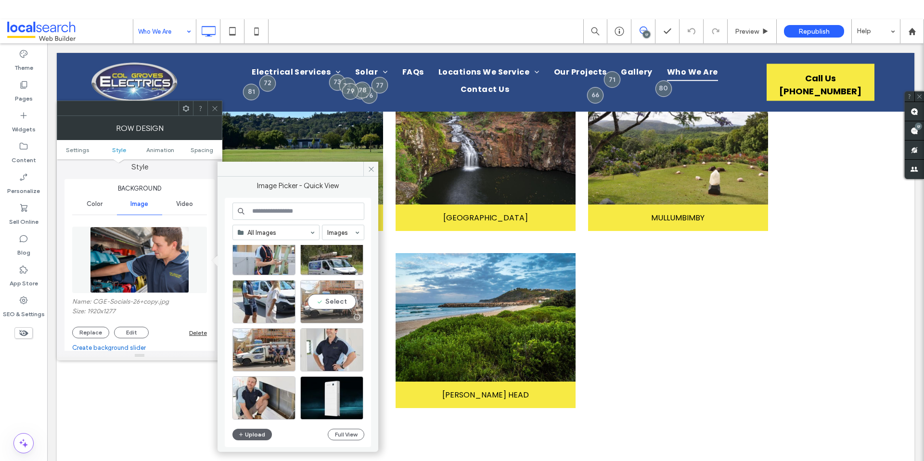
click at [345, 305] on div "Select" at bounding box center [331, 301] width 63 height 43
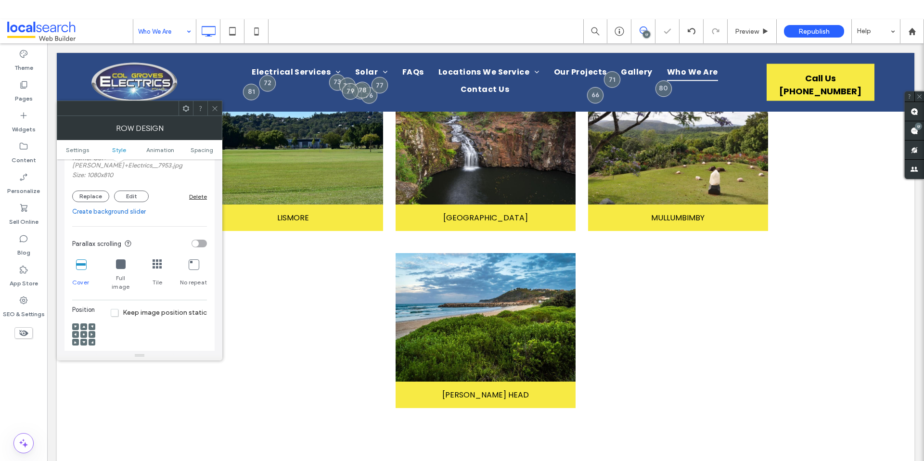
scroll to position [273, 0]
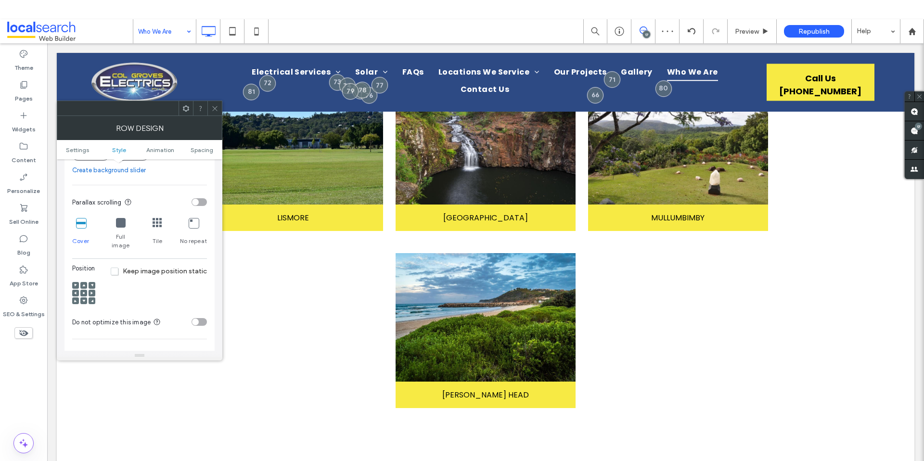
click at [80, 282] on div at bounding box center [83, 285] width 7 height 7
click at [82, 282] on span at bounding box center [83, 285] width 3 height 7
click at [85, 299] on icon at bounding box center [83, 300] width 3 height 3
click at [85, 290] on div at bounding box center [83, 293] width 7 height 7
click at [83, 290] on span at bounding box center [83, 293] width 3 height 7
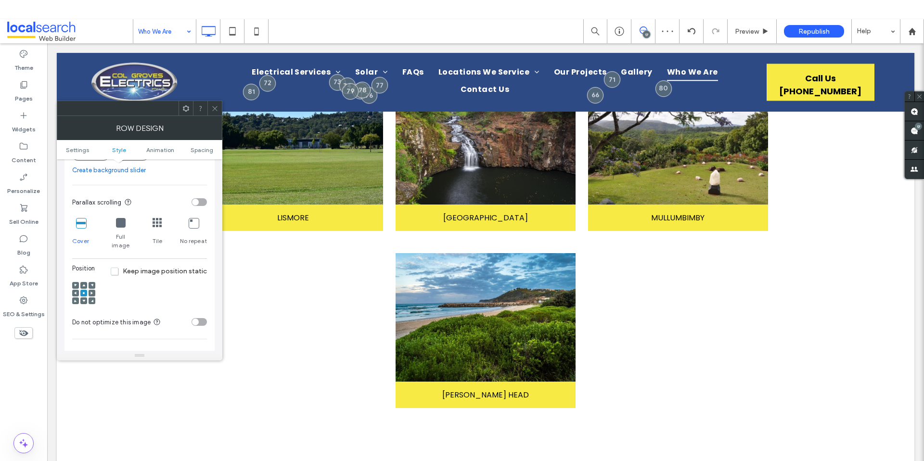
click at [215, 111] on icon at bounding box center [214, 108] width 7 height 7
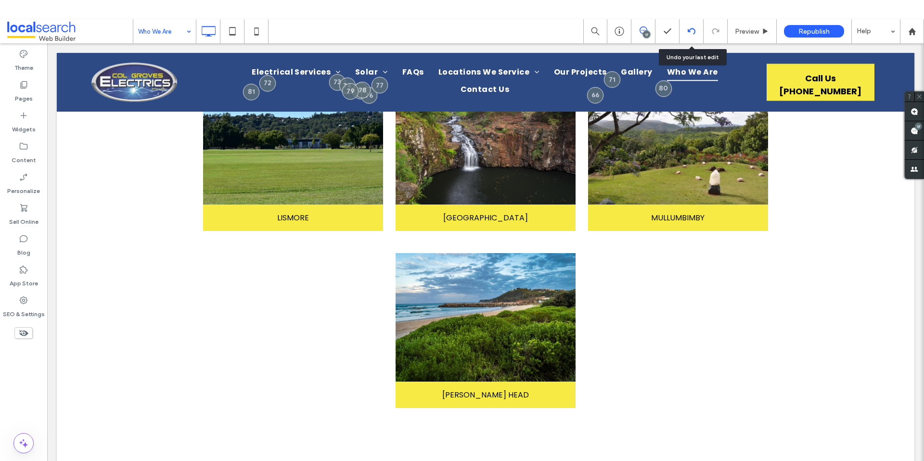
click at [694, 23] on div at bounding box center [692, 31] width 24 height 24
click at [693, 35] on div at bounding box center [692, 31] width 24 height 24
click at [689, 27] on icon at bounding box center [692, 31] width 8 height 8
click at [689, 31] on use at bounding box center [691, 31] width 8 height 6
click at [695, 35] on icon at bounding box center [692, 31] width 8 height 8
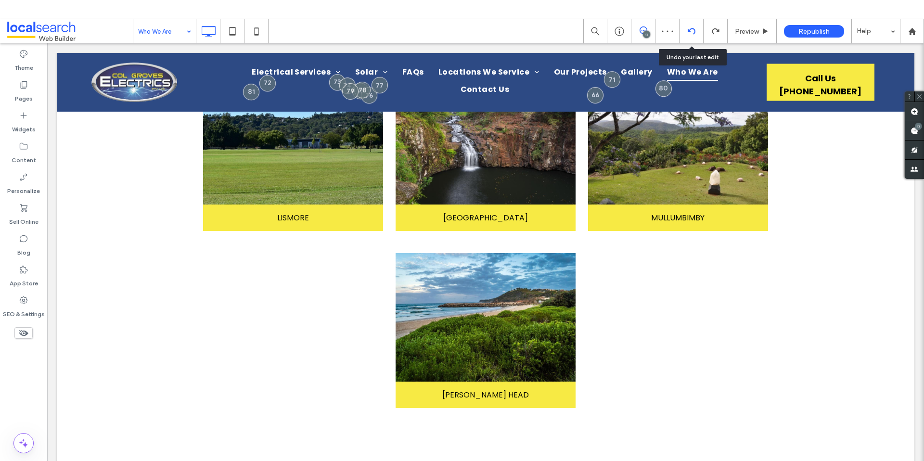
click at [695, 35] on icon at bounding box center [692, 31] width 8 height 8
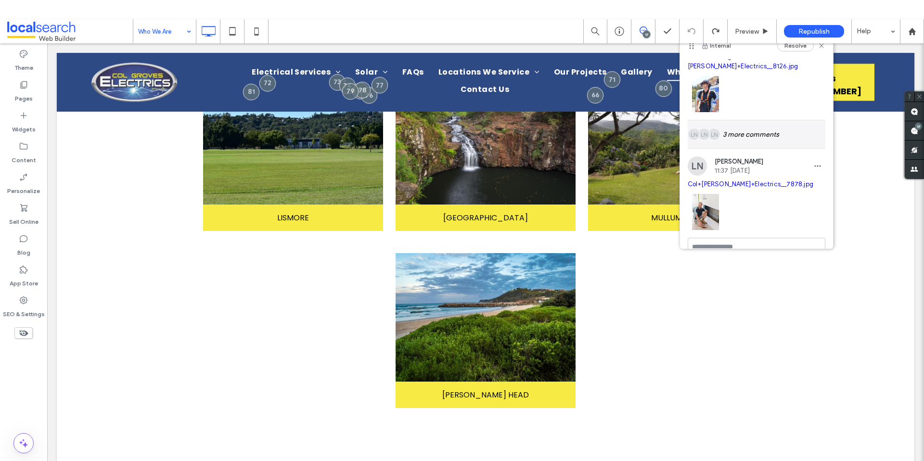
scroll to position [347, 0]
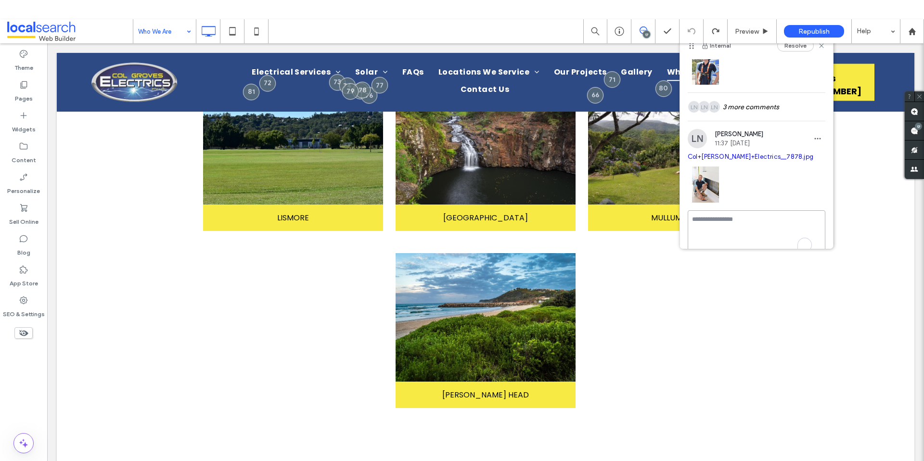
click at [748, 226] on textarea "To enrich screen reader interactions, please activate Accessibility in Grammarl…" at bounding box center [757, 234] width 138 height 48
click at [769, 221] on textarea "To enrich screen reader interactions, please activate Accessibility in Grammarl…" at bounding box center [757, 234] width 138 height 48
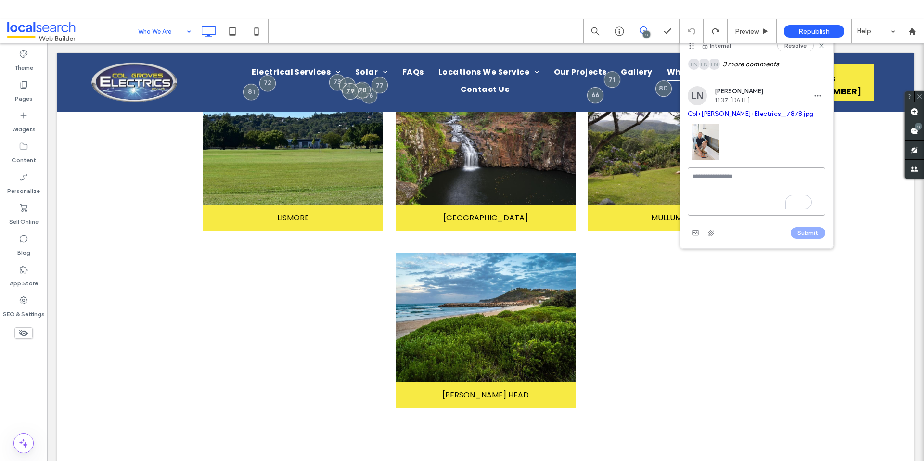
scroll to position [400, 0]
click at [698, 231] on use "button" at bounding box center [695, 233] width 6 height 5
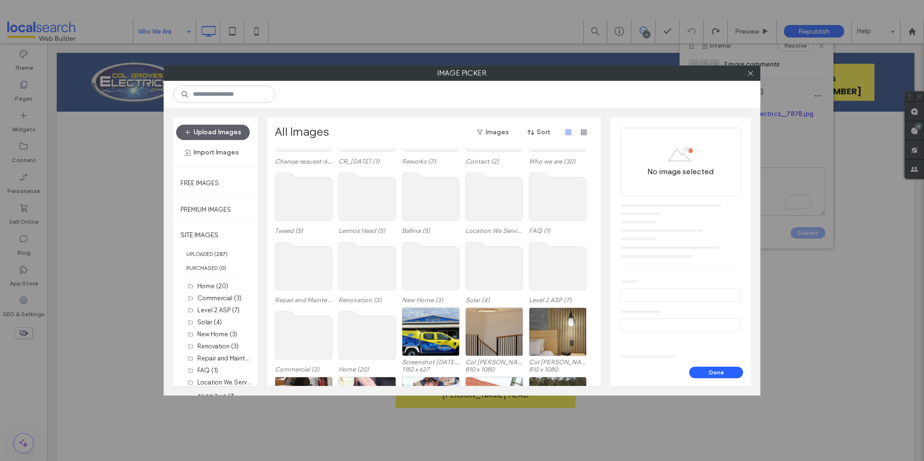
scroll to position [275, 0]
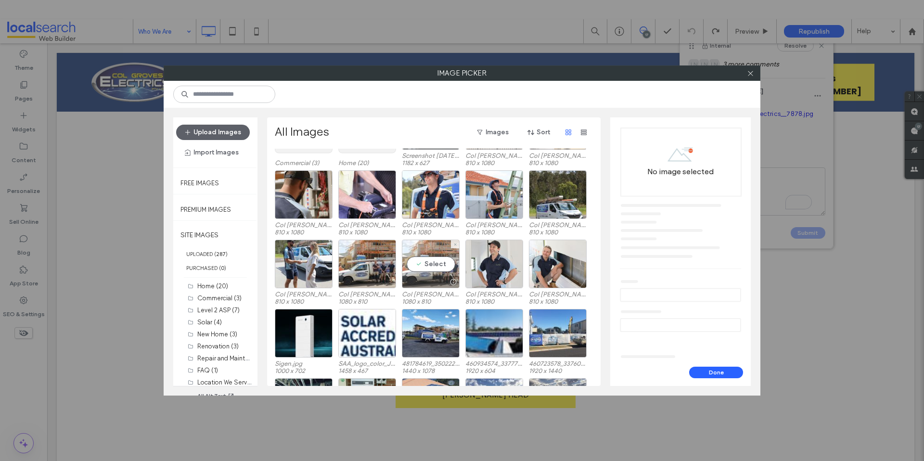
click at [429, 267] on div "Select" at bounding box center [431, 264] width 58 height 49
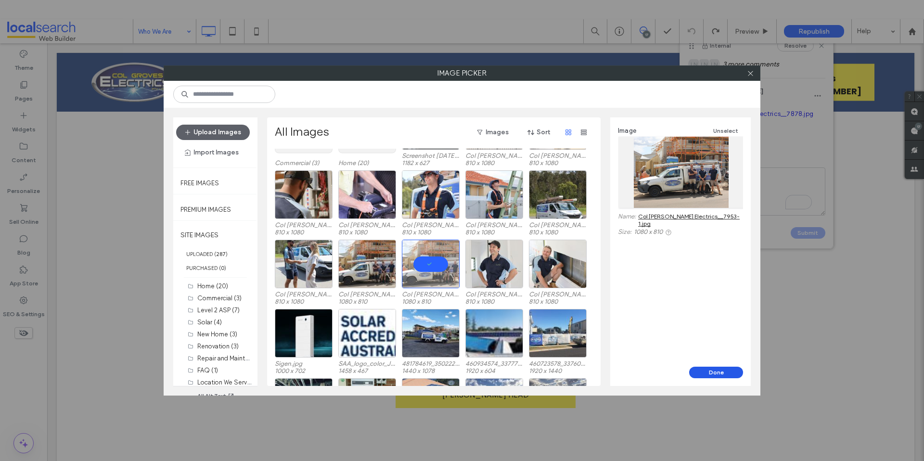
click at [717, 374] on button "Done" at bounding box center [716, 373] width 54 height 12
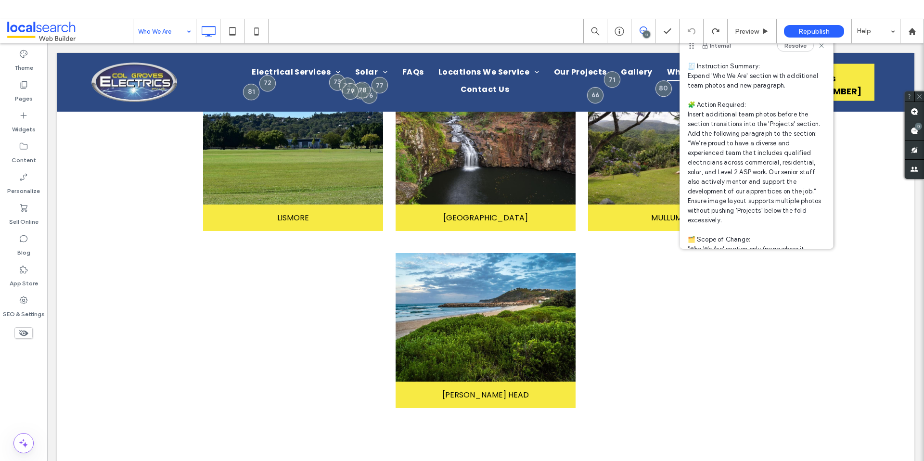
scroll to position [0, 0]
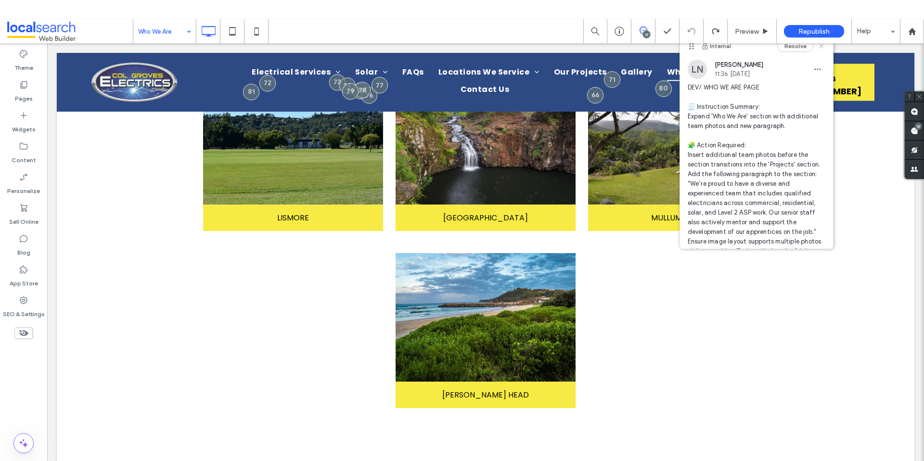
click at [818, 48] on icon at bounding box center [822, 46] width 8 height 8
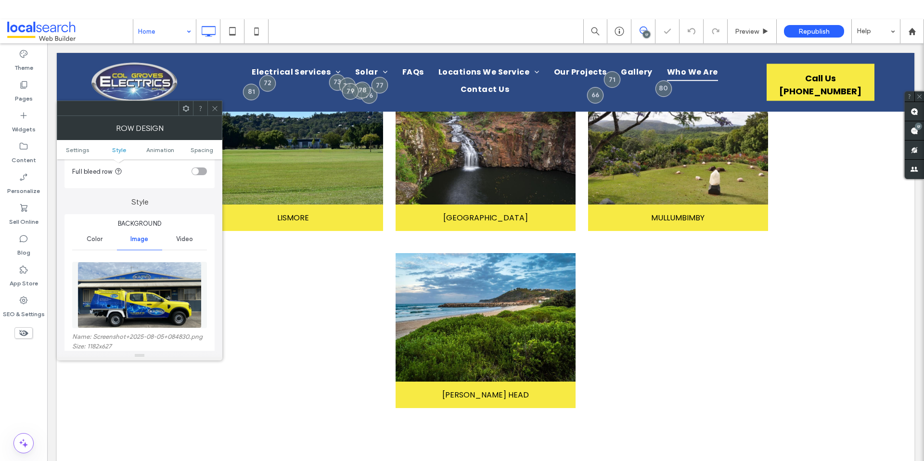
scroll to position [85, 0]
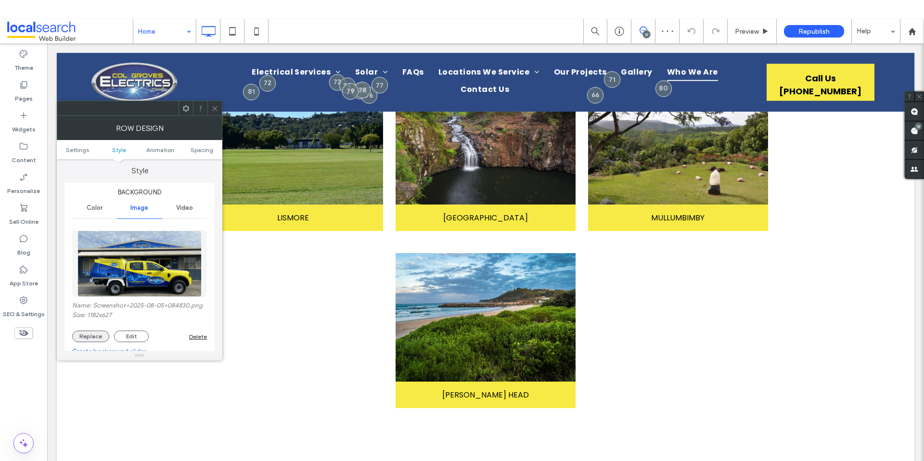
click at [97, 335] on button "Replace" at bounding box center [90, 337] width 37 height 12
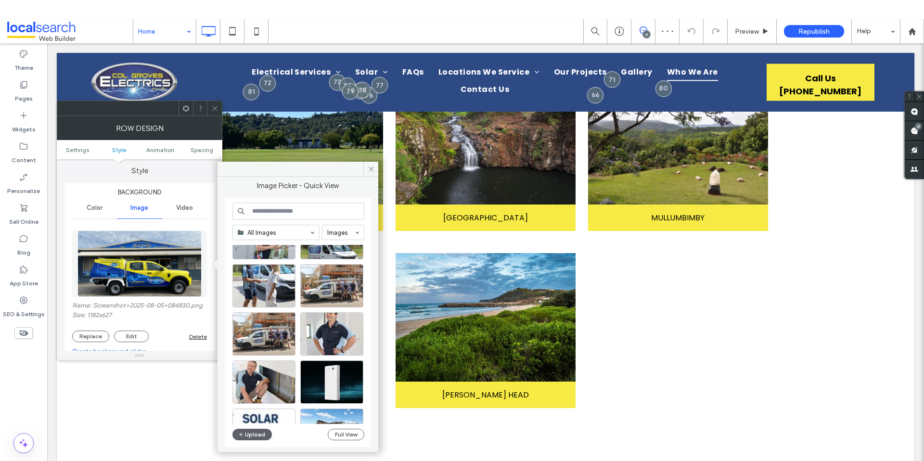
scroll to position [318, 0]
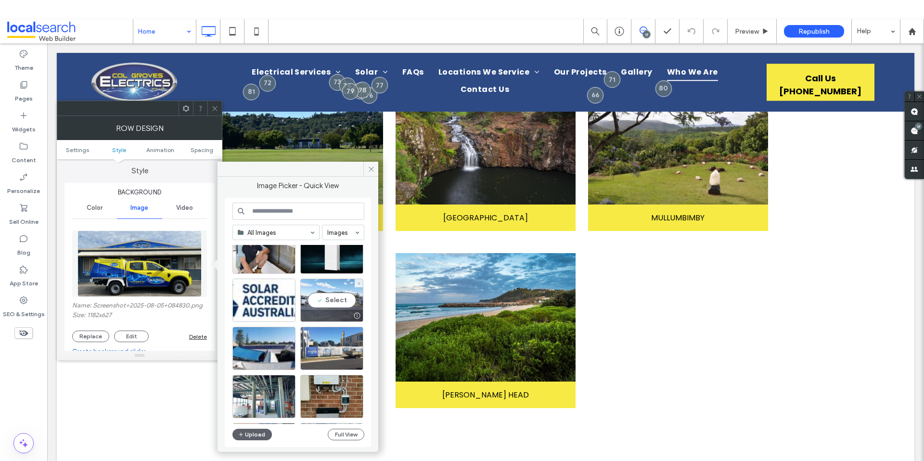
click at [344, 297] on div "Select" at bounding box center [331, 300] width 63 height 43
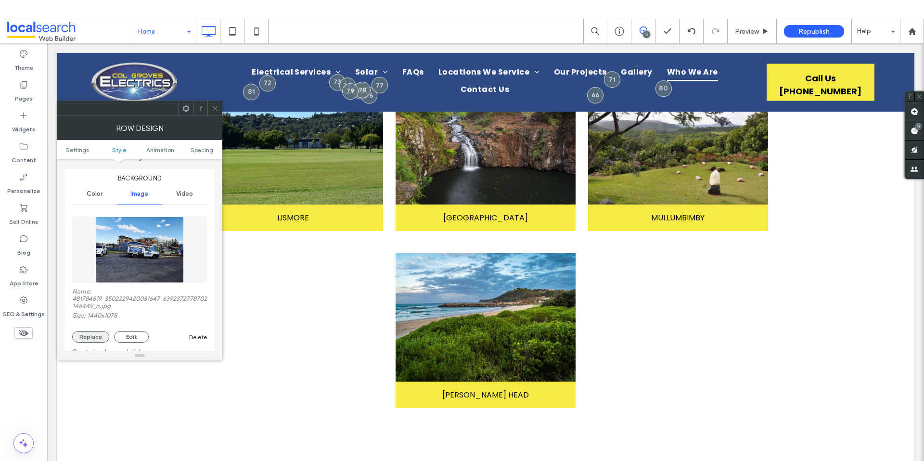
scroll to position [101, 0]
click at [97, 335] on button "Replace" at bounding box center [90, 335] width 37 height 12
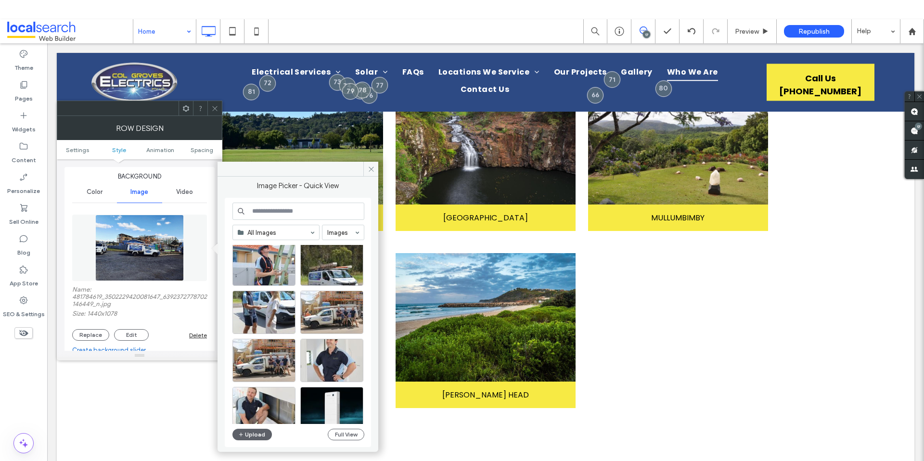
scroll to position [181, 0]
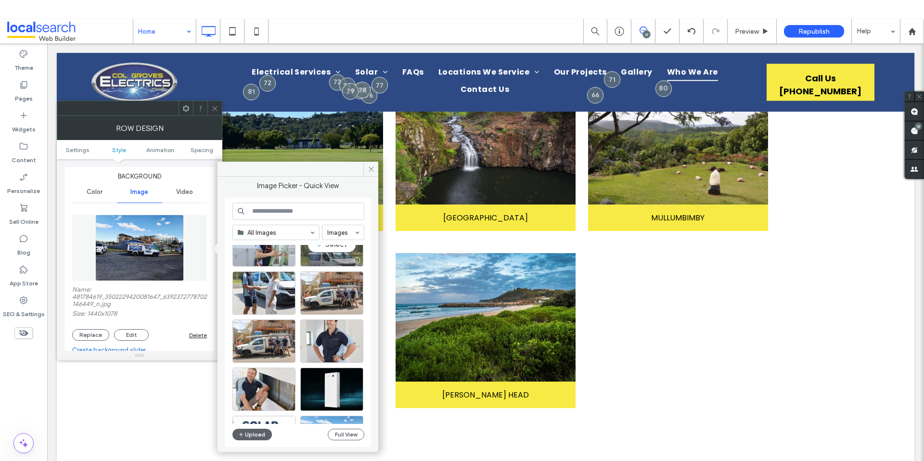
click at [335, 249] on div "Select" at bounding box center [331, 244] width 63 height 43
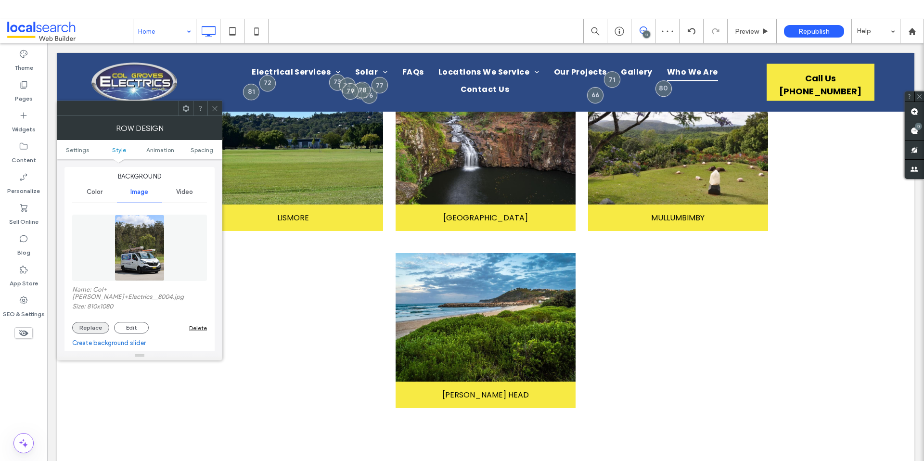
click at [92, 322] on button "Replace" at bounding box center [90, 328] width 37 height 12
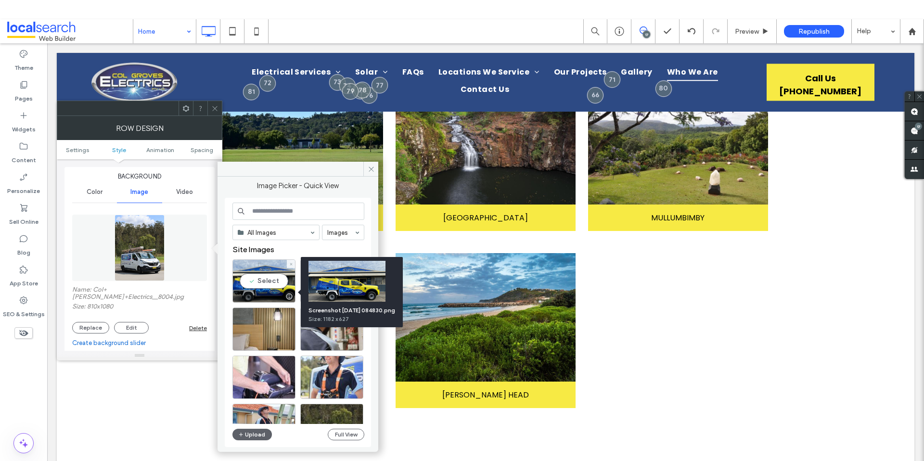
scroll to position [15, 0]
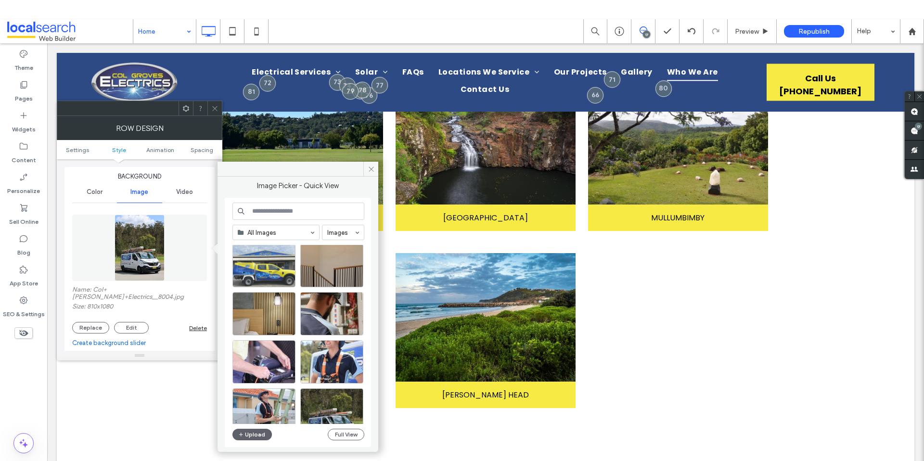
click at [263, 267] on div at bounding box center [263, 265] width 63 height 43
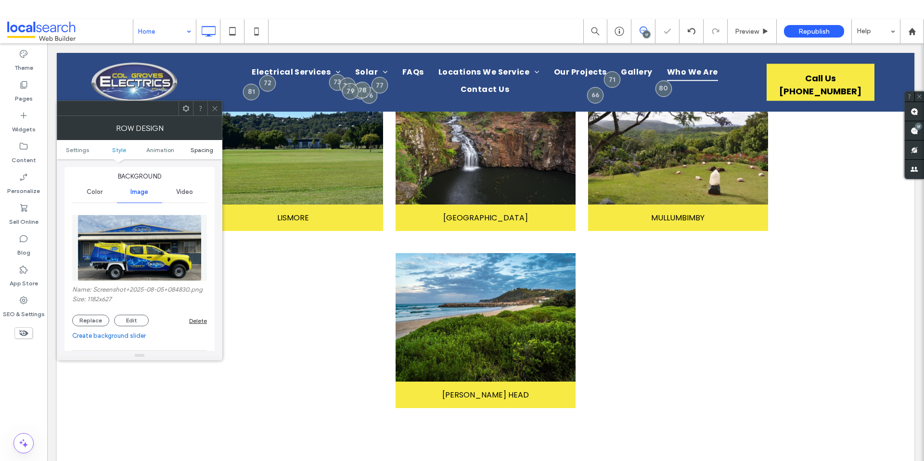
scroll to position [103, 0]
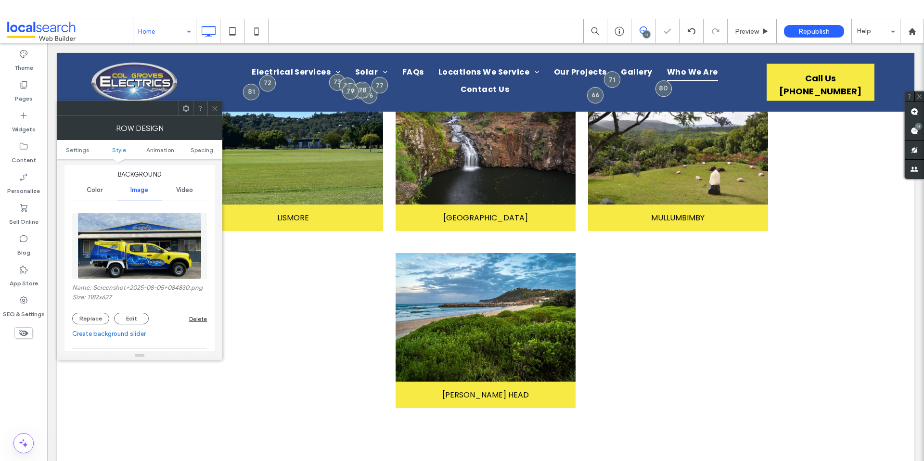
click at [215, 112] on span at bounding box center [214, 108] width 7 height 14
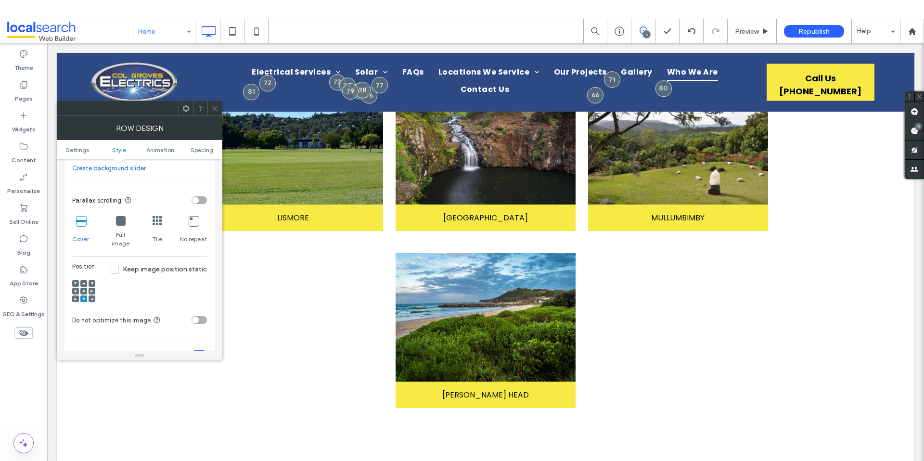
scroll to position [270, 0]
click at [84, 289] on use at bounding box center [84, 290] width 2 height 2
click at [84, 274] on div at bounding box center [83, 290] width 23 height 33
click at [83, 279] on span at bounding box center [83, 282] width 3 height 7
click at [85, 296] on icon at bounding box center [83, 297] width 3 height 3
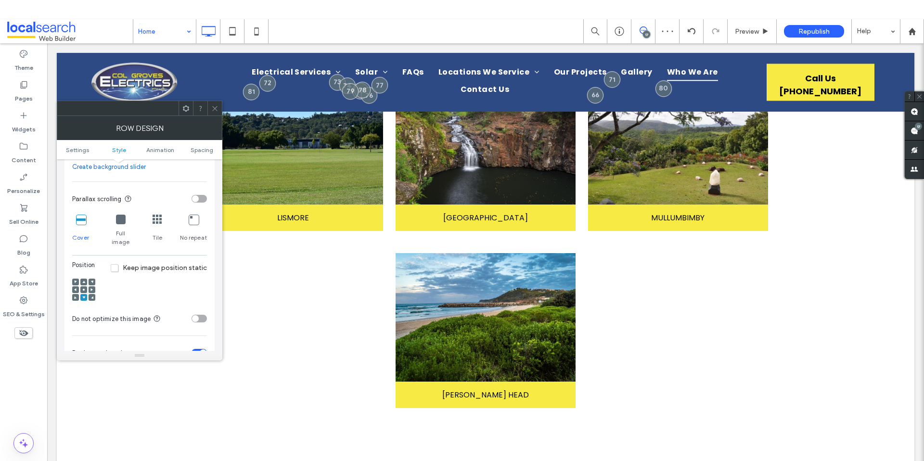
click div
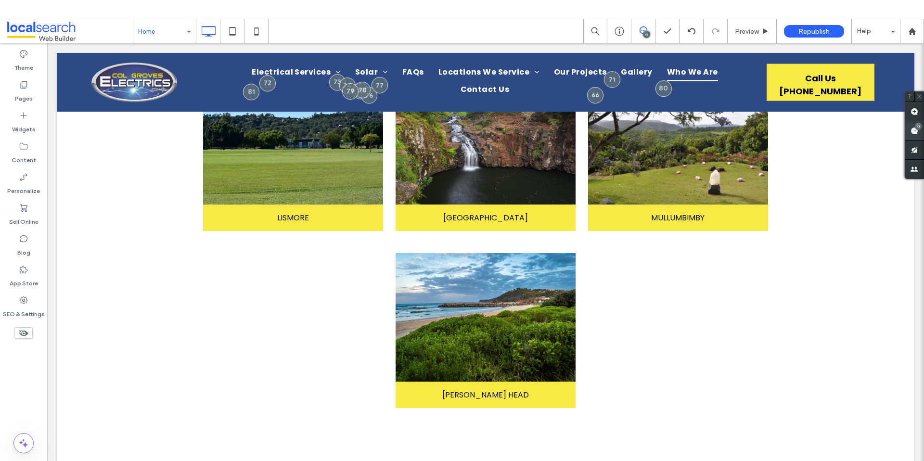
click use
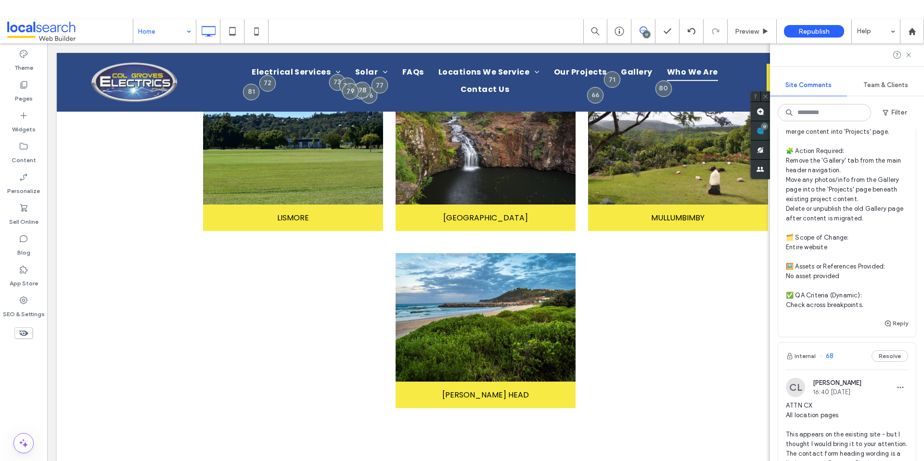
scroll to position [4360, 0]
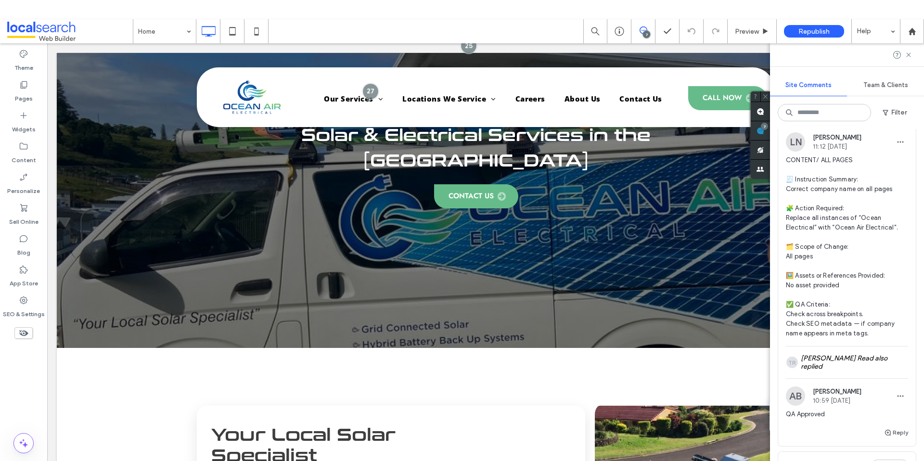
scroll to position [50, 0]
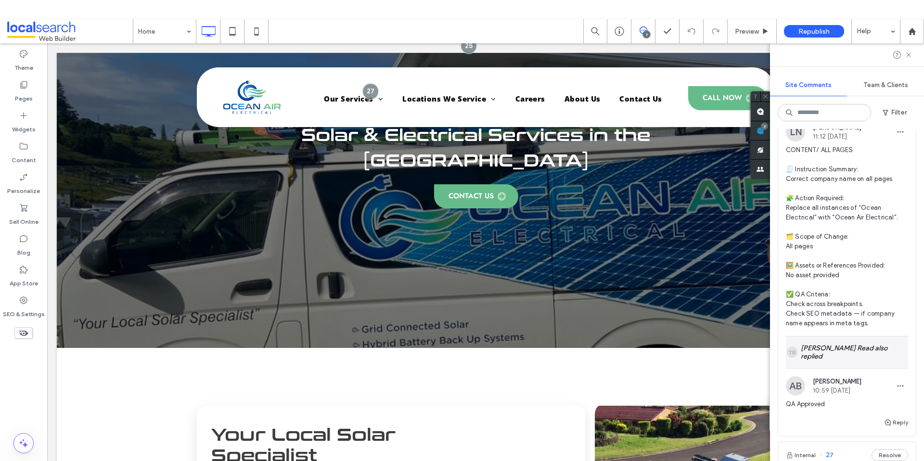
click at [858, 344] on div "TR Tamsin Read also replied" at bounding box center [847, 352] width 122 height 32
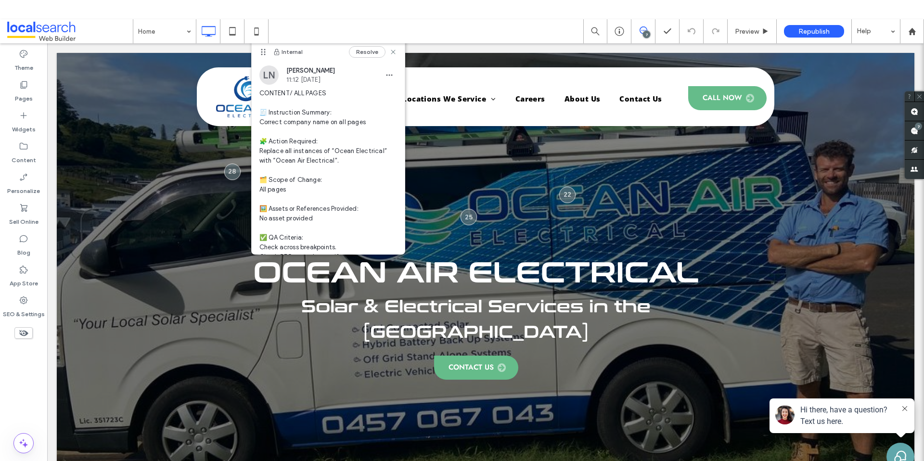
scroll to position [0, 0]
click at [391, 52] on use at bounding box center [393, 52] width 4 height 4
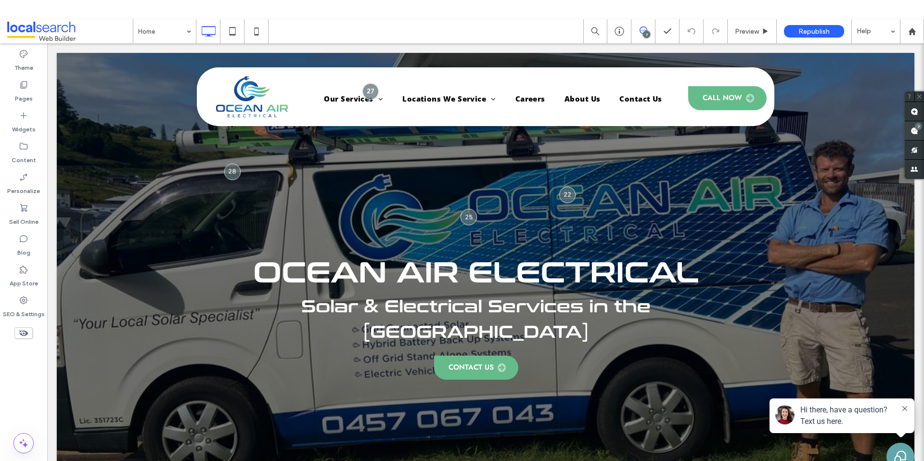
click at [917, 127] on div "7" at bounding box center [918, 126] width 7 height 7
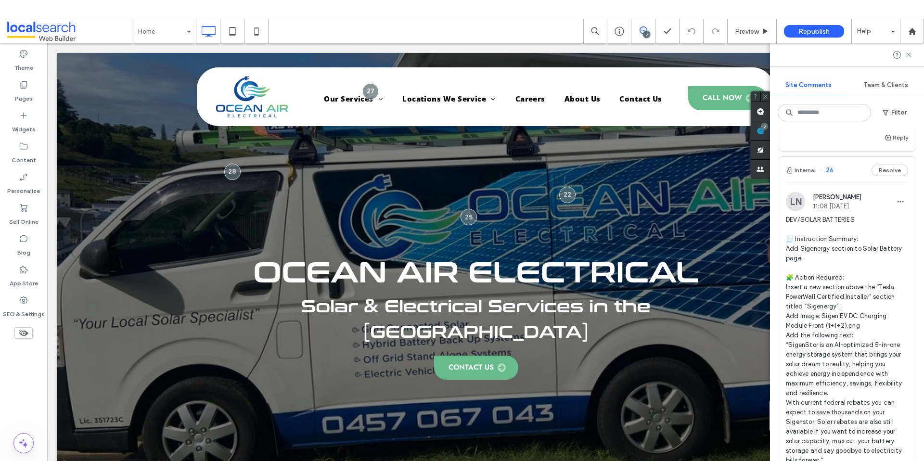
scroll to position [741, 0]
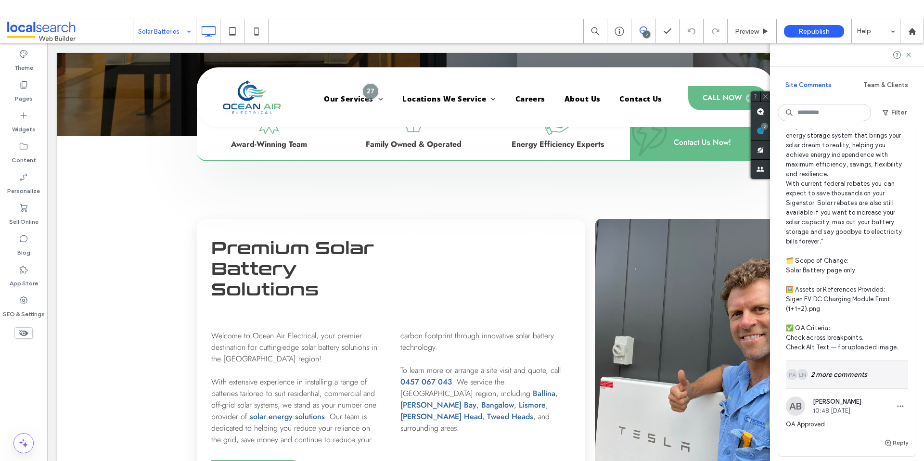
scroll to position [954, 0]
click at [839, 372] on div "LN PA 2 more comments" at bounding box center [847, 374] width 122 height 28
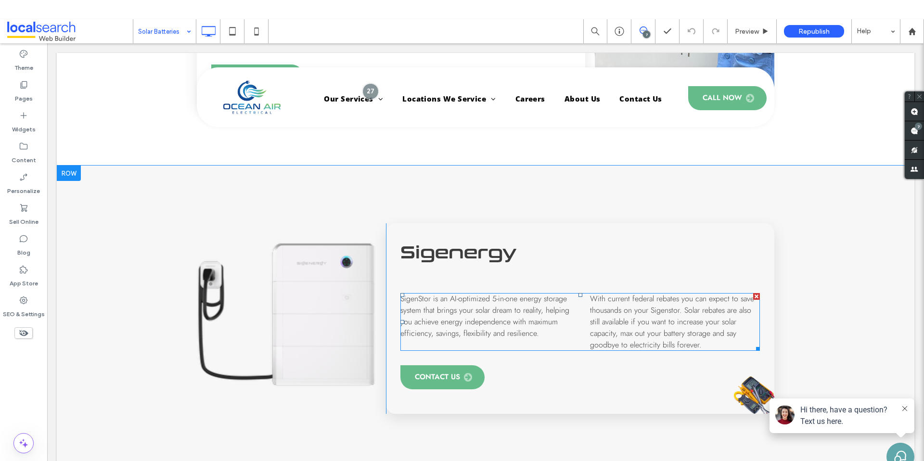
scroll to position [765, 0]
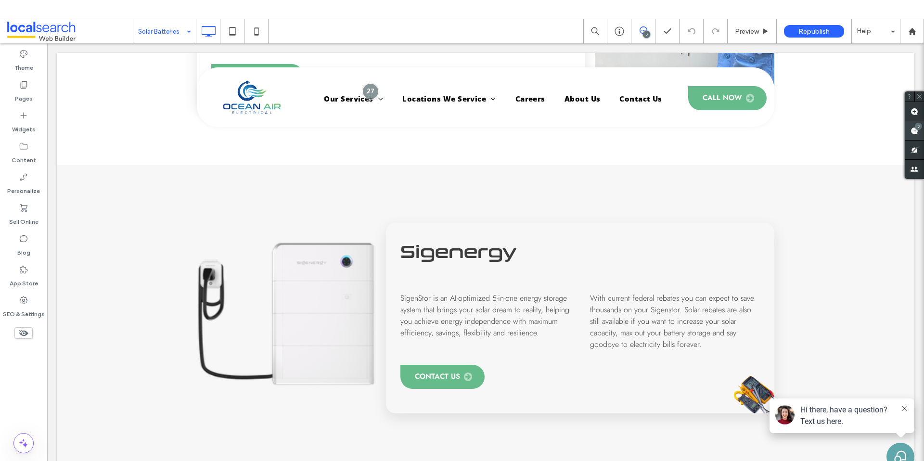
click at [917, 131] on use at bounding box center [915, 131] width 8 height 8
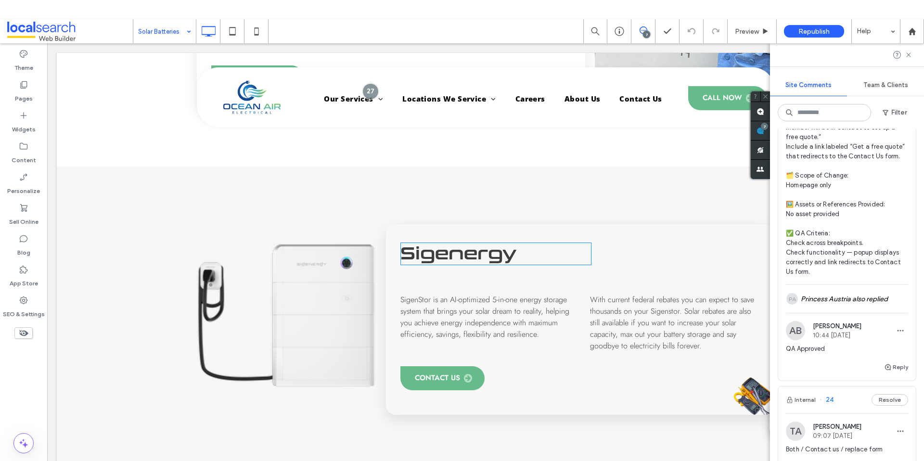
scroll to position [763, 0]
click at [26, 87] on use at bounding box center [24, 84] width 7 height 7
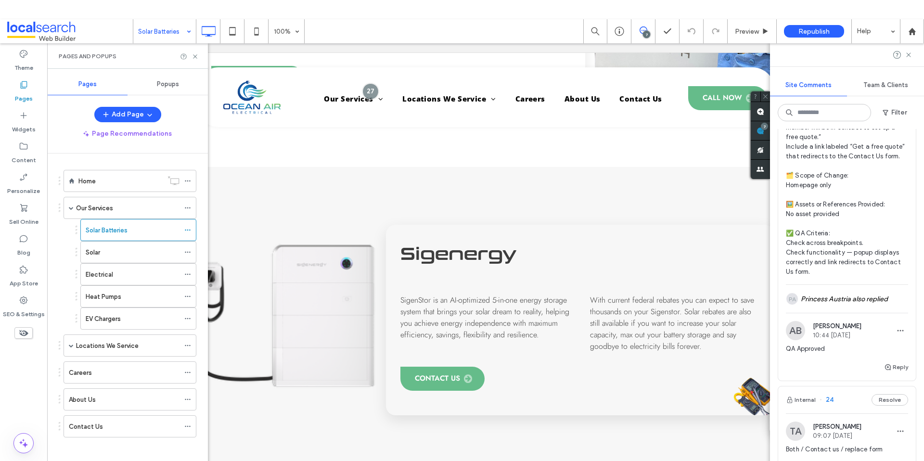
click at [181, 89] on div "Popups" at bounding box center [168, 84] width 80 height 21
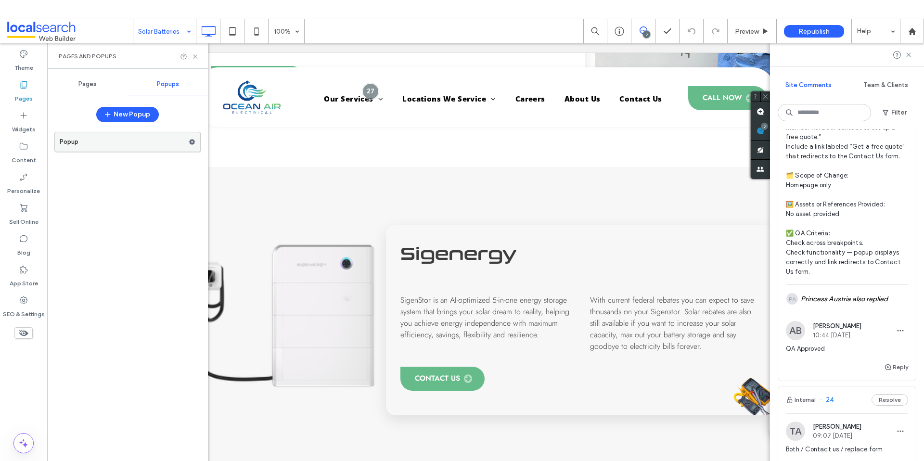
click at [78, 140] on label "Popup" at bounding box center [124, 141] width 129 height 19
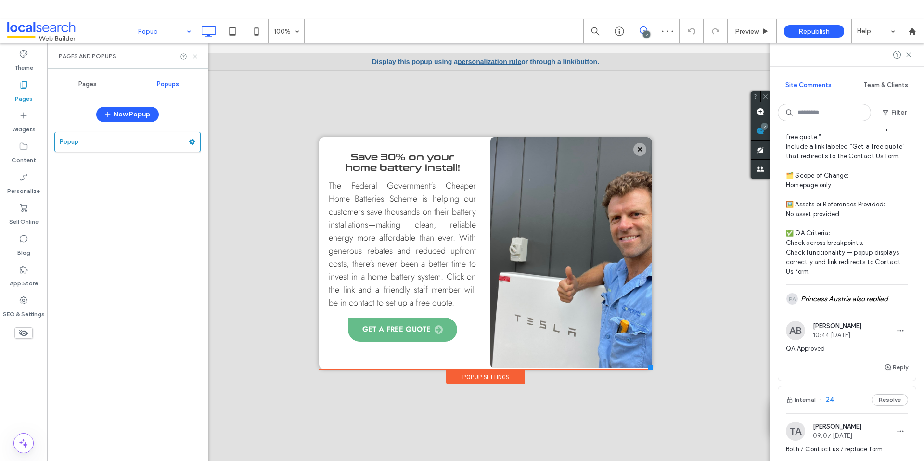
click at [193, 58] on use at bounding box center [195, 56] width 4 height 4
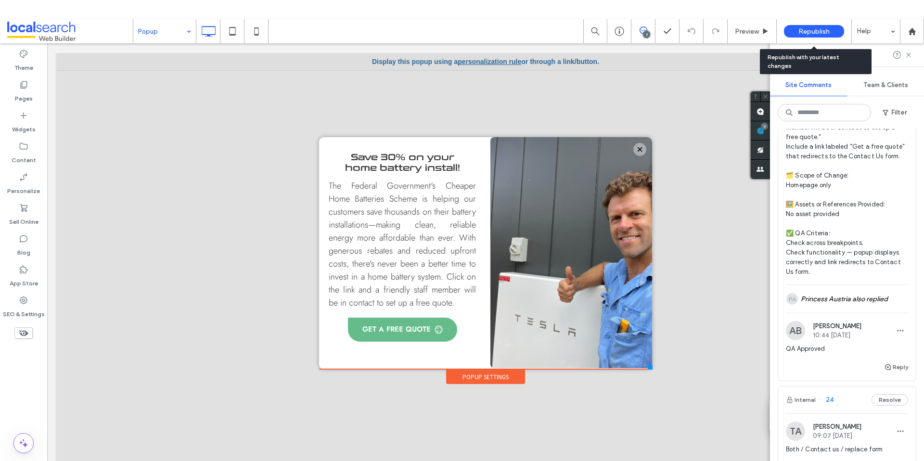
click at [815, 30] on span "Republish" at bounding box center [814, 31] width 31 height 8
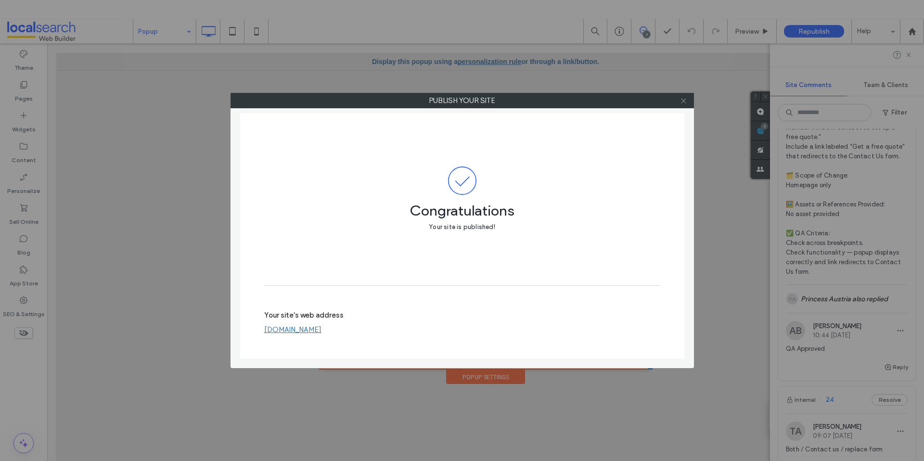
click at [681, 101] on icon at bounding box center [683, 100] width 7 height 7
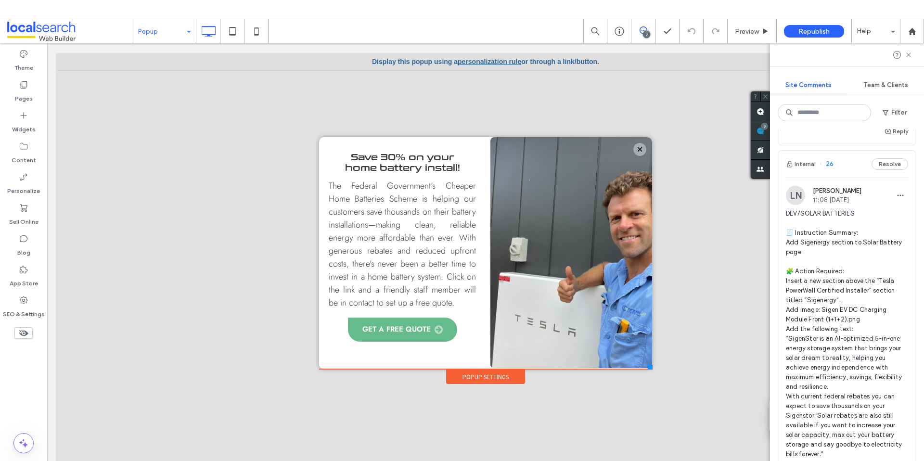
scroll to position [738, 0]
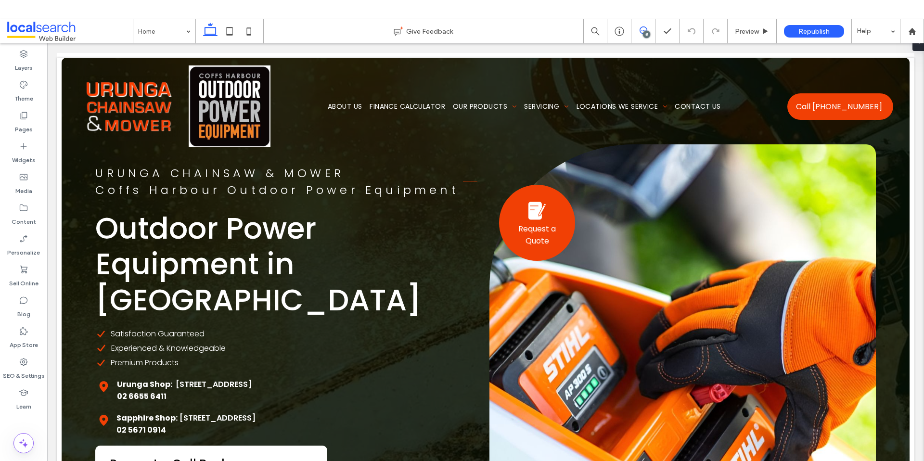
click at [648, 27] on span at bounding box center [644, 30] width 24 height 8
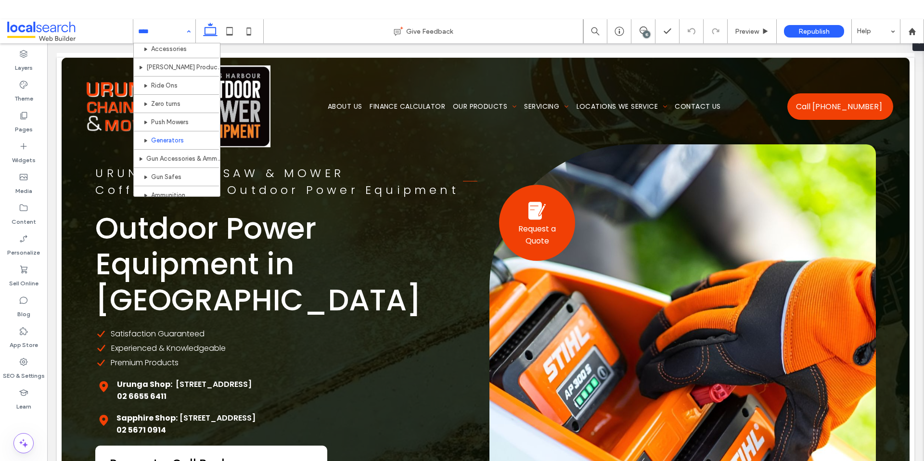
scroll to position [429, 0]
click at [645, 30] on use at bounding box center [644, 30] width 8 height 8
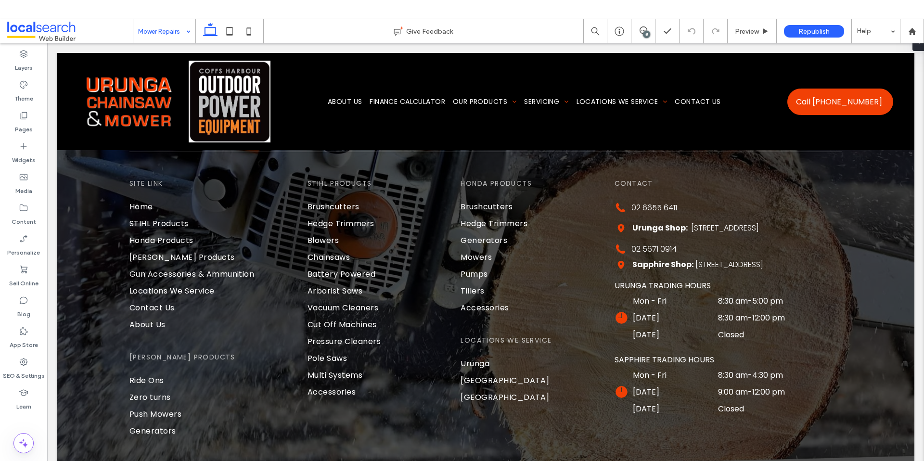
scroll to position [2809, 0]
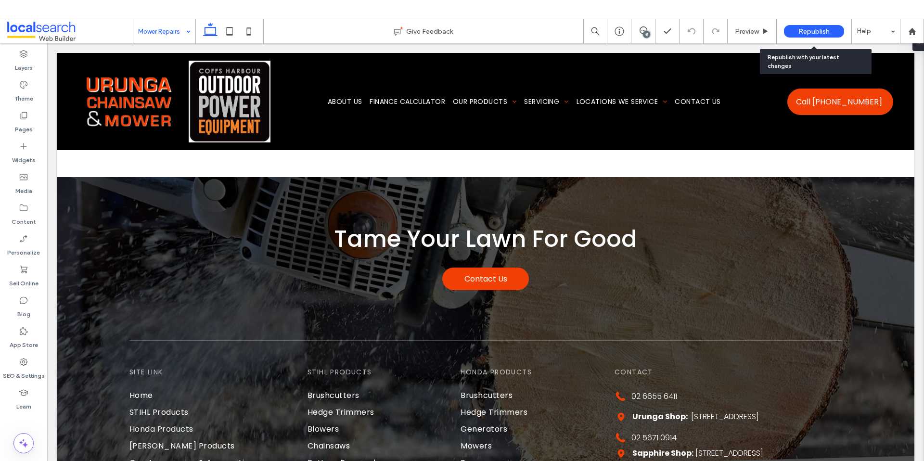
click at [823, 28] on span "Republish" at bounding box center [814, 31] width 31 height 8
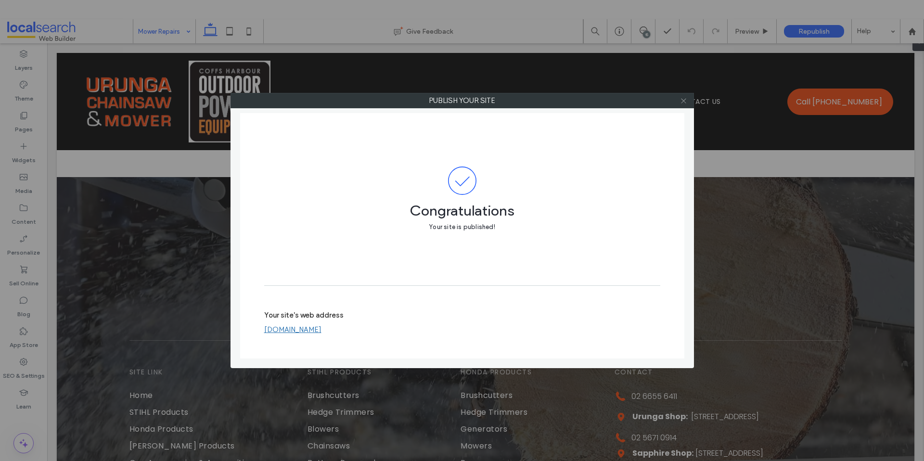
click at [682, 100] on icon at bounding box center [683, 100] width 7 height 7
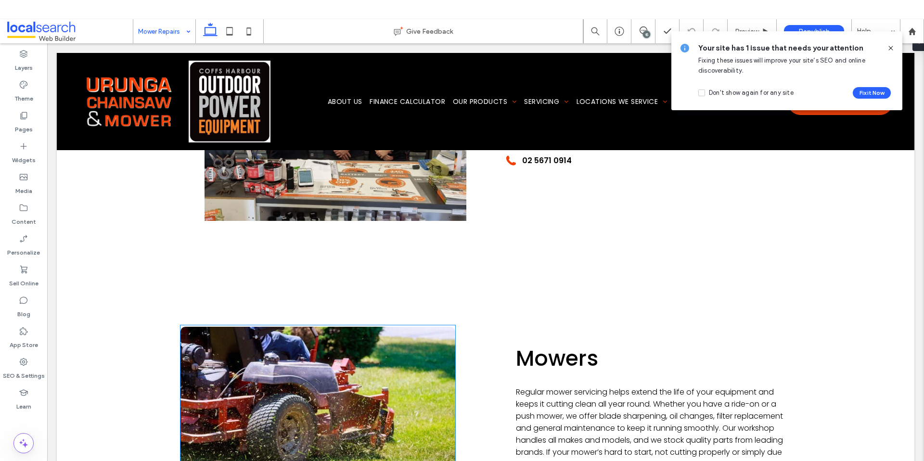
scroll to position [1032, 0]
